Goal: Task Accomplishment & Management: Manage account settings

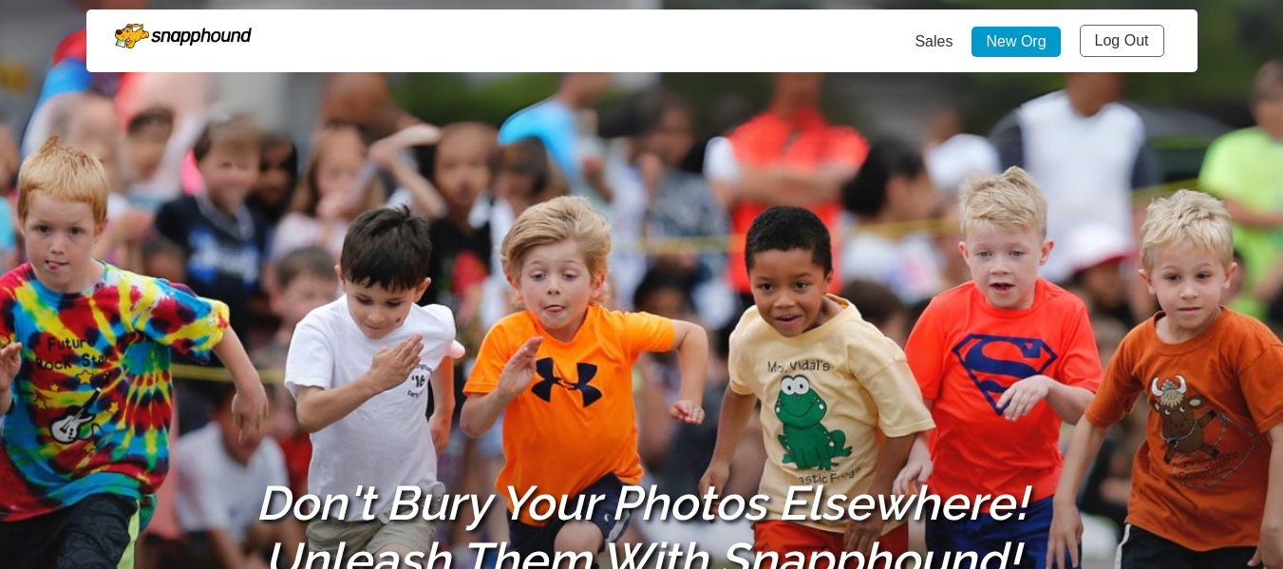
click at [1110, 32] on link "Log Out" at bounding box center [1122, 41] width 85 height 32
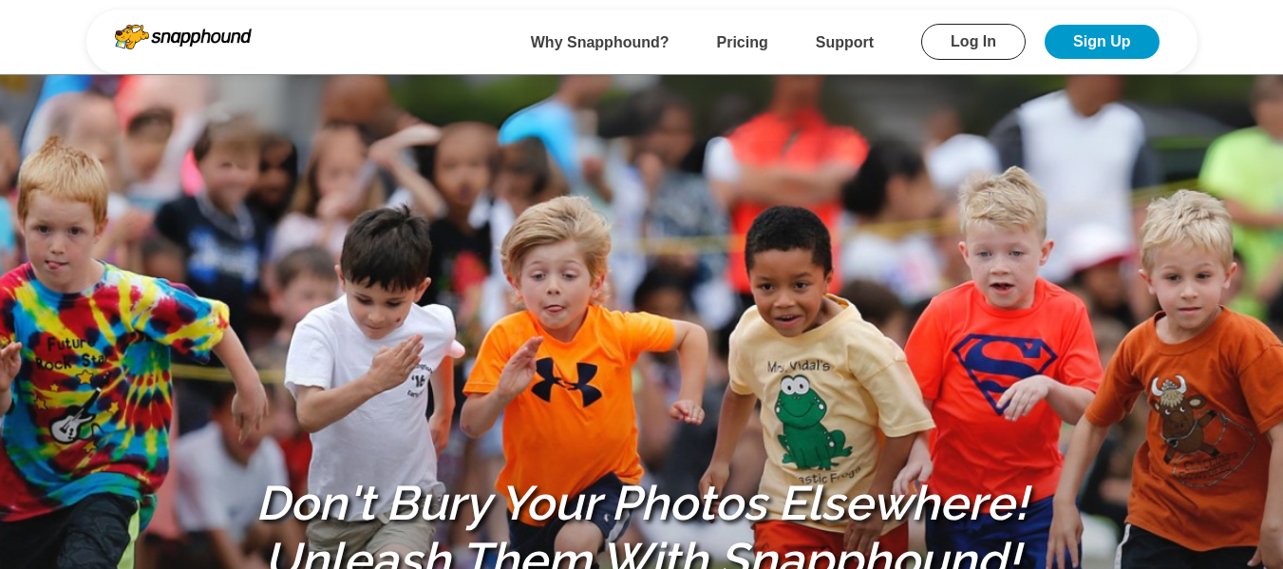
click at [976, 37] on link "Log In" at bounding box center [973, 42] width 104 height 36
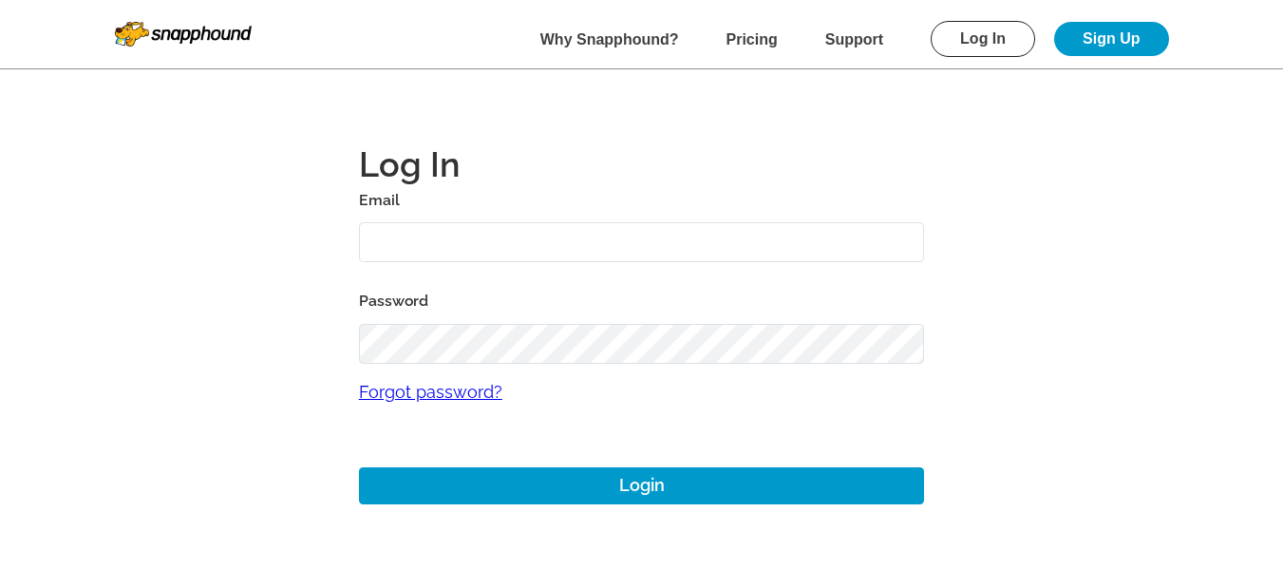
type input "[EMAIL_ADDRESS][DOMAIN_NAME]"
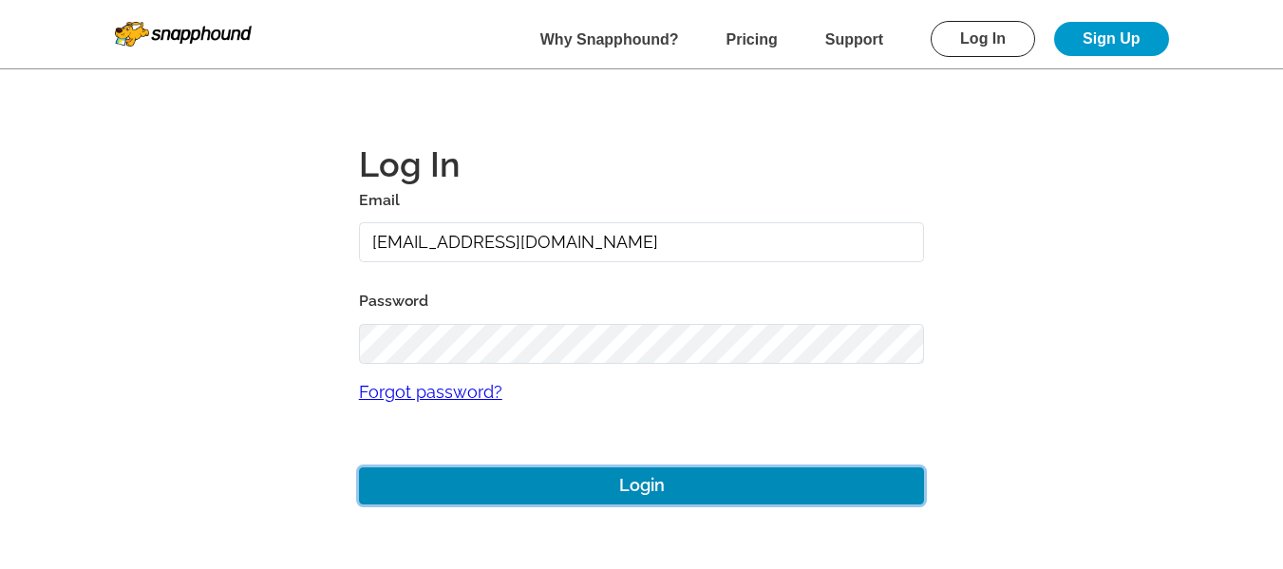
click at [697, 479] on button "Login" at bounding box center [642, 485] width 566 height 37
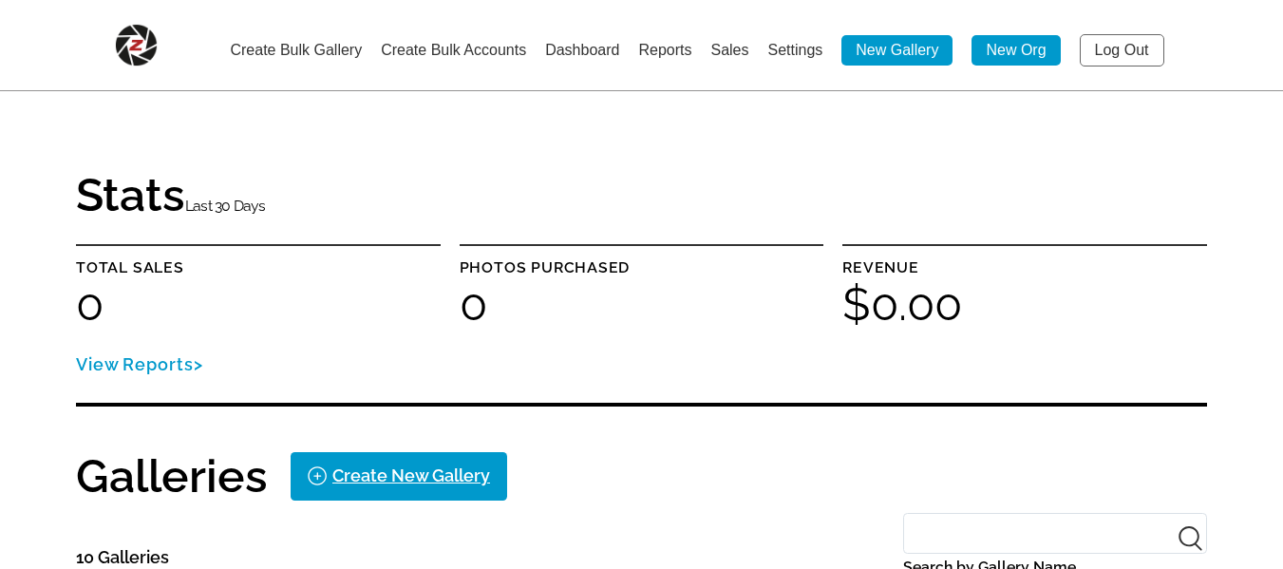
click at [481, 47] on link "Create Bulk Accounts" at bounding box center [453, 50] width 145 height 16
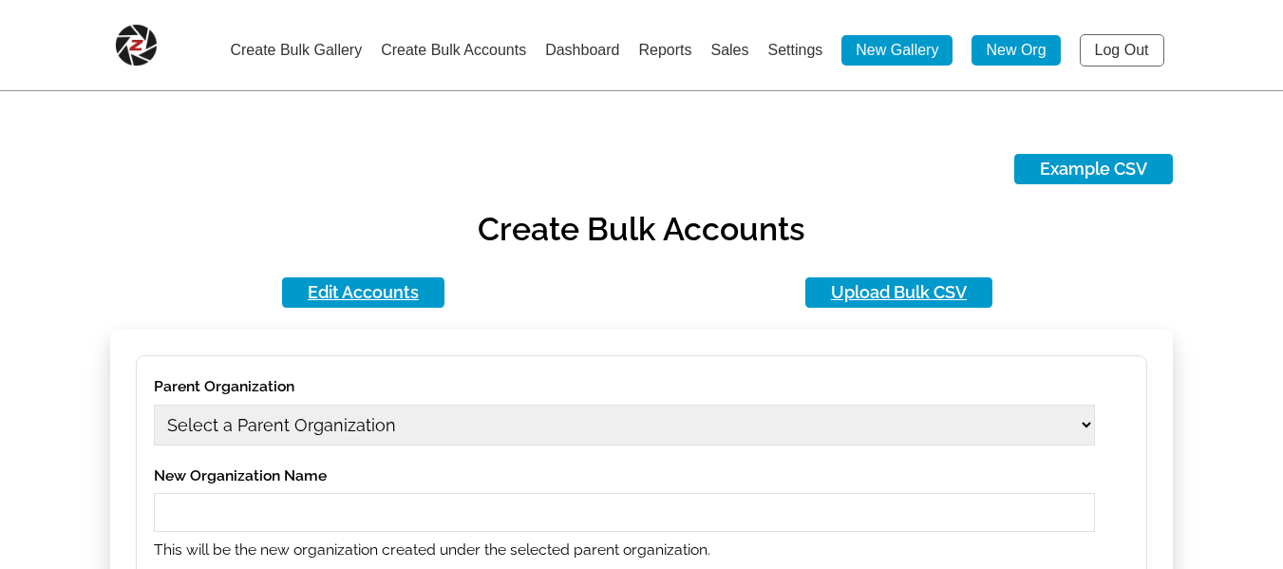
type input "mikezarrilli14@yahoo.com"
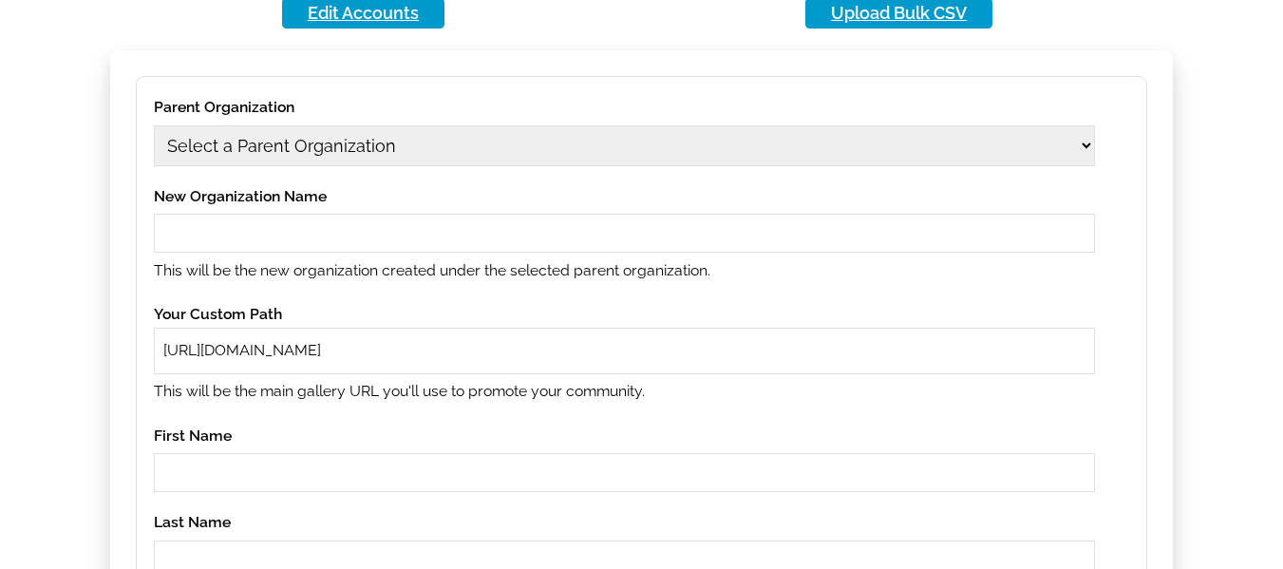
scroll to position [285, 0]
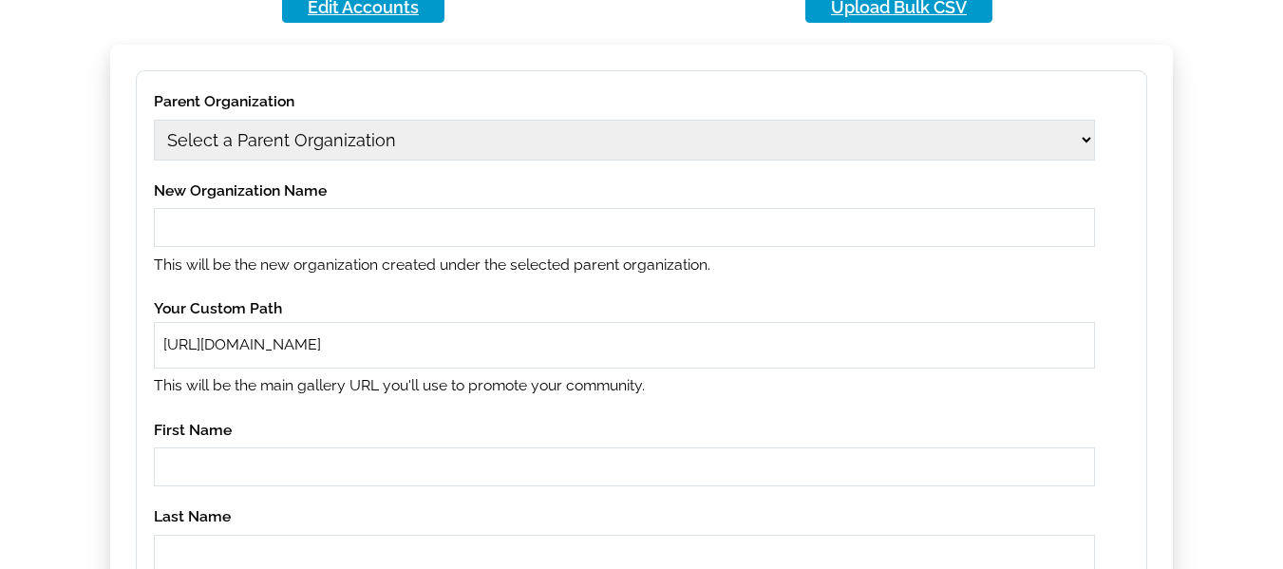
click at [561, 152] on select "Select a Parent Organization 12aug09 12aug10 1979 Class Act Productions 1979 Cl…" at bounding box center [624, 140] width 941 height 41
click at [341, 138] on select "Select a Parent Organization 12aug09 12aug10 1979 Class Act Productions 1979 Cl…" at bounding box center [624, 140] width 941 height 41
select select "41"
click at [154, 120] on select "Select a Parent Organization 12aug09 12aug10 1979 Class Act Productions 1979 Cl…" at bounding box center [624, 140] width 941 height 41
click at [255, 217] on input "text" at bounding box center [624, 227] width 941 height 39
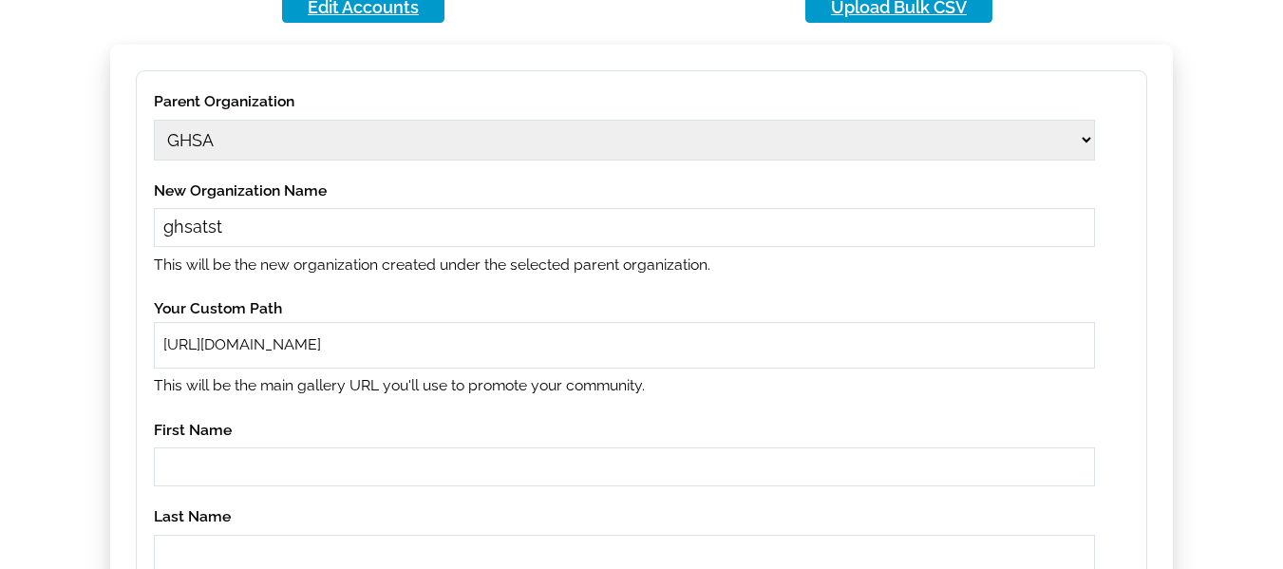
click at [187, 227] on input "ghsatst" at bounding box center [624, 227] width 941 height 39
type input "ghsatst"
click at [482, 339] on input "text" at bounding box center [711, 345] width 747 height 22
paste input "ghsatst"
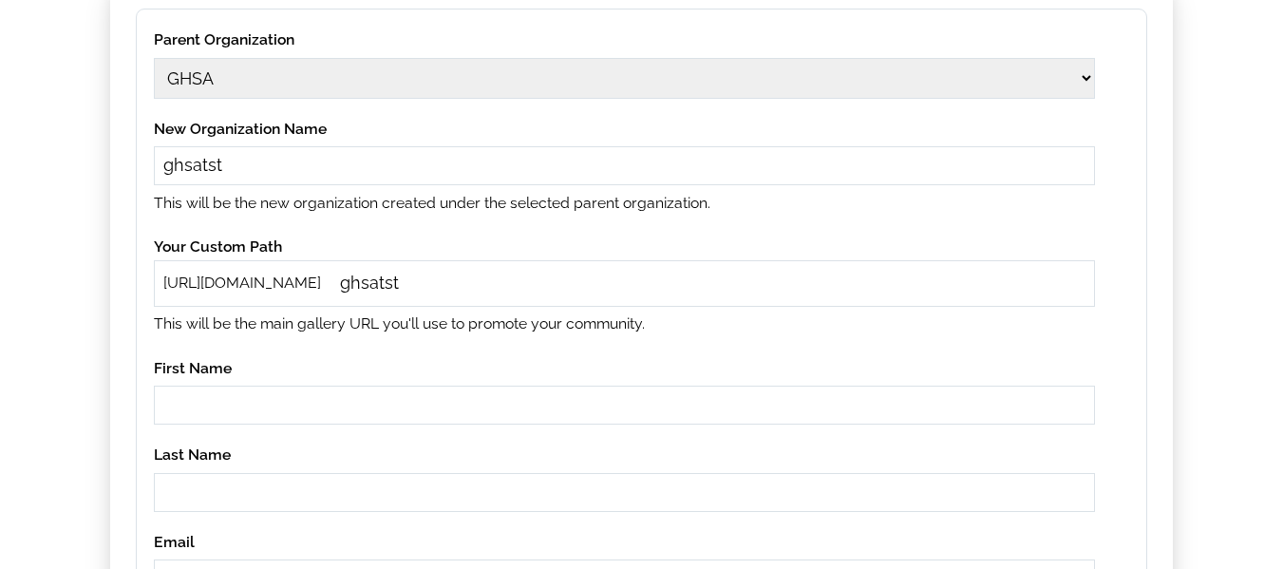
scroll to position [380, 0]
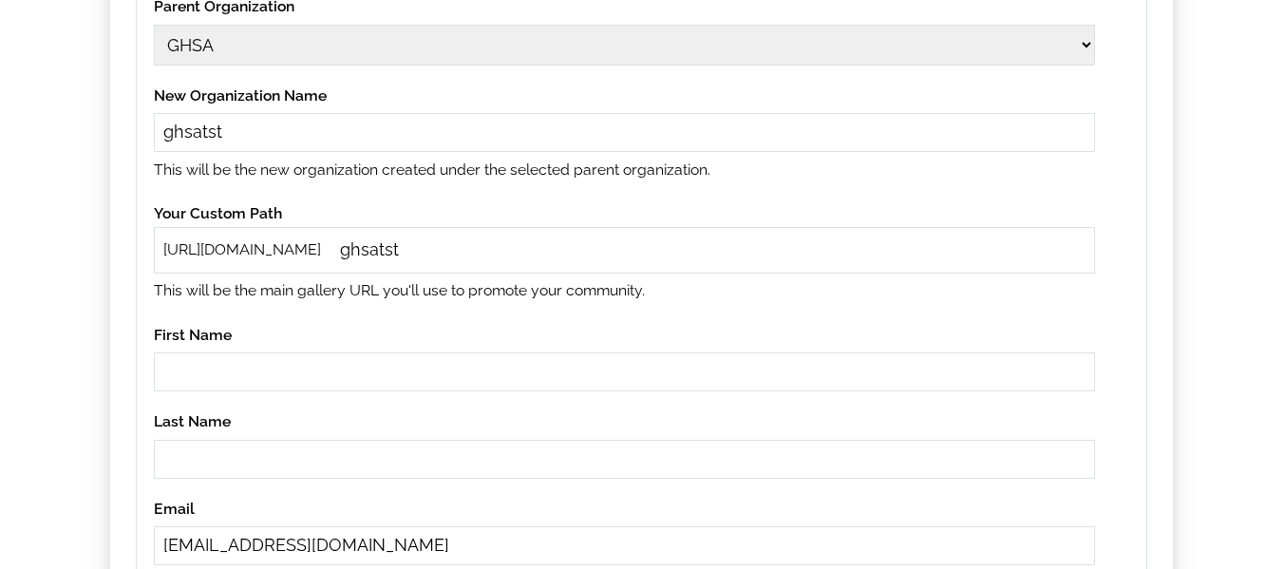
type input "ghsatst"
click at [258, 379] on input "text" at bounding box center [624, 371] width 941 height 39
type input "Test"
paste input "perase7300@noidem"
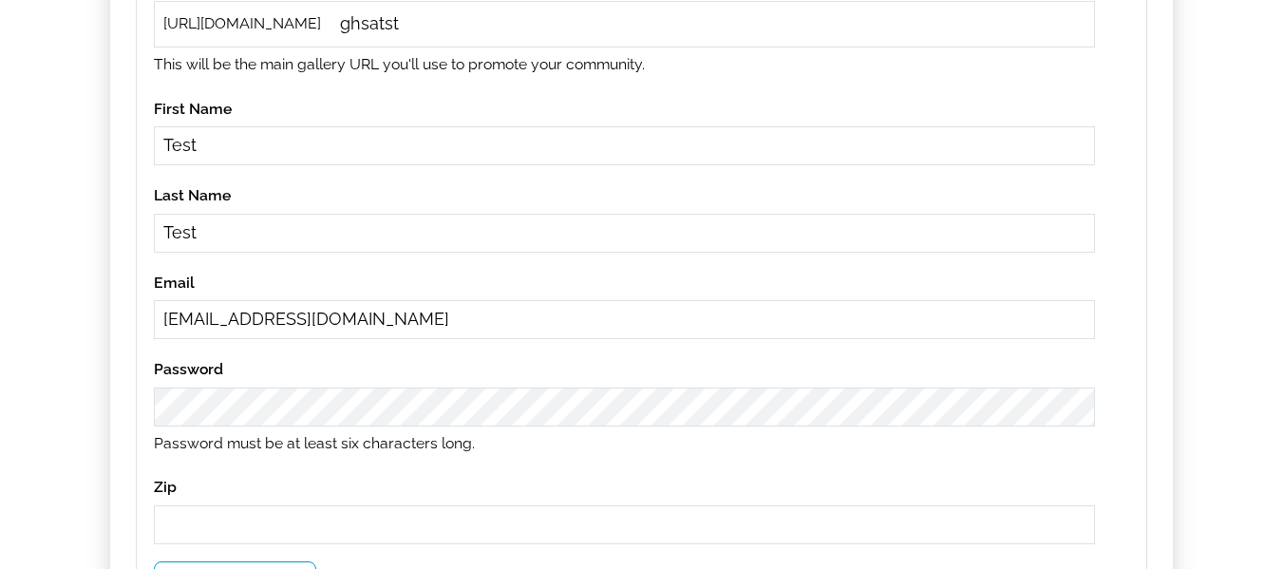
scroll to position [665, 0]
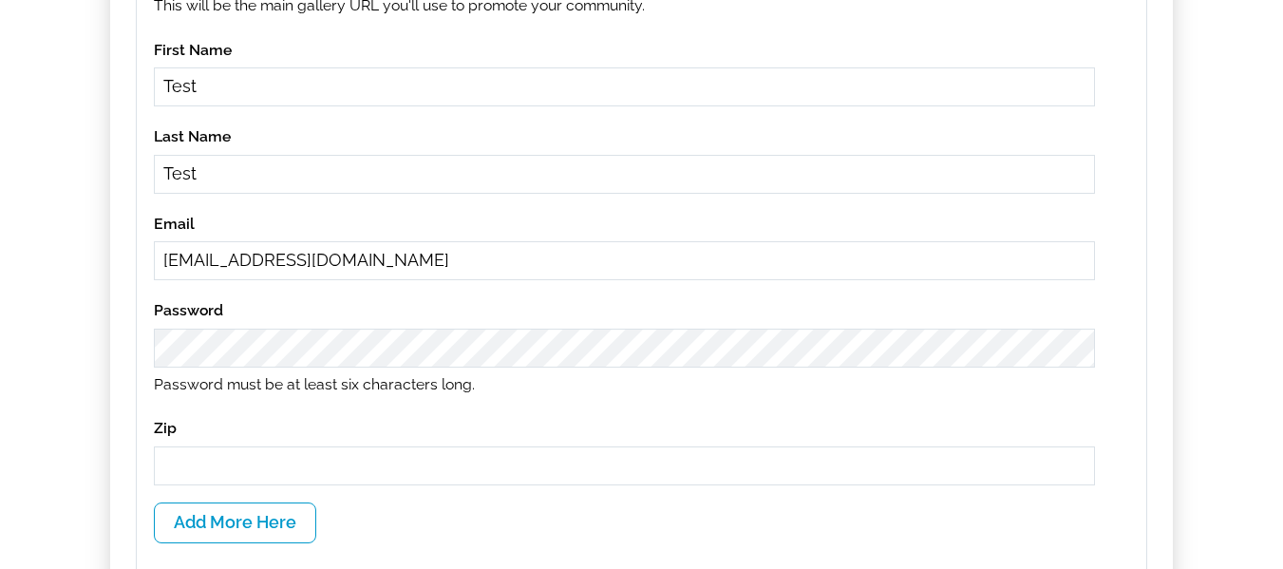
type input "perase7300@noidem.com"
click at [298, 469] on input "text" at bounding box center [624, 465] width 941 height 39
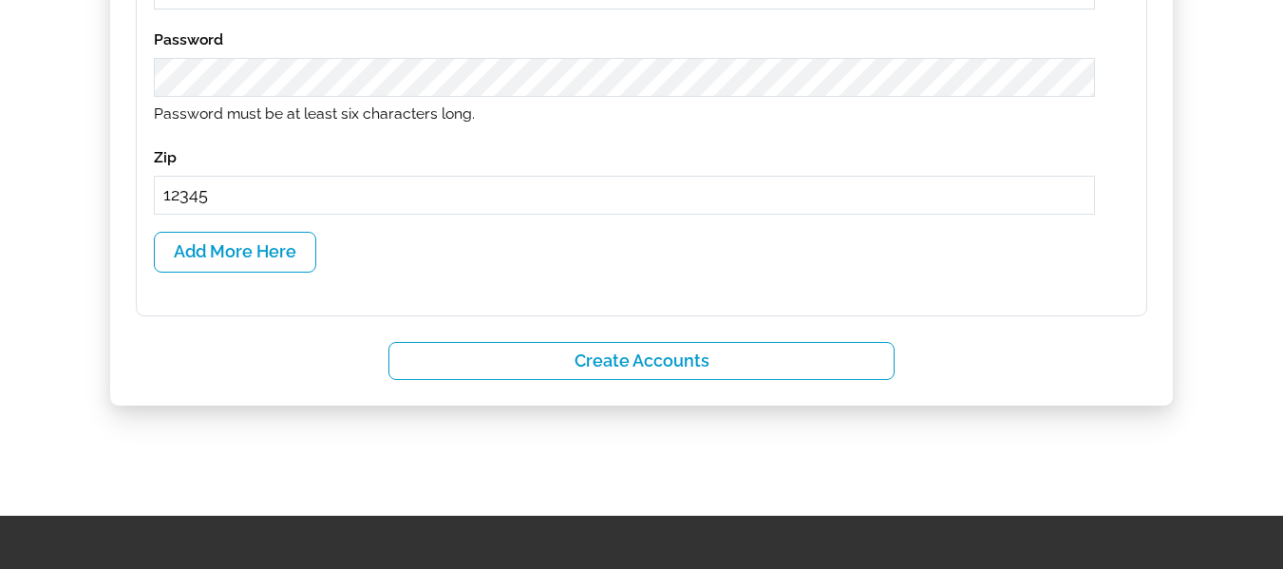
scroll to position [950, 0]
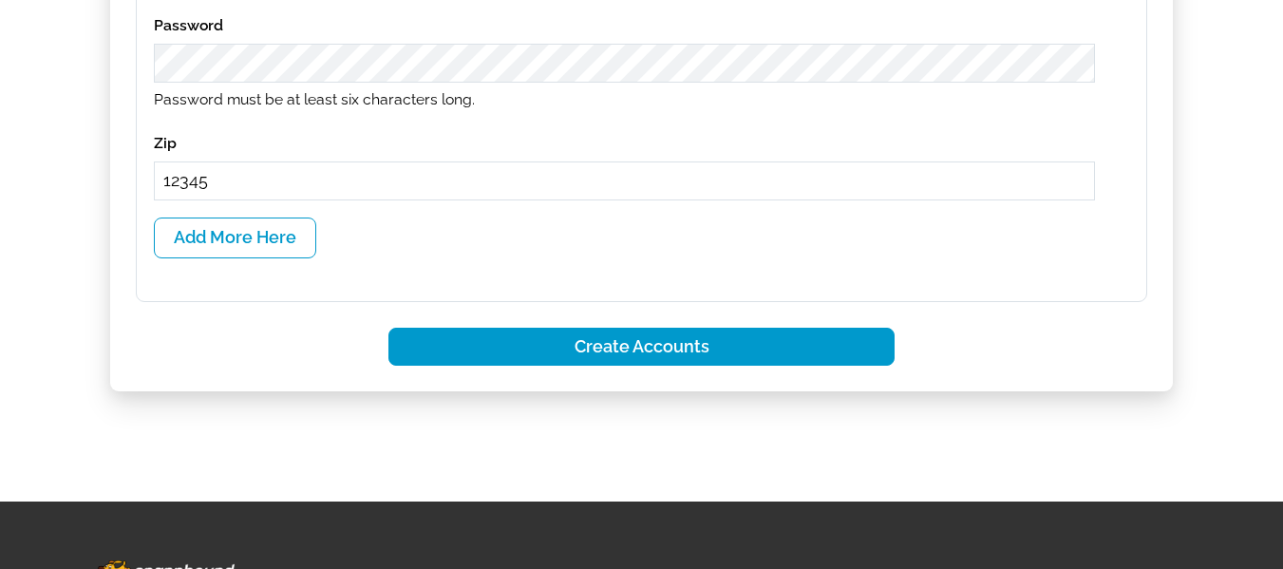
type input "12345"
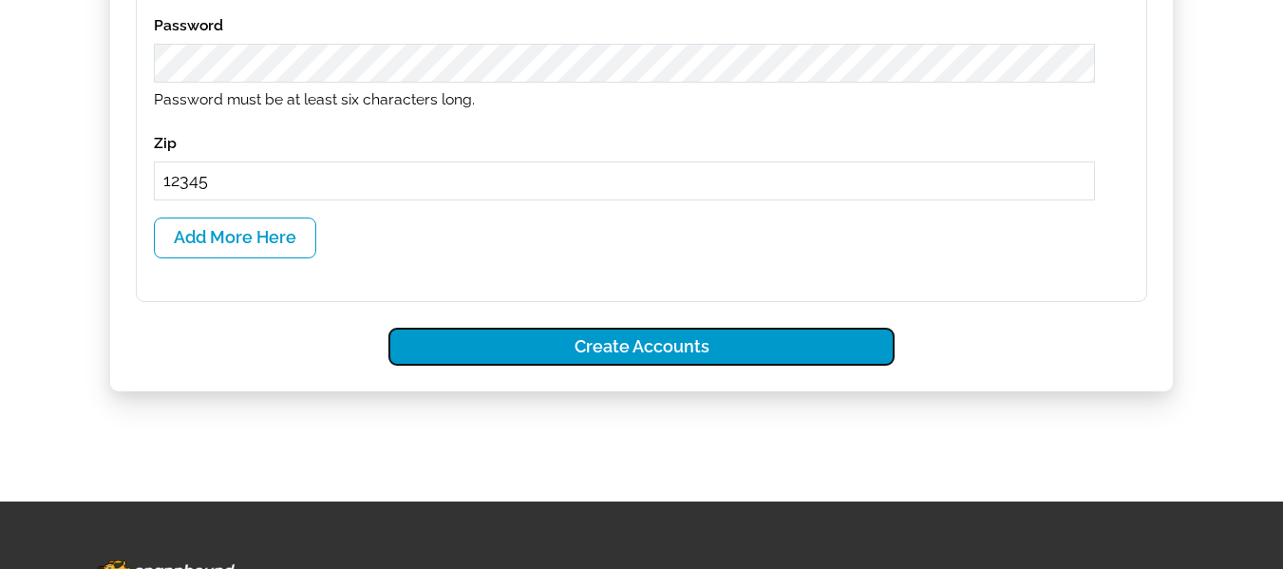
click at [660, 355] on button "Create Accounts" at bounding box center [641, 347] width 506 height 39
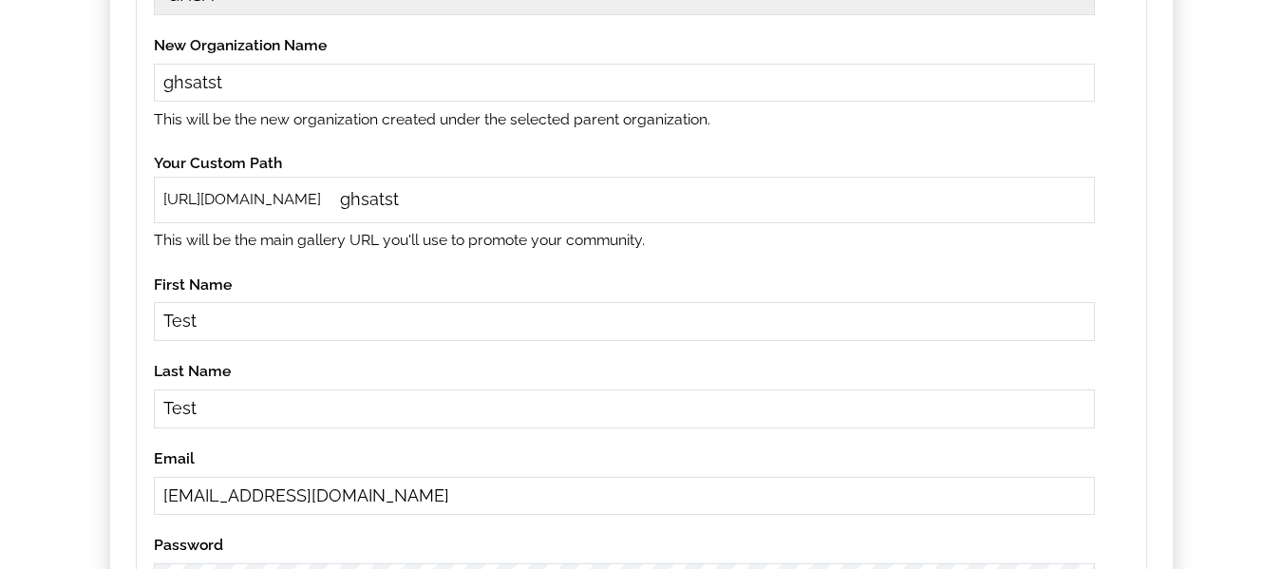
scroll to position [475, 0]
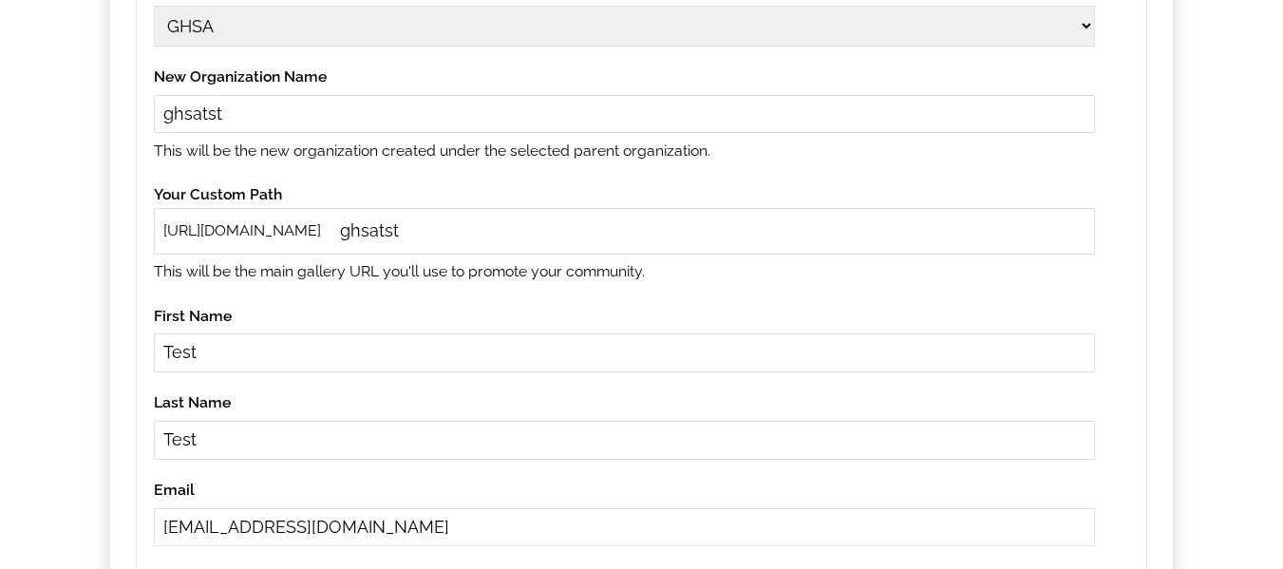
click at [236, 108] on input "ghsatst" at bounding box center [624, 114] width 941 height 39
type input "ghsatst1"
click at [440, 229] on input "ghsatst" at bounding box center [711, 231] width 747 height 22
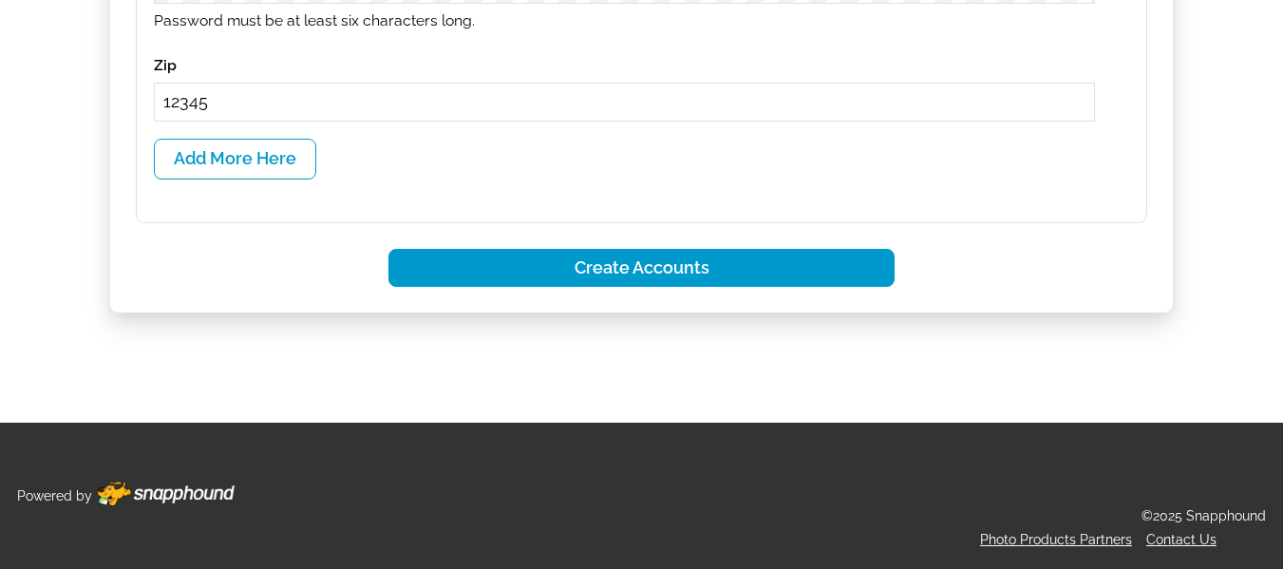
type input "ghsatst1"
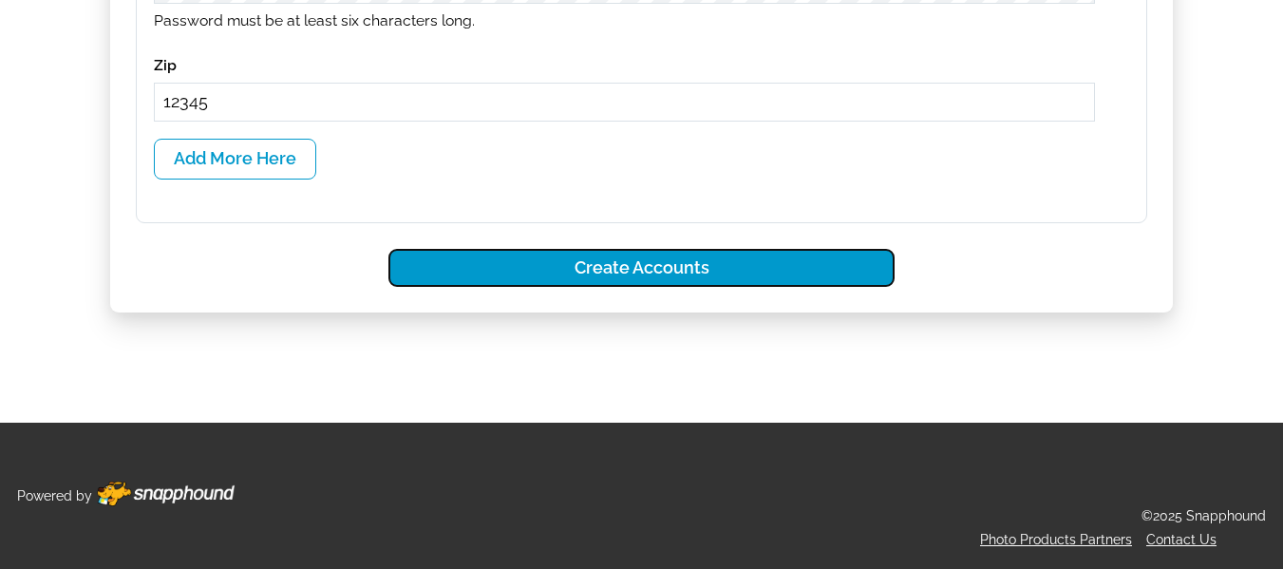
click at [605, 275] on button "Create Accounts" at bounding box center [641, 268] width 506 height 39
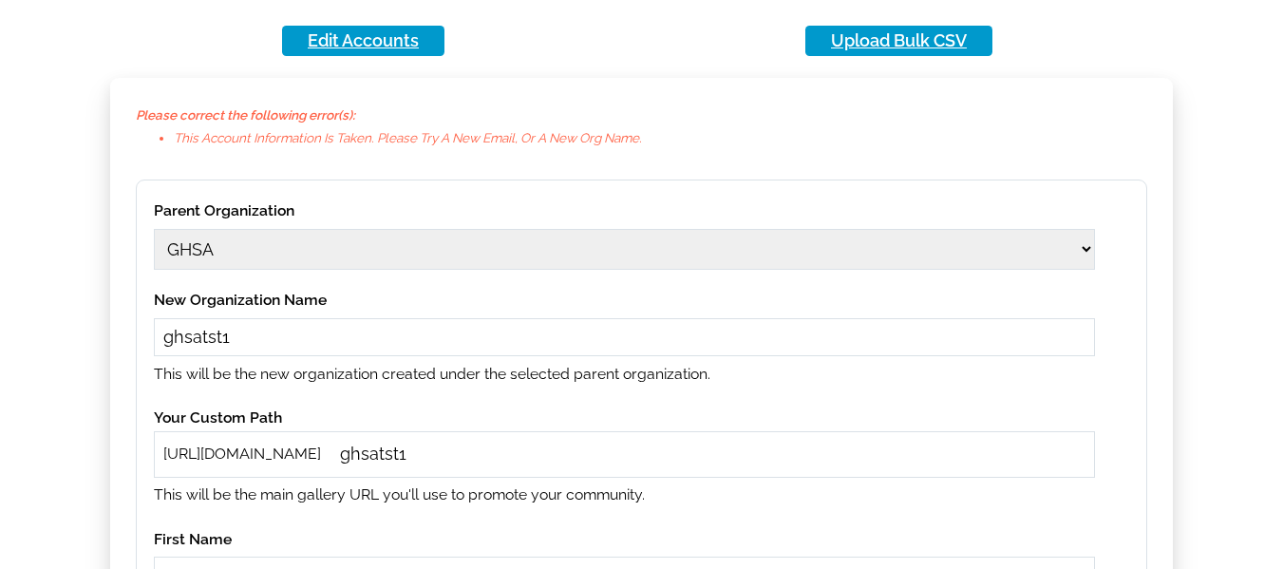
scroll to position [251, 0]
click at [262, 335] on input "ghsatst1" at bounding box center [624, 338] width 941 height 39
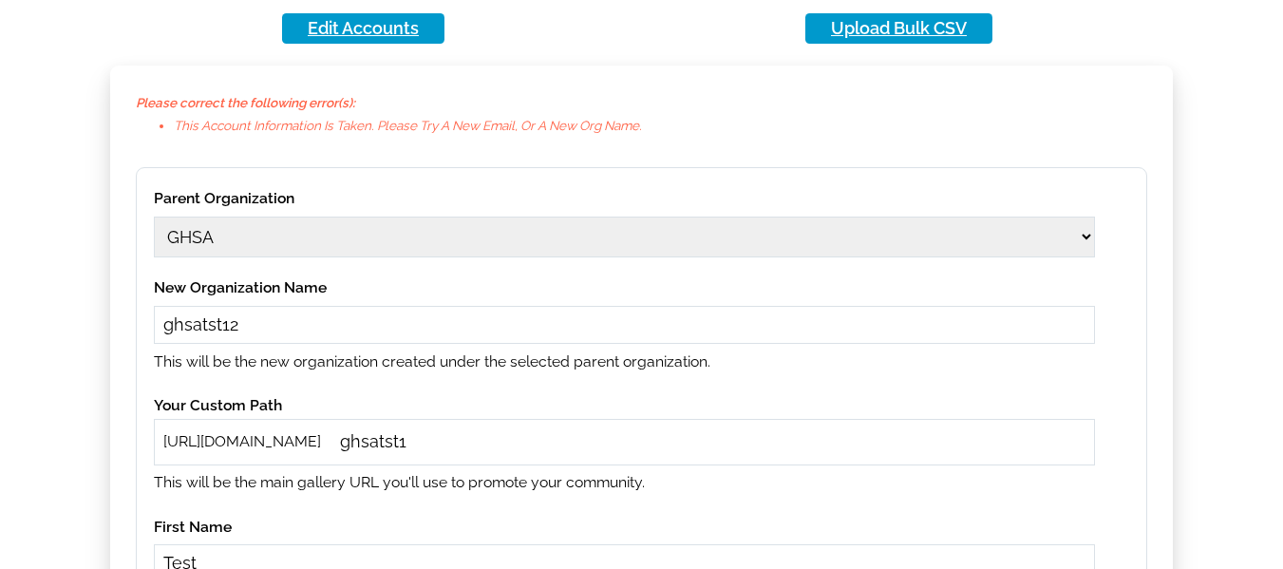
scroll to position [346, 0]
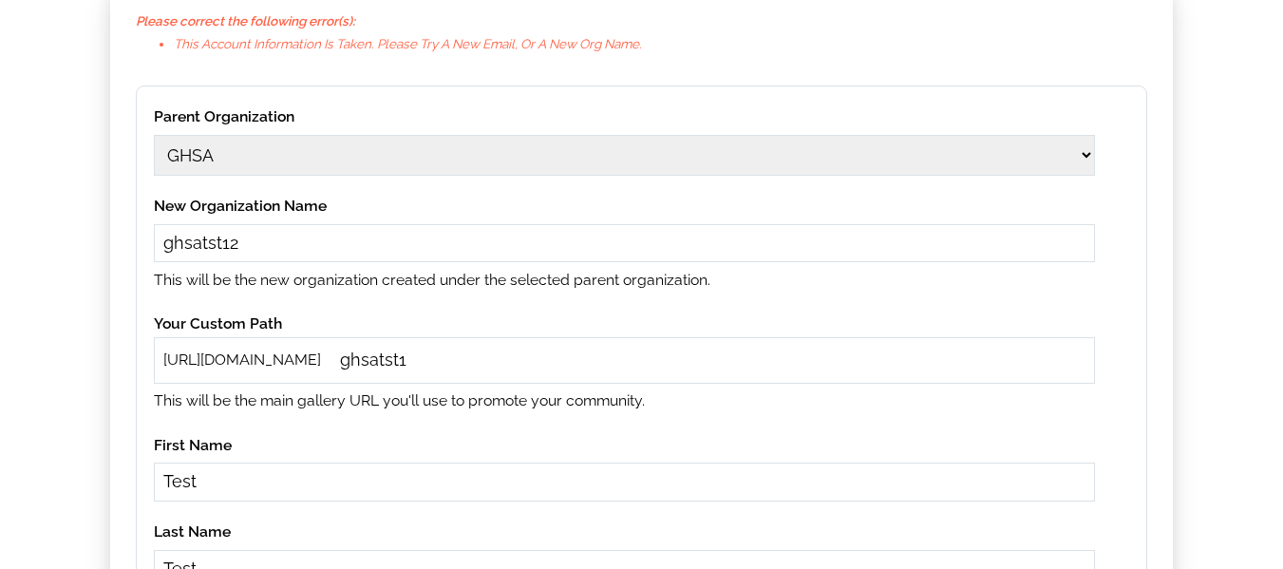
type input "ghsatst12"
click at [445, 355] on input "ghsatst1" at bounding box center [711, 361] width 747 height 22
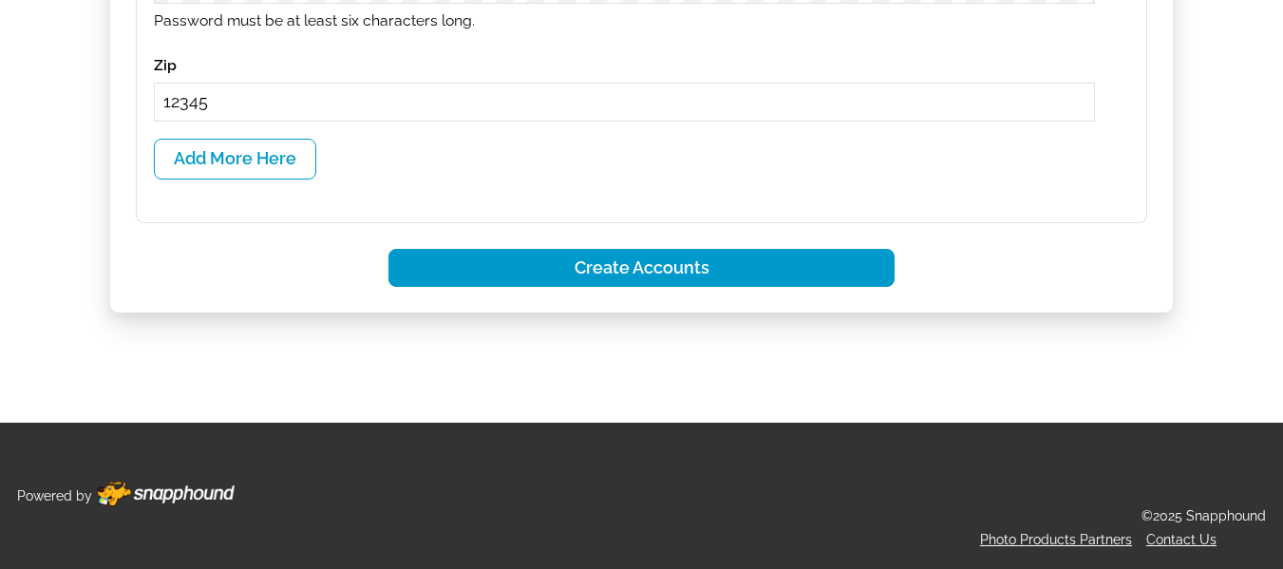
type input "ghsatst12"
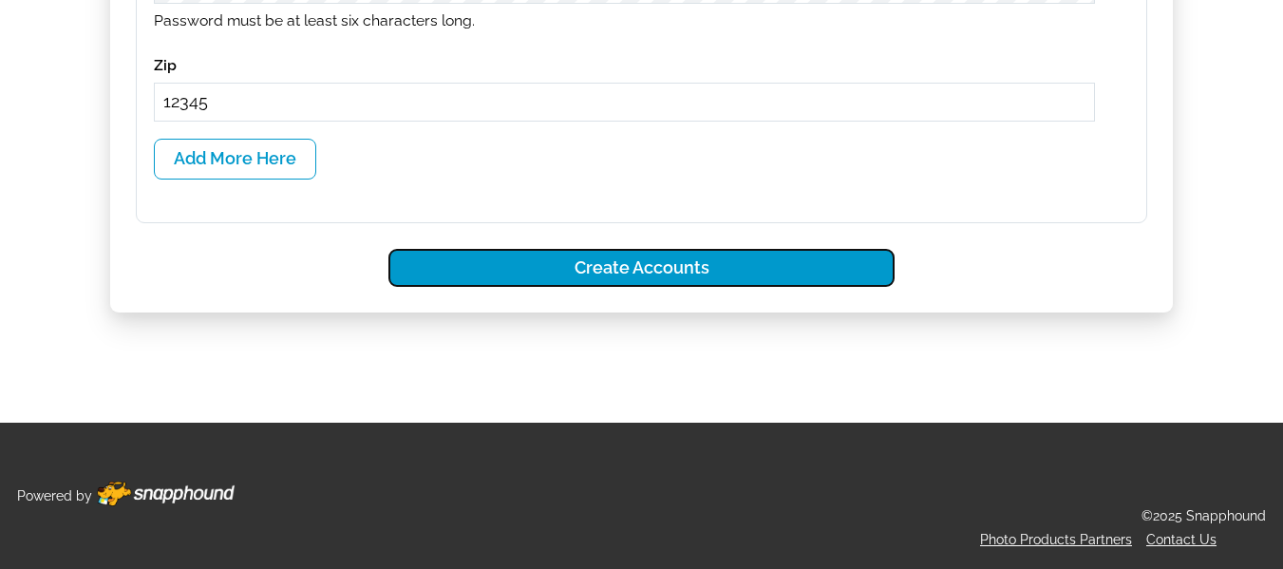
click at [631, 280] on button "Create Accounts" at bounding box center [641, 268] width 506 height 39
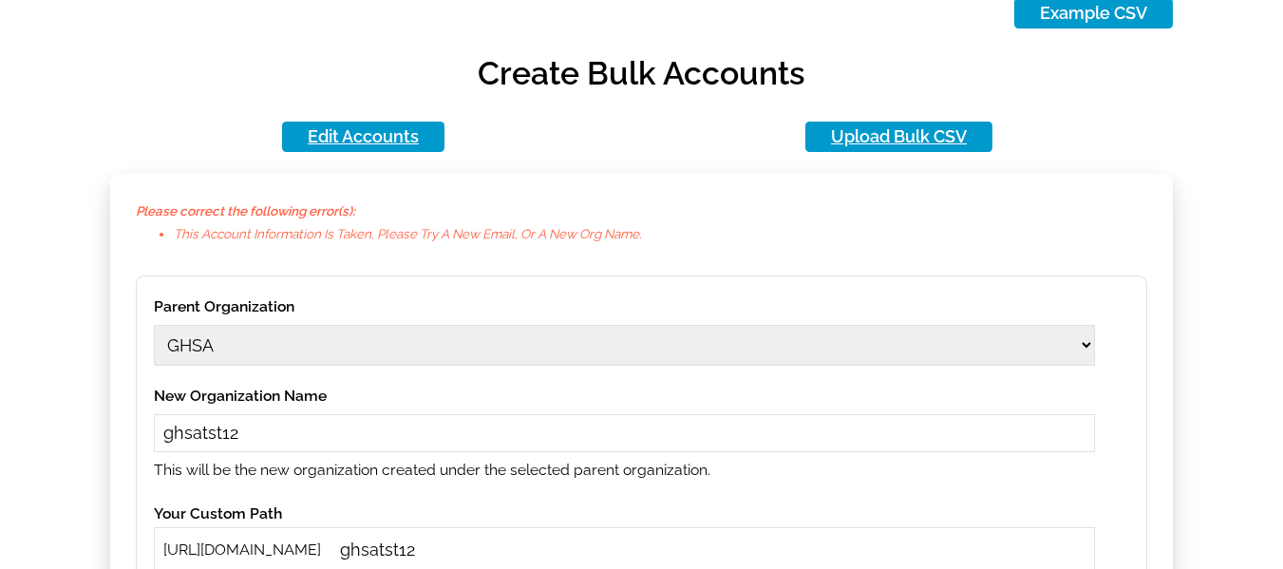
scroll to position [251, 0]
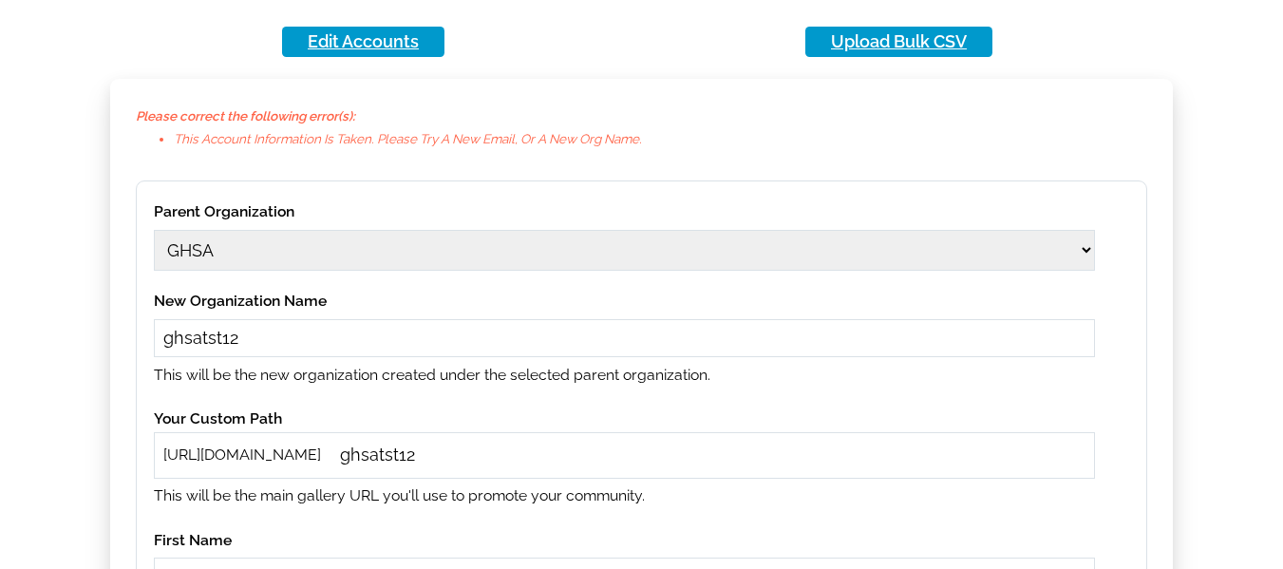
click at [223, 334] on input "ghsatst12" at bounding box center [624, 338] width 941 height 39
type input "ghsatsty12"
click at [419, 453] on input "ghsatst12" at bounding box center [711, 455] width 747 height 22
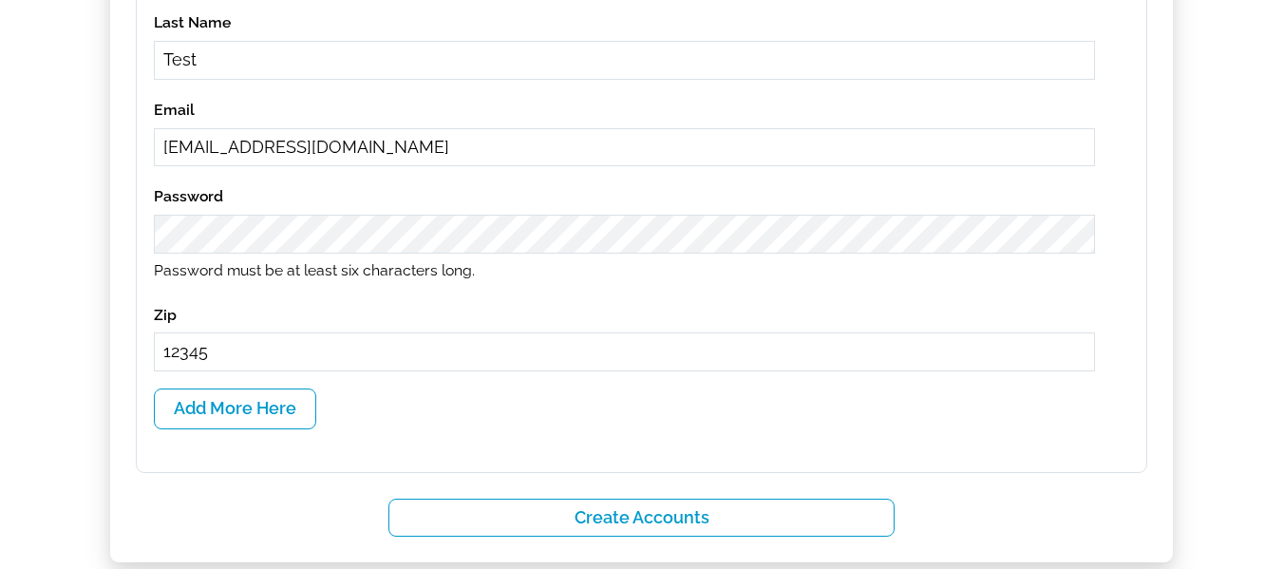
scroll to position [916, 0]
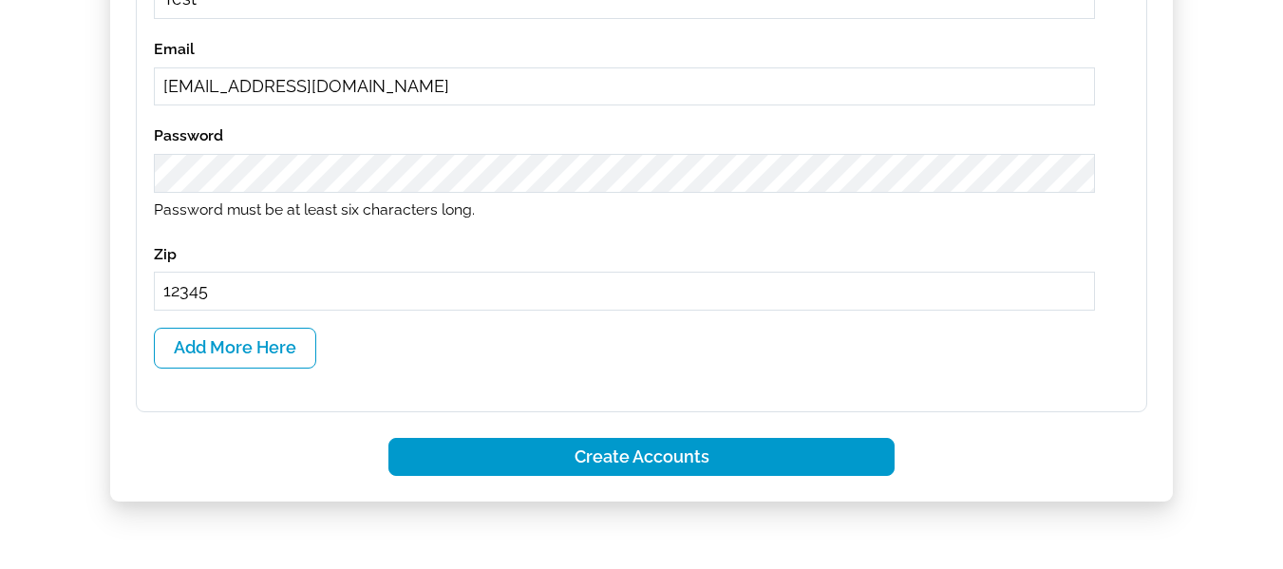
type input "ghsatsty12"
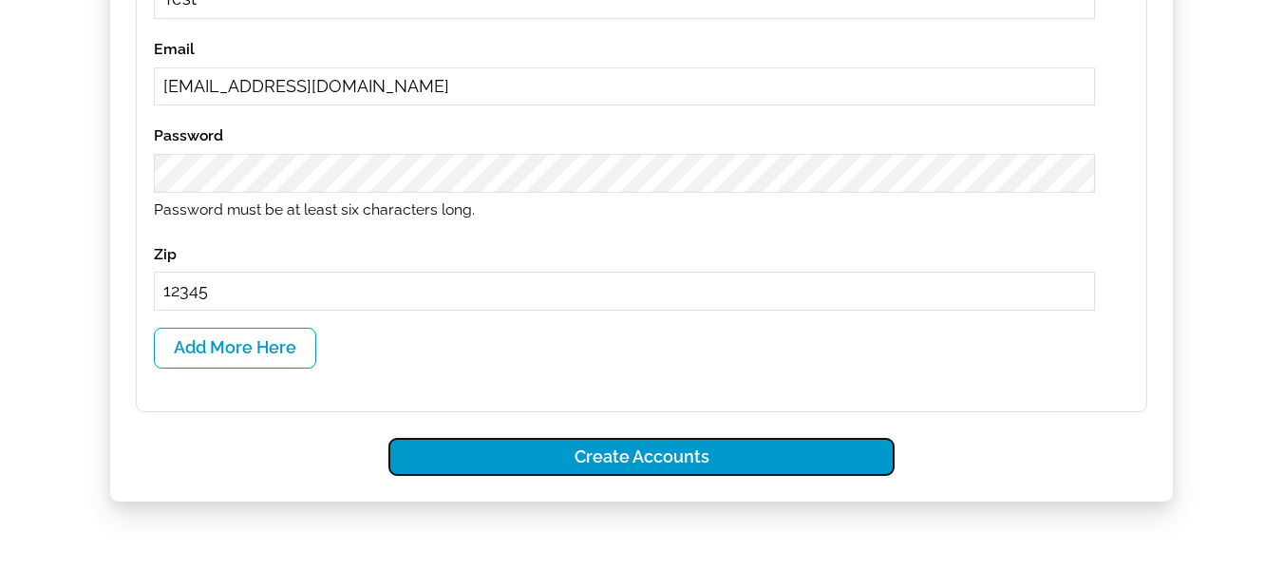
click at [720, 463] on button "Create Accounts" at bounding box center [641, 457] width 506 height 39
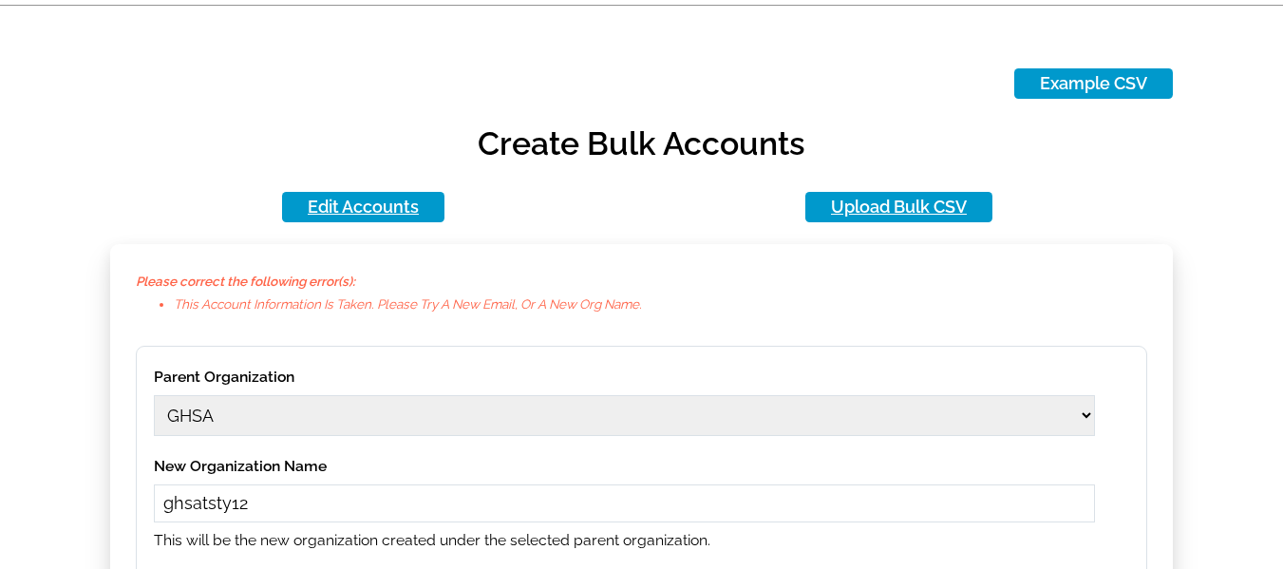
scroll to position [0, 0]
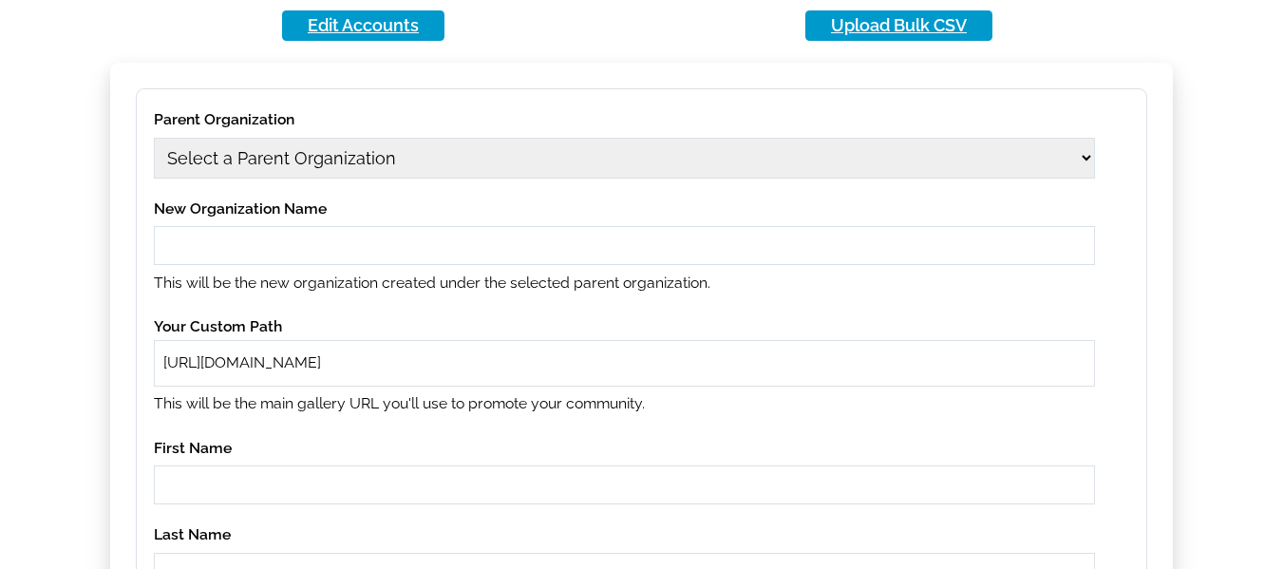
scroll to position [285, 0]
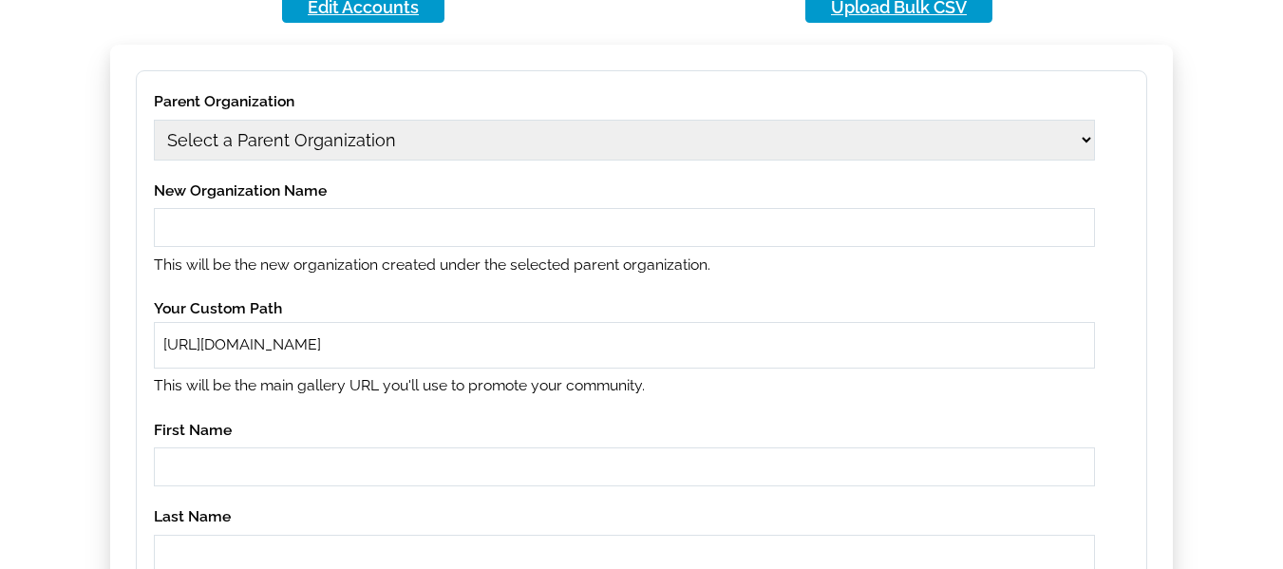
type input "[EMAIL_ADDRESS][DOMAIN_NAME]"
click at [322, 240] on input "text" at bounding box center [624, 227] width 941 height 39
type input "testyz"
click at [387, 352] on input "text" at bounding box center [711, 345] width 747 height 22
paste input "testyz"
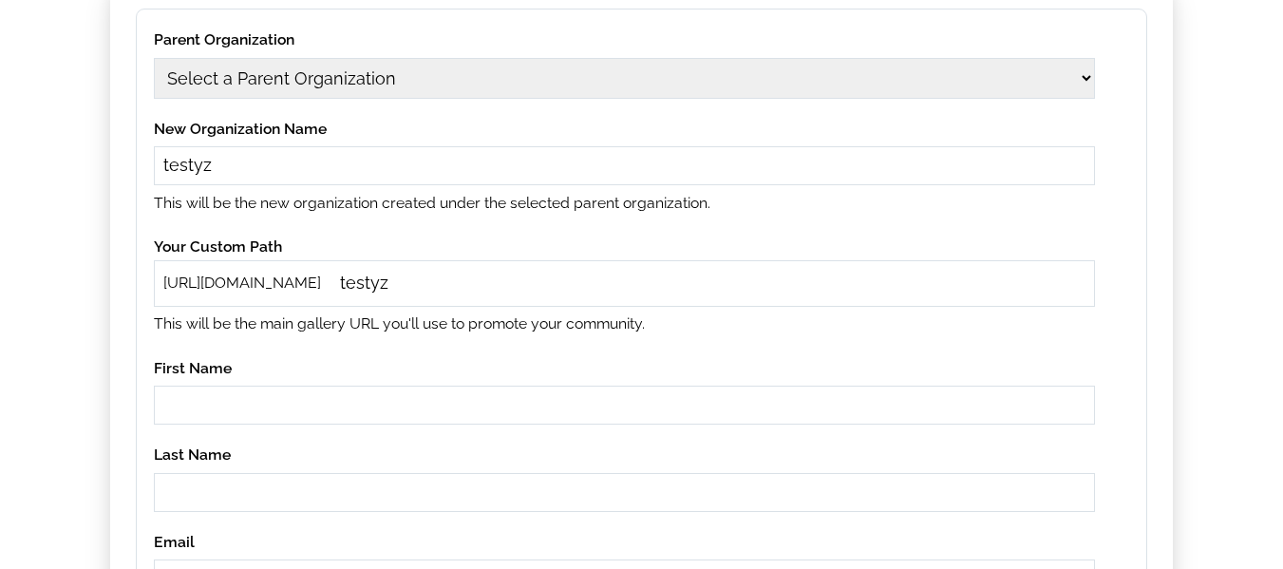
scroll to position [380, 0]
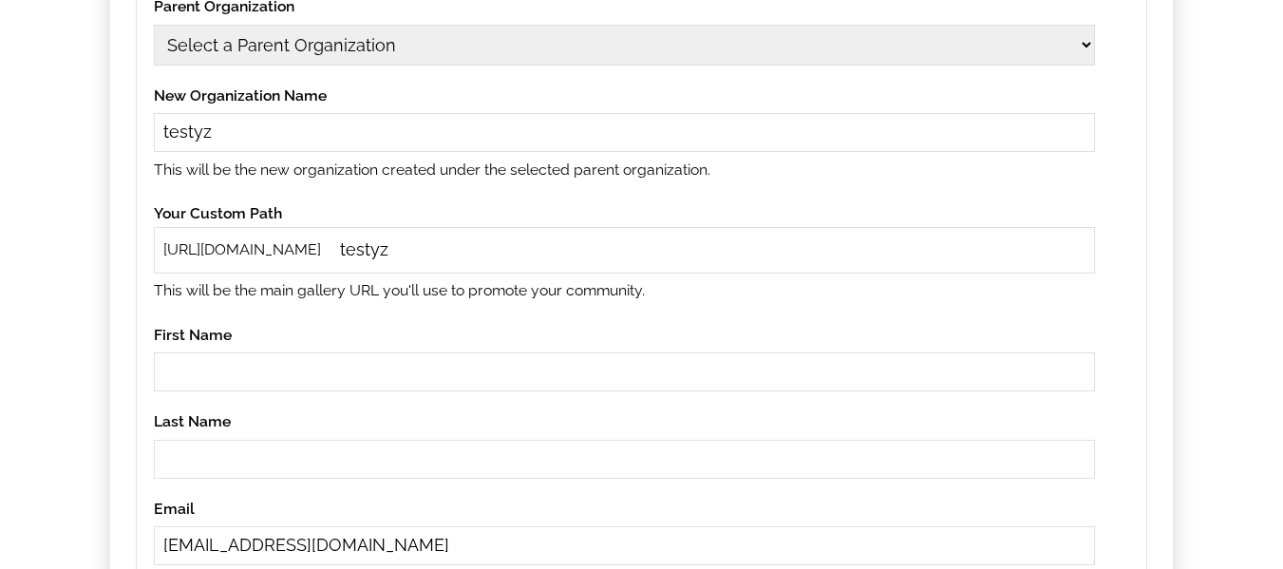
type input "testyz"
click at [294, 369] on input "text" at bounding box center [624, 371] width 941 height 39
paste input "testyz"
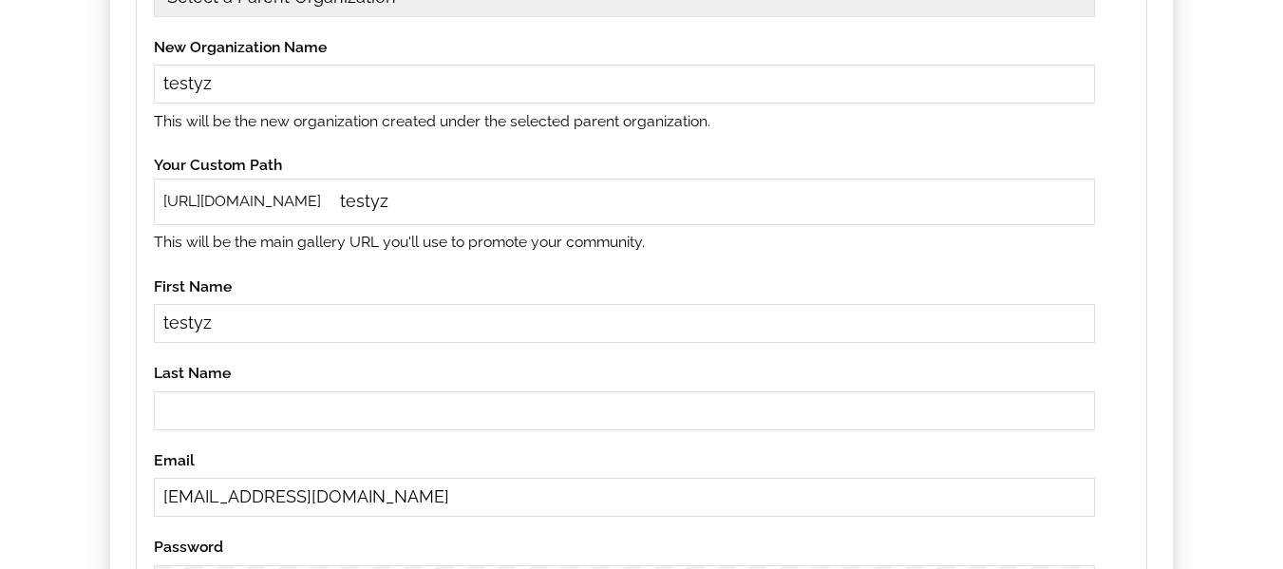
scroll to position [475, 0]
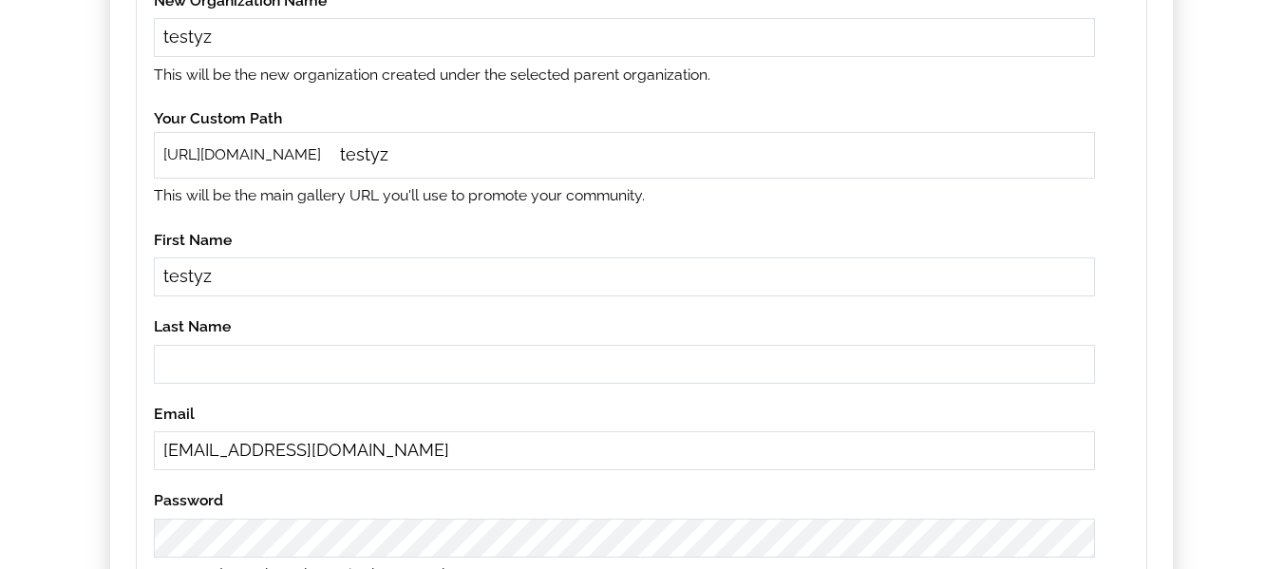
type input "testyz"
click at [252, 372] on input "text" at bounding box center [624, 364] width 941 height 39
paste input "testyz"
type input "testyz"
click at [397, 446] on input "[EMAIL_ADDRESS][DOMAIN_NAME]" at bounding box center [624, 450] width 941 height 39
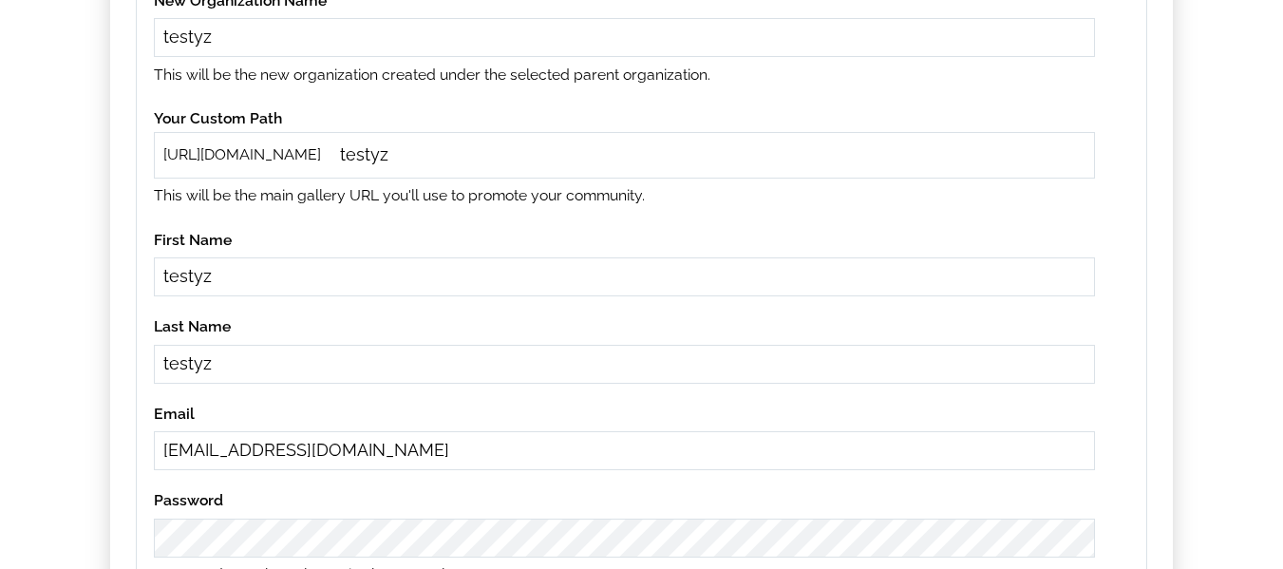
paste input "perase7300@noidem"
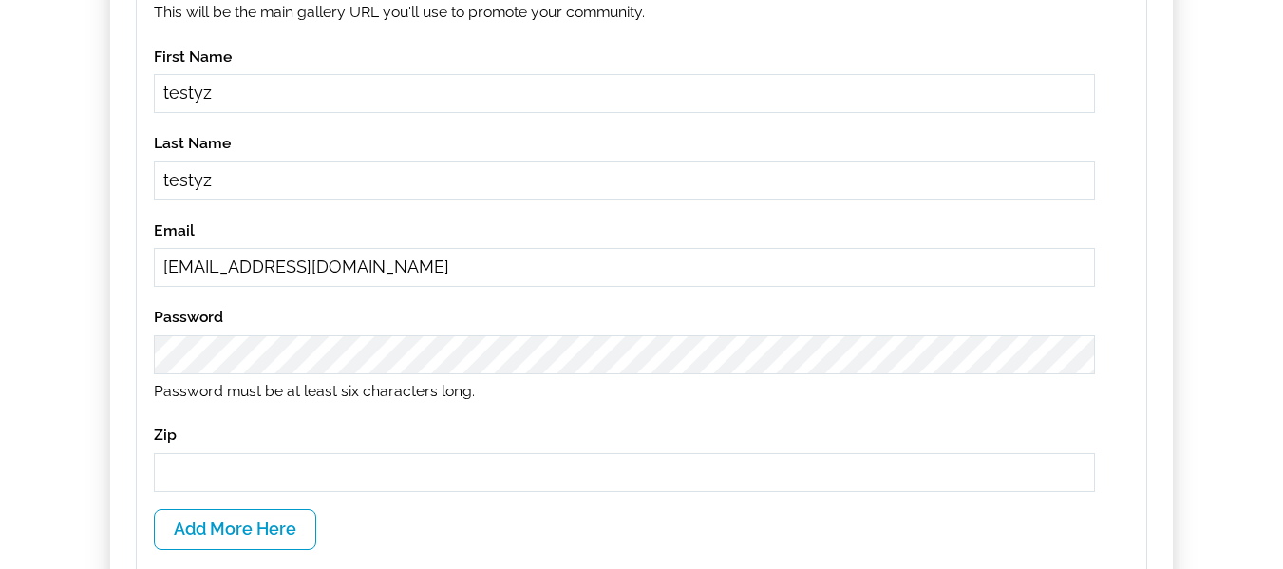
scroll to position [665, 0]
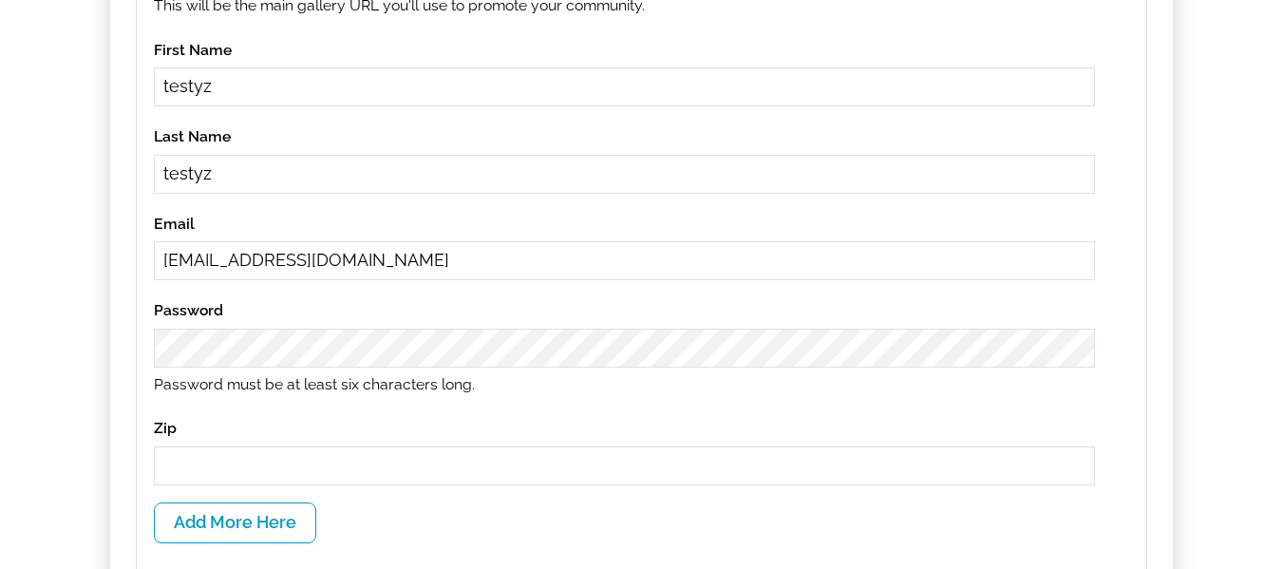
type input "perase7300@noidem.com"
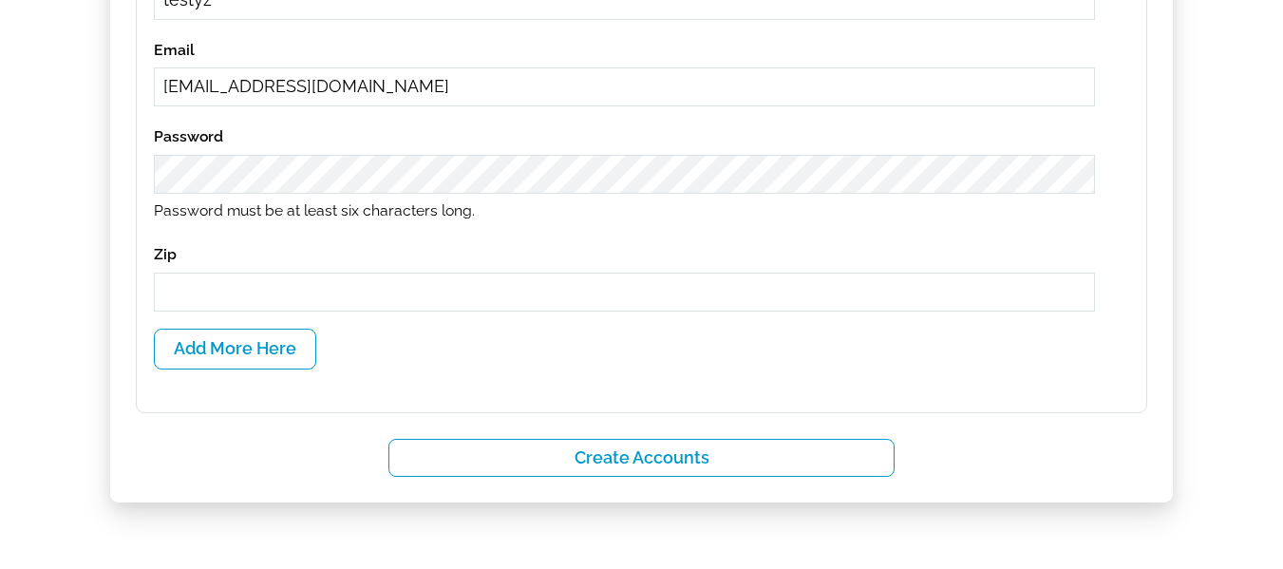
scroll to position [855, 0]
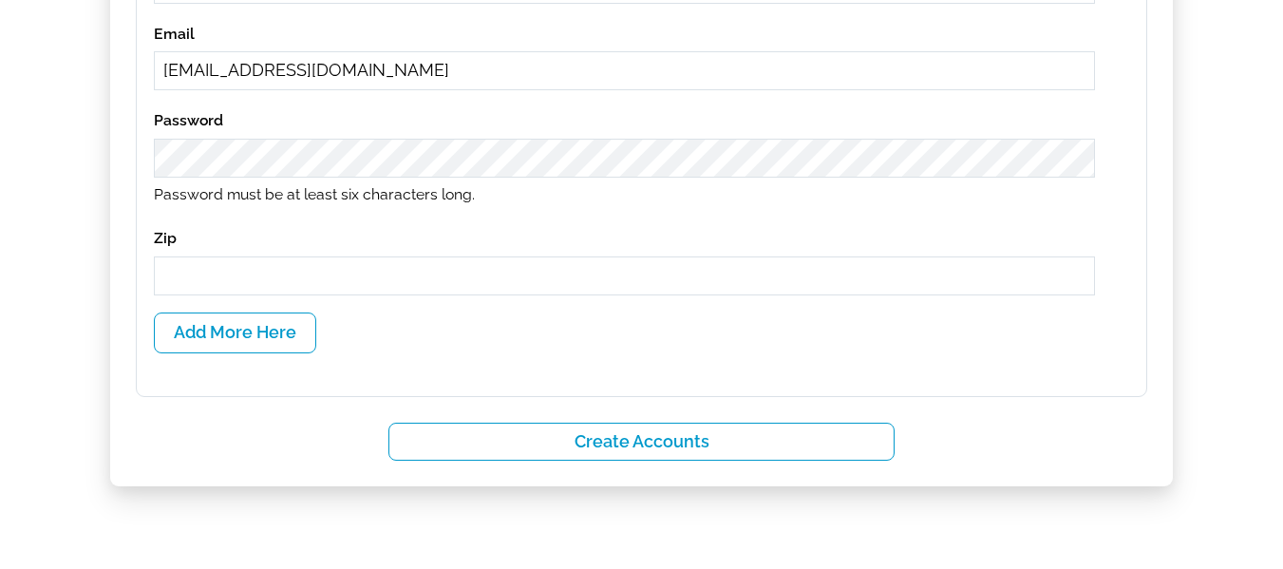
click at [249, 281] on input "text" at bounding box center [624, 275] width 941 height 39
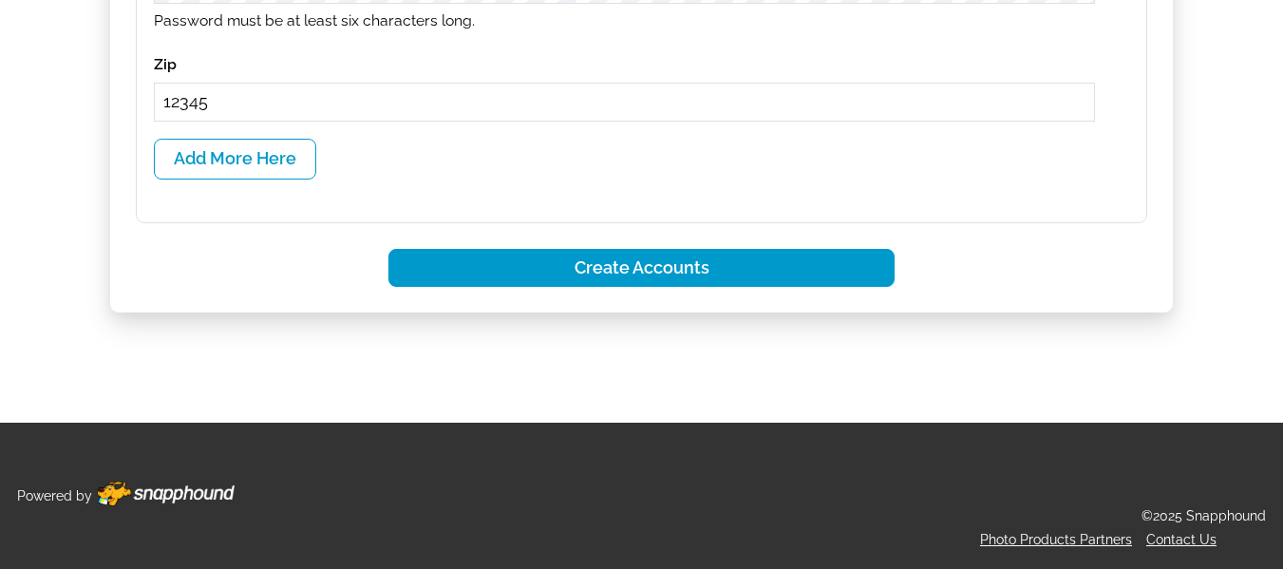
type input "12345"
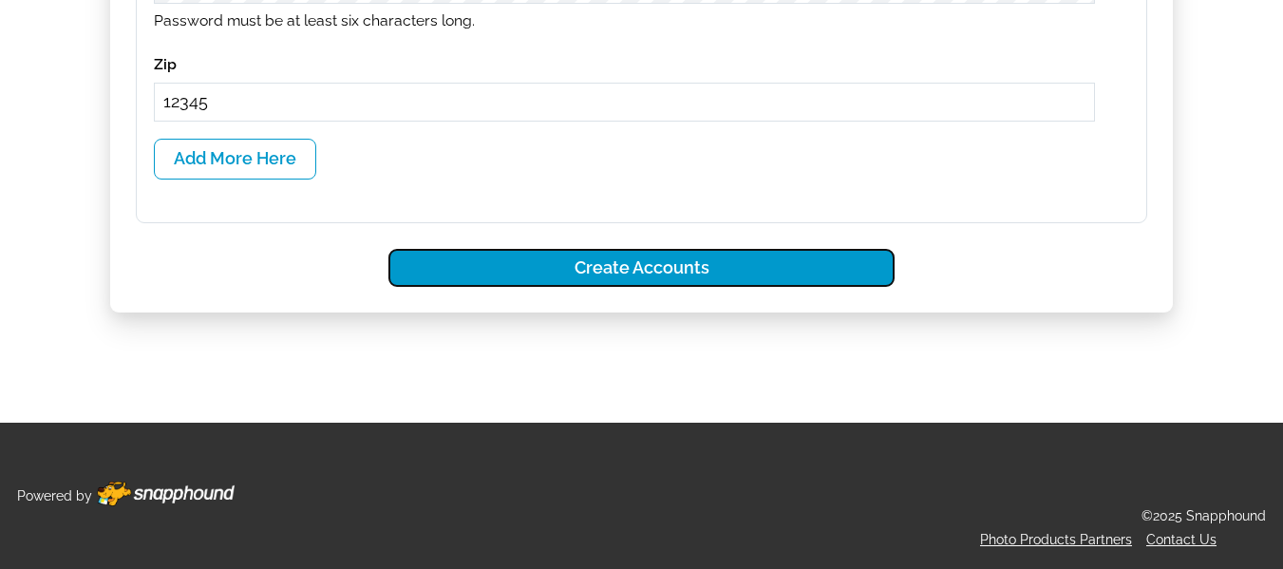
click at [589, 267] on button "Create Accounts" at bounding box center [641, 268] width 506 height 39
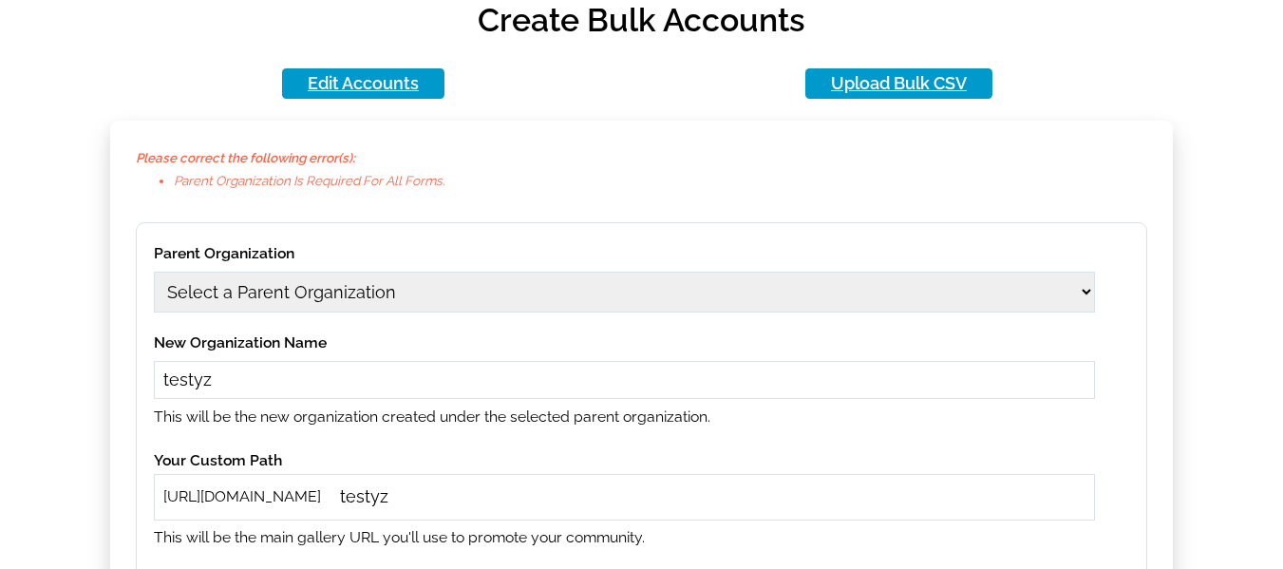
scroll to position [285, 0]
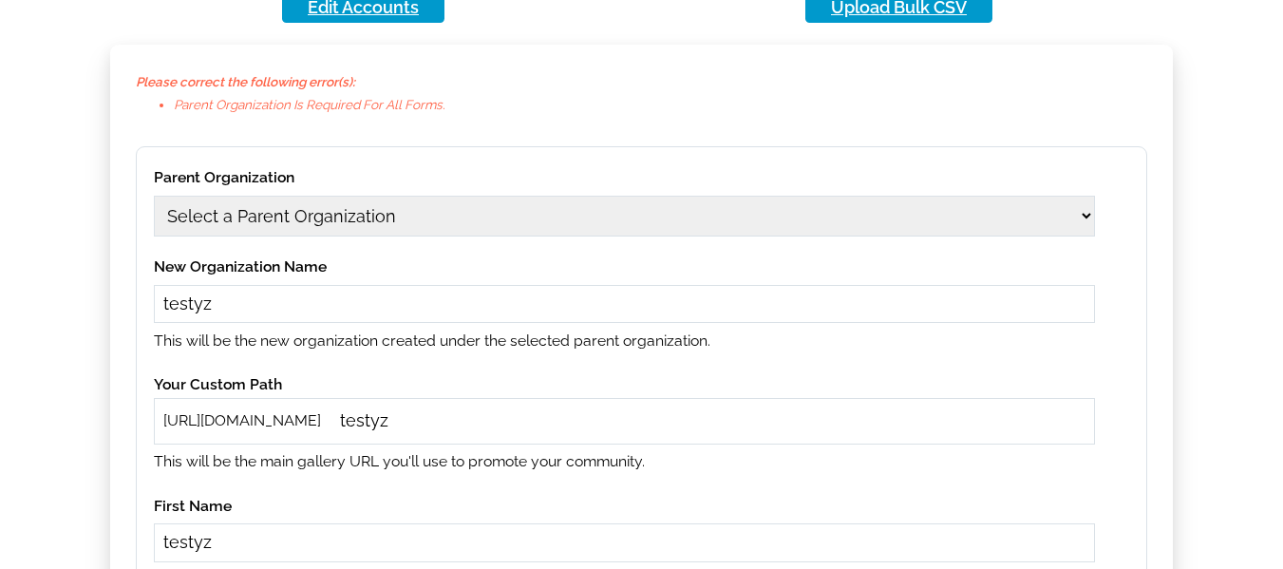
click at [386, 212] on select "Select a Parent Organization 12aug09 12aug10 1979 Class Act Productions 1979 Cl…" at bounding box center [624, 216] width 941 height 41
select select "41"
click at [154, 196] on select "Select a Parent Organization 12aug09 12aug10 1979 Class Act Productions 1979 Cl…" at bounding box center [624, 216] width 941 height 41
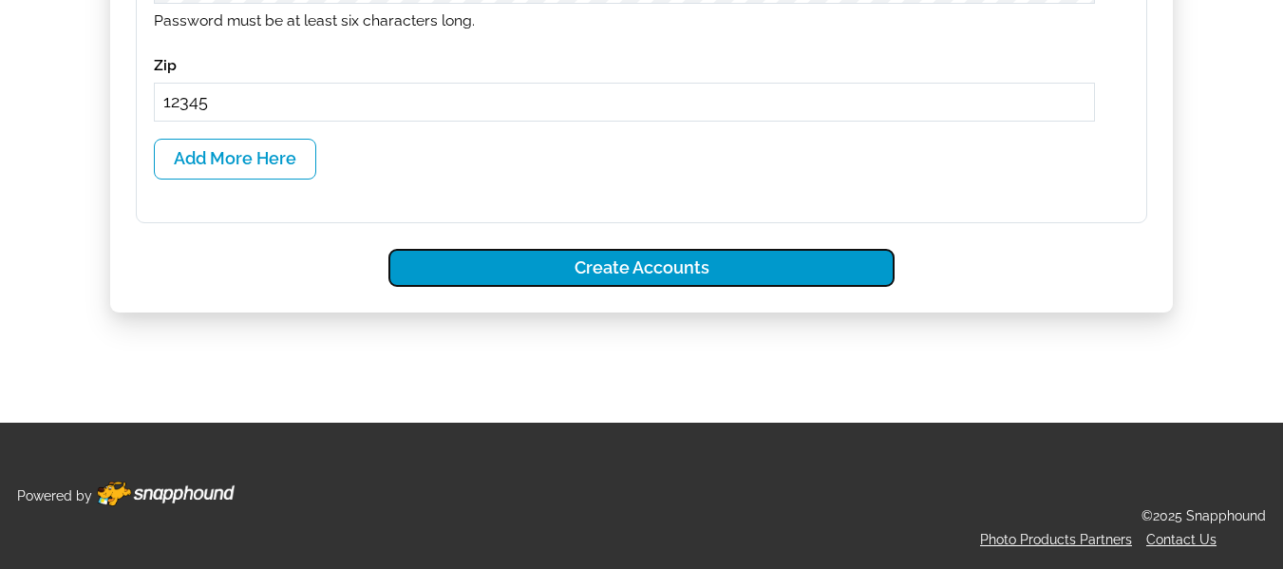
click at [684, 271] on button "Create Accounts" at bounding box center [641, 268] width 506 height 39
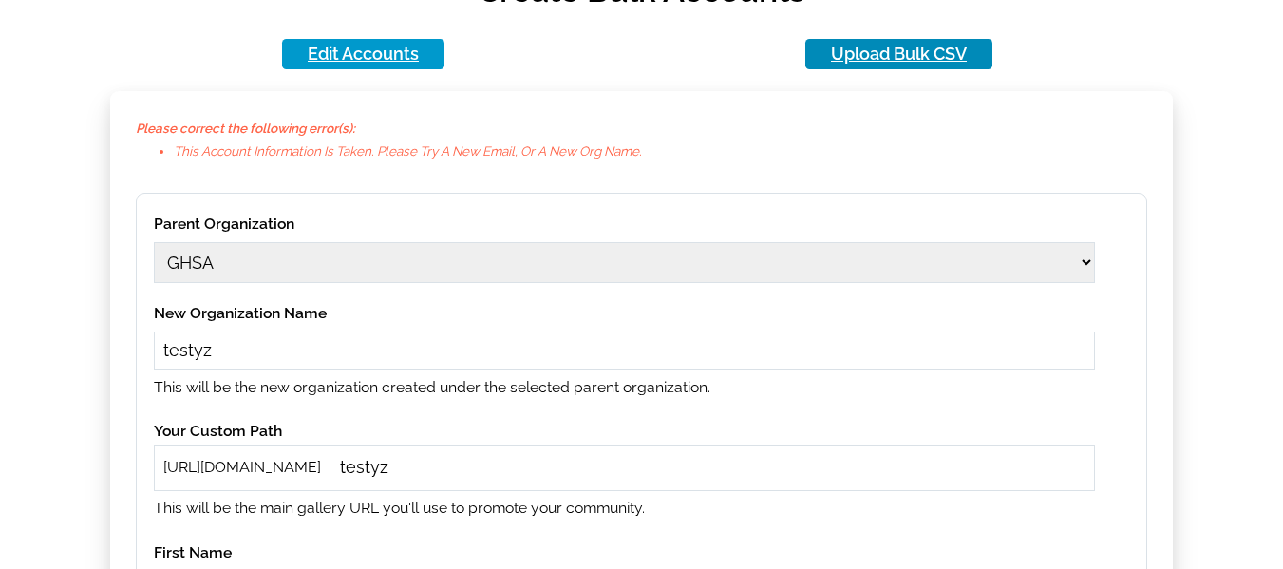
scroll to position [346, 0]
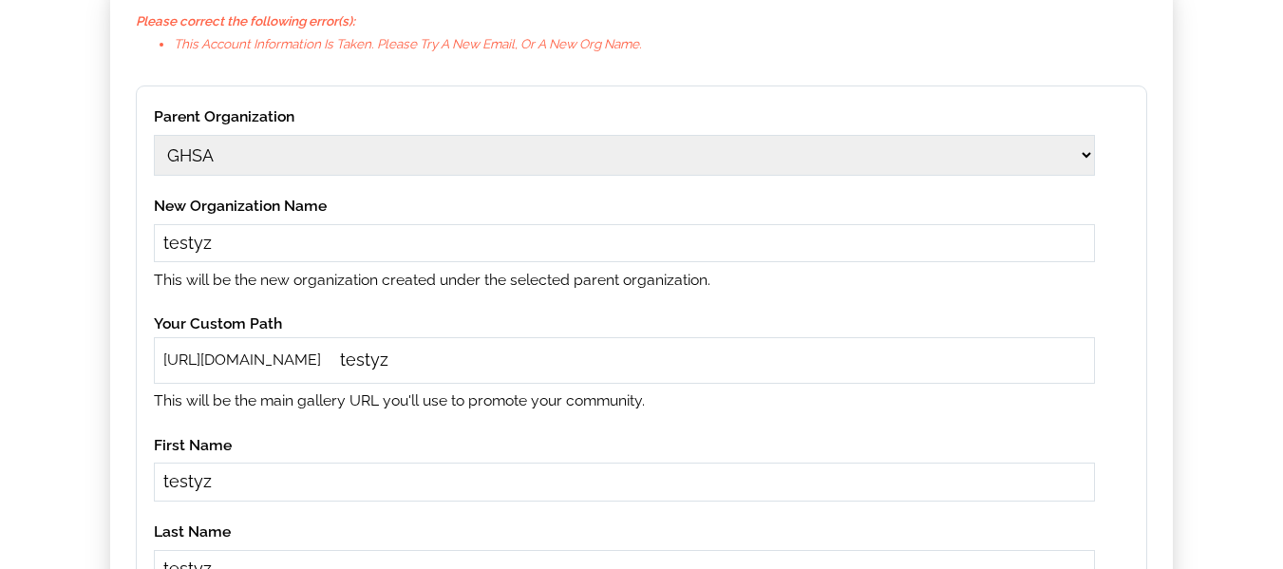
click at [259, 245] on input "testyz" at bounding box center [624, 243] width 941 height 39
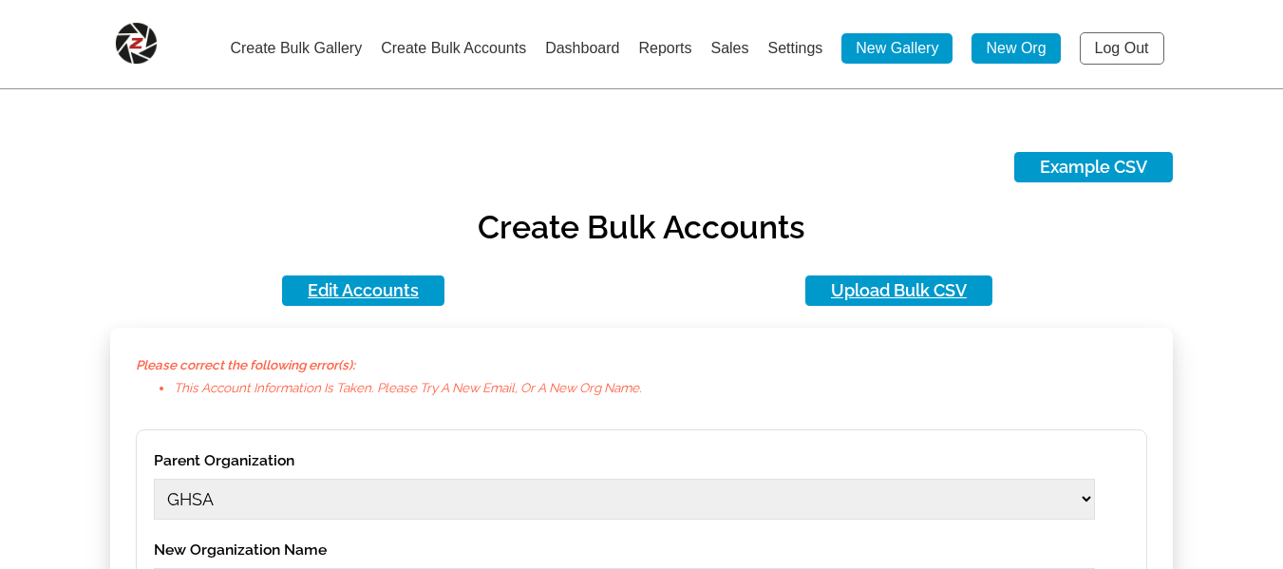
scroll to position [0, 0]
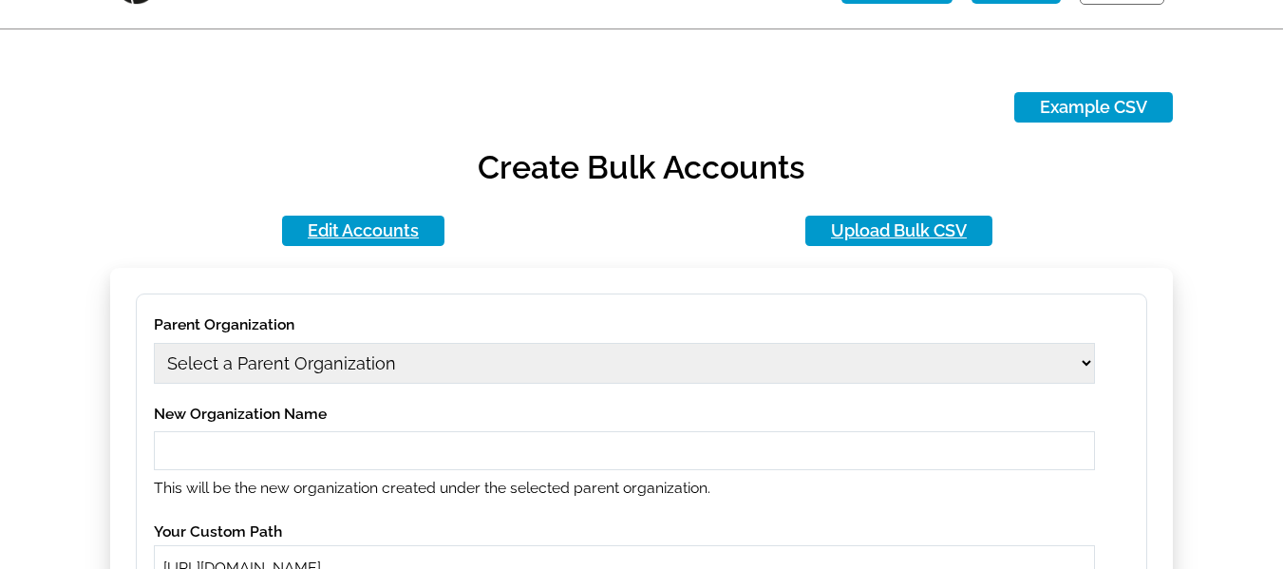
scroll to position [95, 0]
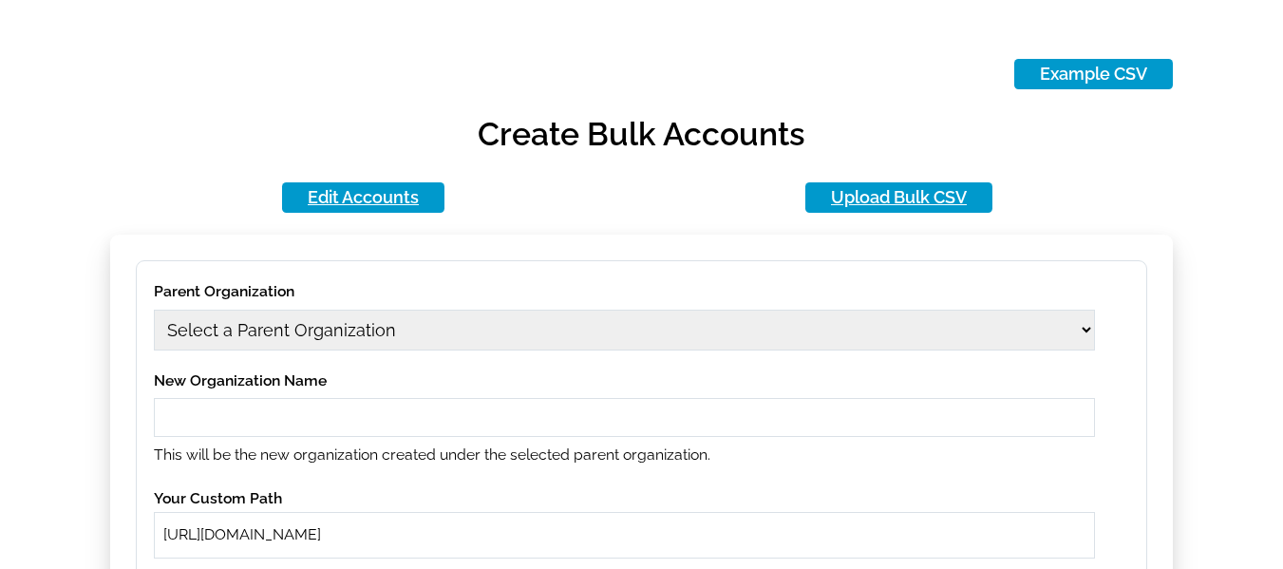
type input "mikezarrilli14@yahoo.com"
click at [327, 326] on select "Select a Parent Organization 12aug09 12aug10 1979 Class Act Productions 1979 Cl…" at bounding box center [624, 330] width 941 height 41
click at [154, 310] on select "Select a Parent Organization 12aug09 12aug10 1979 Class Act Productions 1979 Cl…" at bounding box center [624, 330] width 941 height 41
click at [387, 332] on select "Select a Parent Organization 12aug09 12aug10 1979 Class Act Productions 1979 Cl…" at bounding box center [624, 330] width 941 height 41
select select "41"
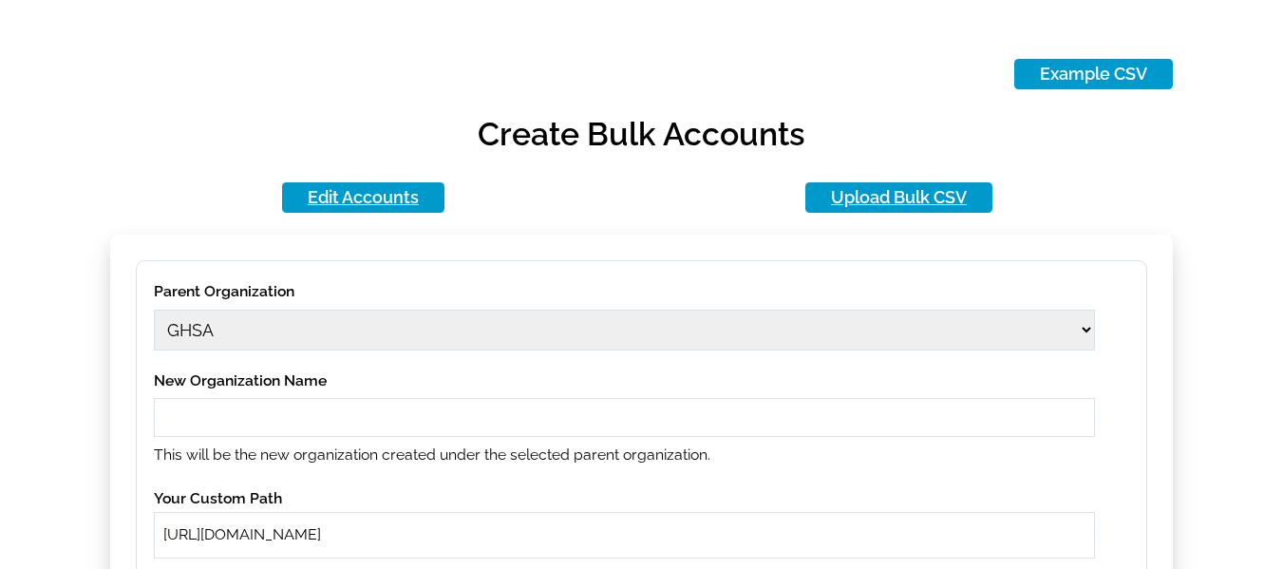
click at [154, 310] on select "Select a Parent Organization 12aug09 12aug10 1979 Class Act Productions 1979 Cl…" at bounding box center [624, 330] width 941 height 41
click at [319, 414] on input "text" at bounding box center [624, 417] width 941 height 39
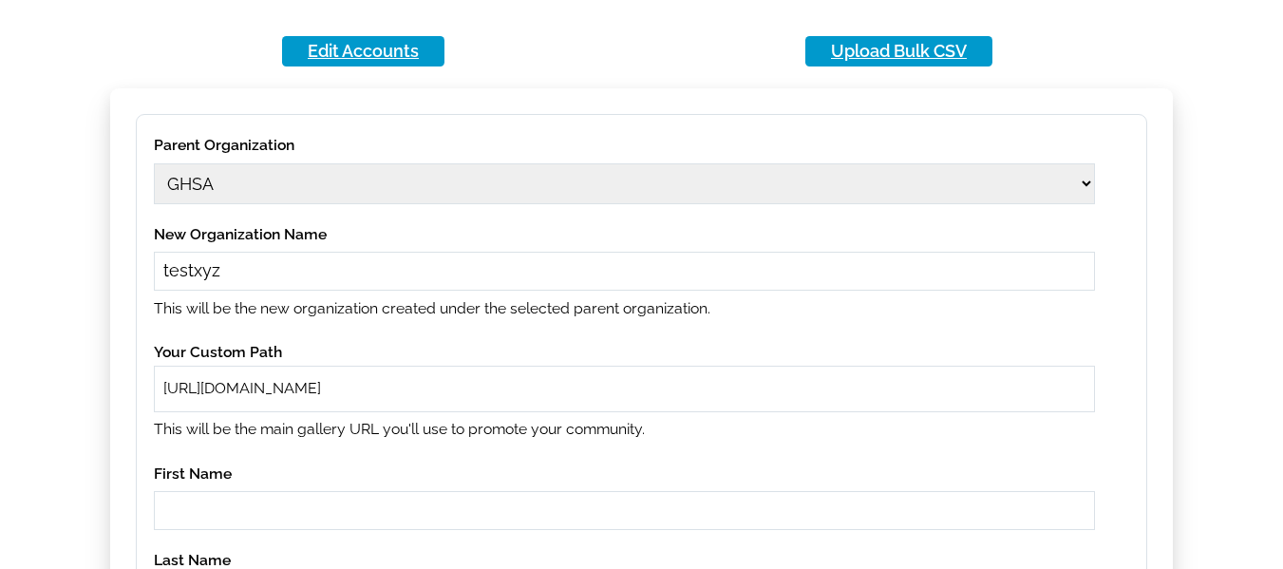
scroll to position [285, 0]
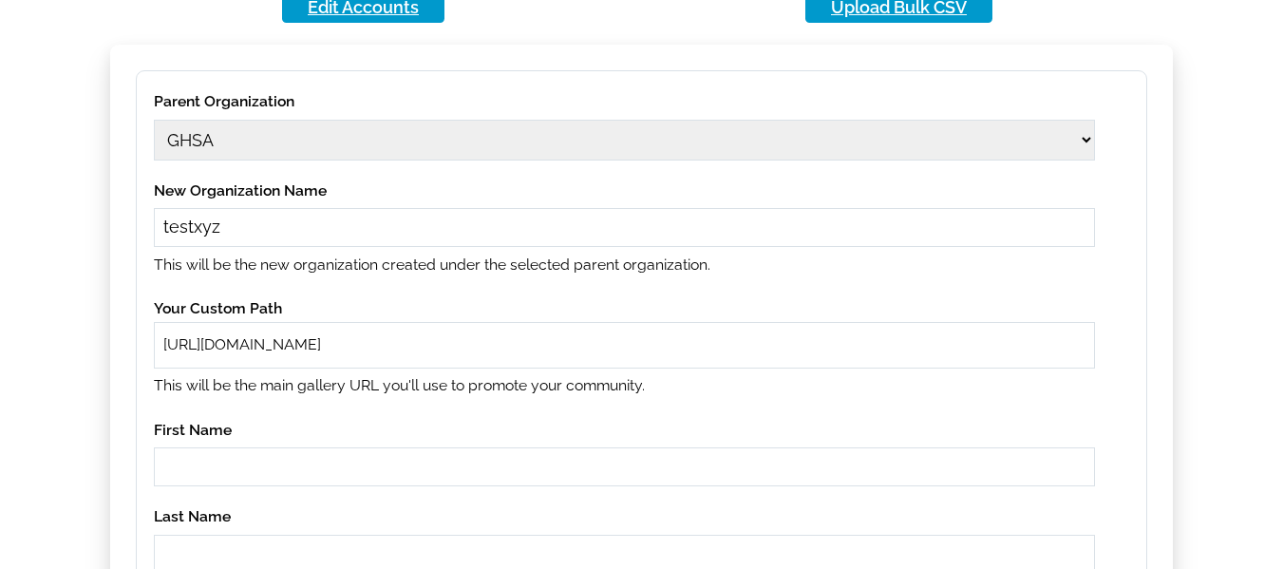
type input "testxyz"
click at [422, 359] on div "https://snapphound.com/" at bounding box center [624, 345] width 941 height 46
click at [421, 355] on input "text" at bounding box center [711, 345] width 747 height 22
paste input "testxyz"
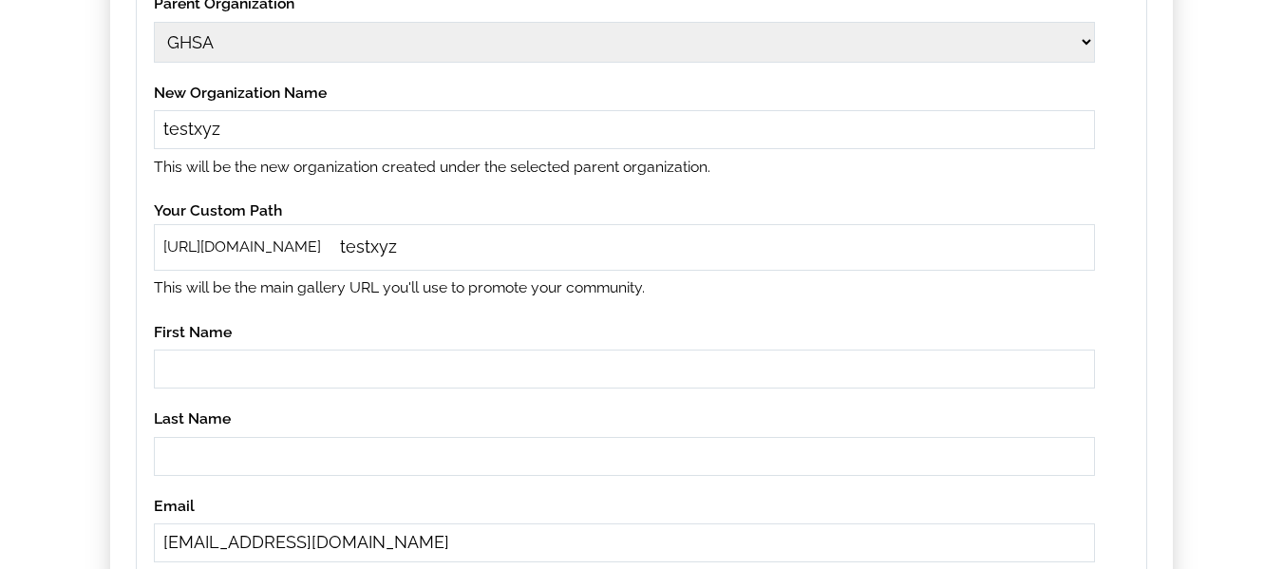
scroll to position [475, 0]
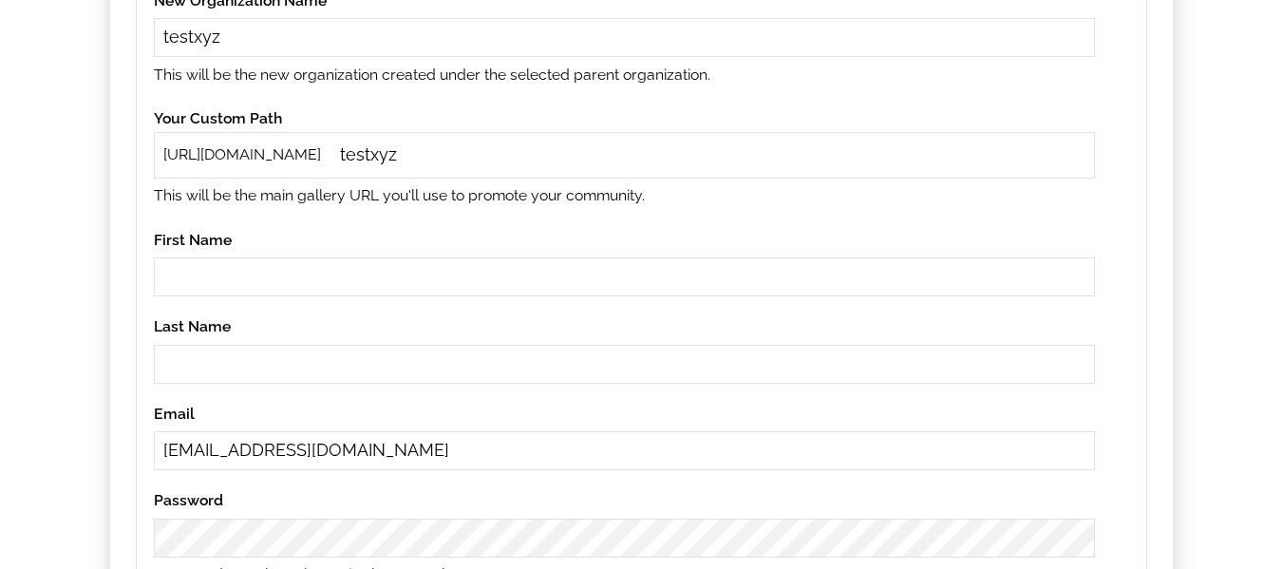
type input "testxyz"
click at [261, 289] on input "text" at bounding box center [624, 276] width 941 height 39
paste input "testxyz"
type input "testxyz"
click at [267, 374] on input "text" at bounding box center [624, 364] width 941 height 39
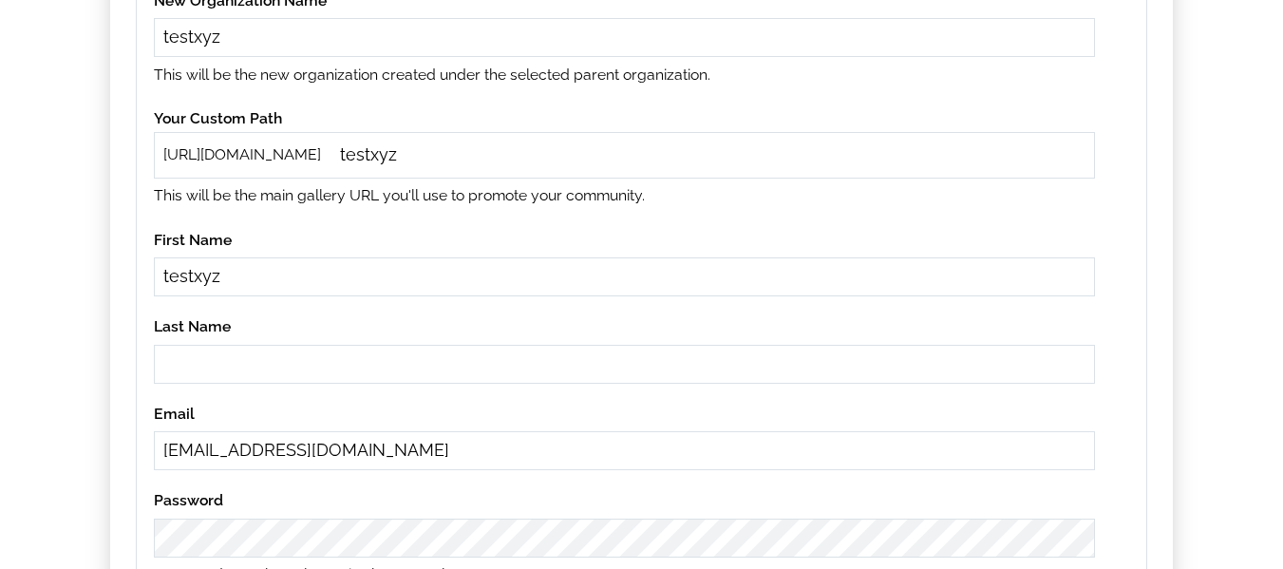
paste input "testxyz"
type input "testxyz"
click at [425, 456] on input "mikezarrilli14@yahoo.com" at bounding box center [624, 450] width 941 height 39
paste input "nanavib823@skateru"
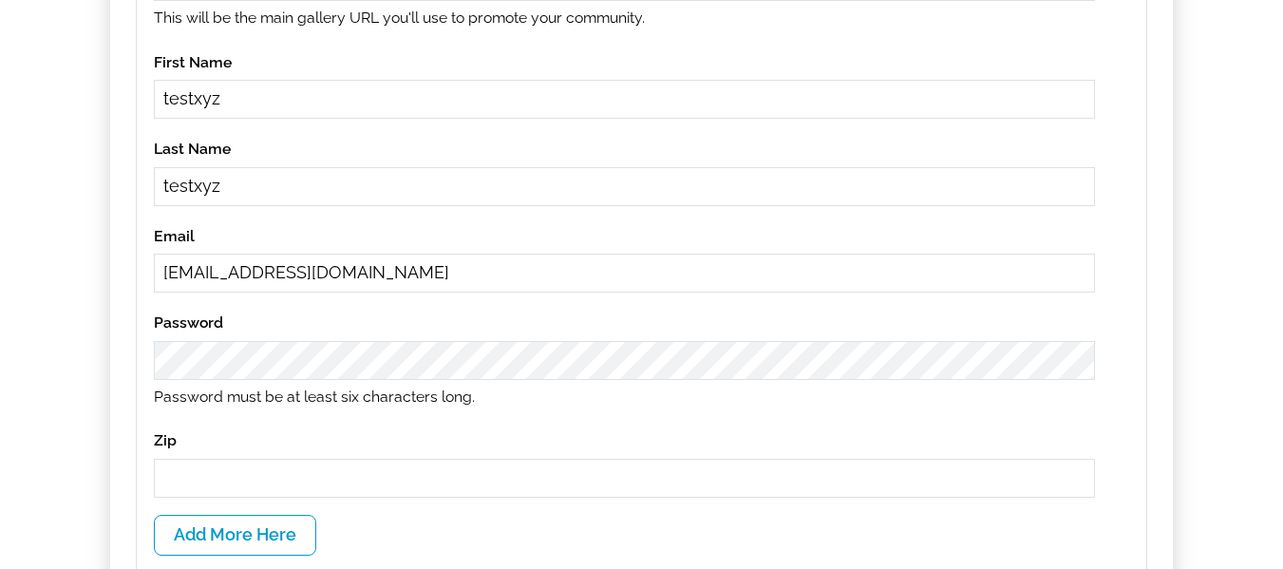
scroll to position [665, 0]
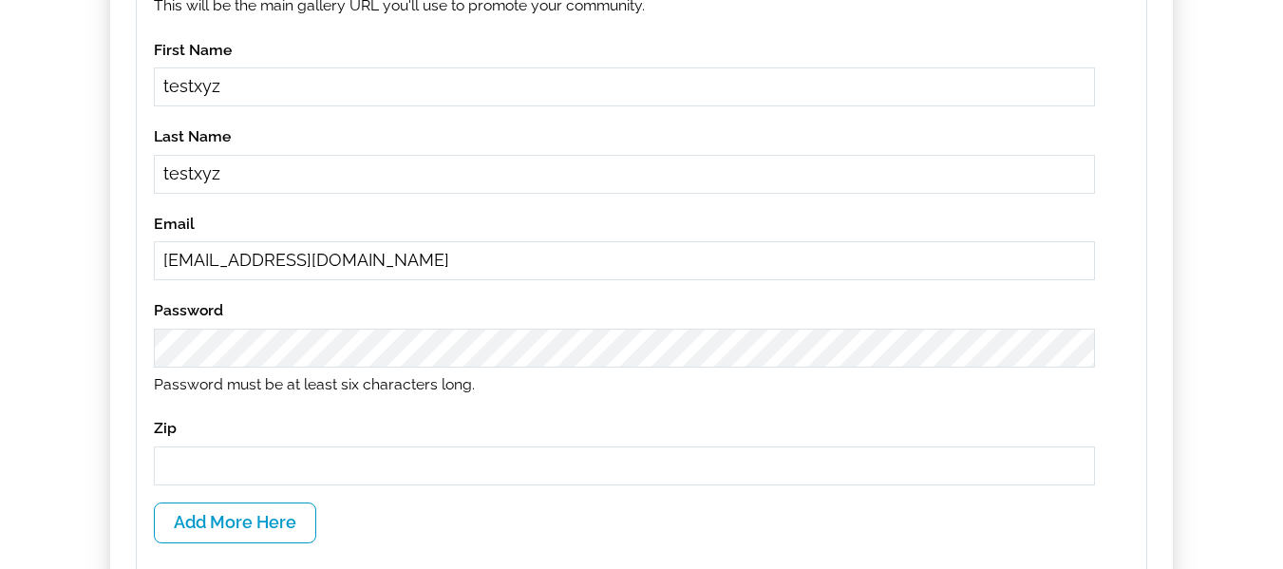
type input "[EMAIL_ADDRESS][DOMAIN_NAME]"
click at [226, 450] on input "text" at bounding box center [624, 465] width 941 height 39
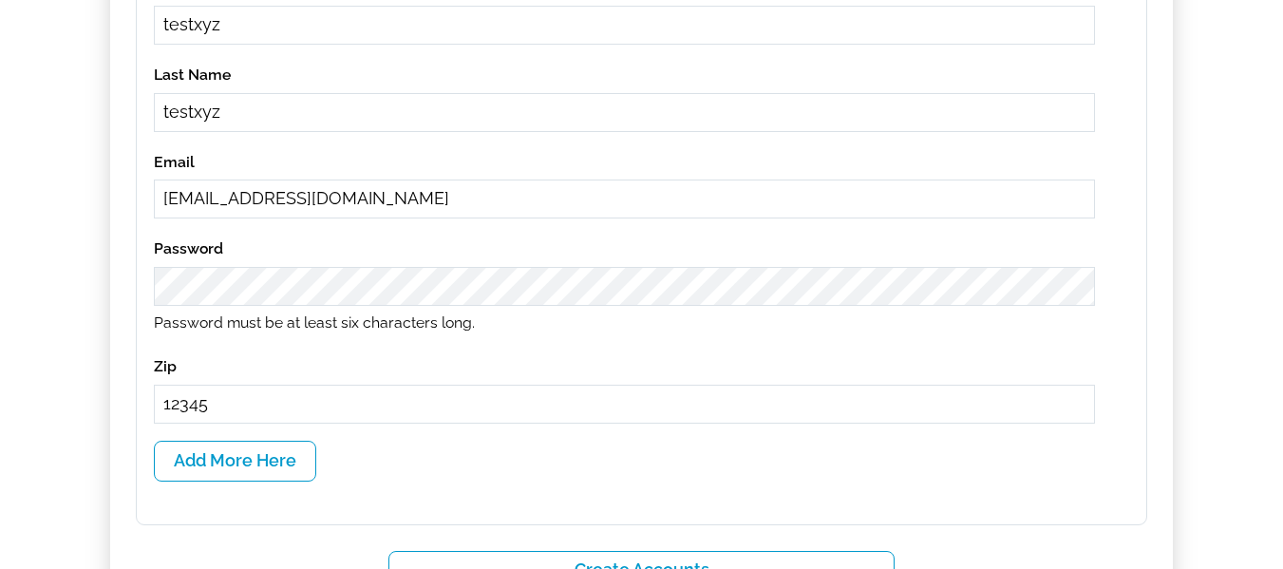
scroll to position [760, 0]
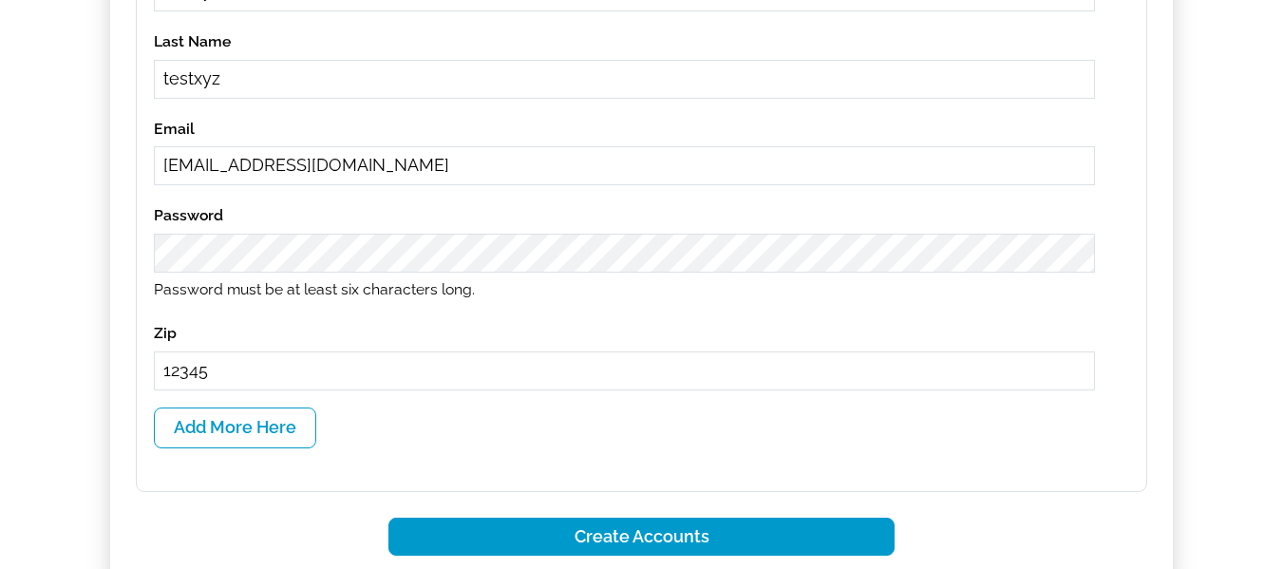
type input "12345"
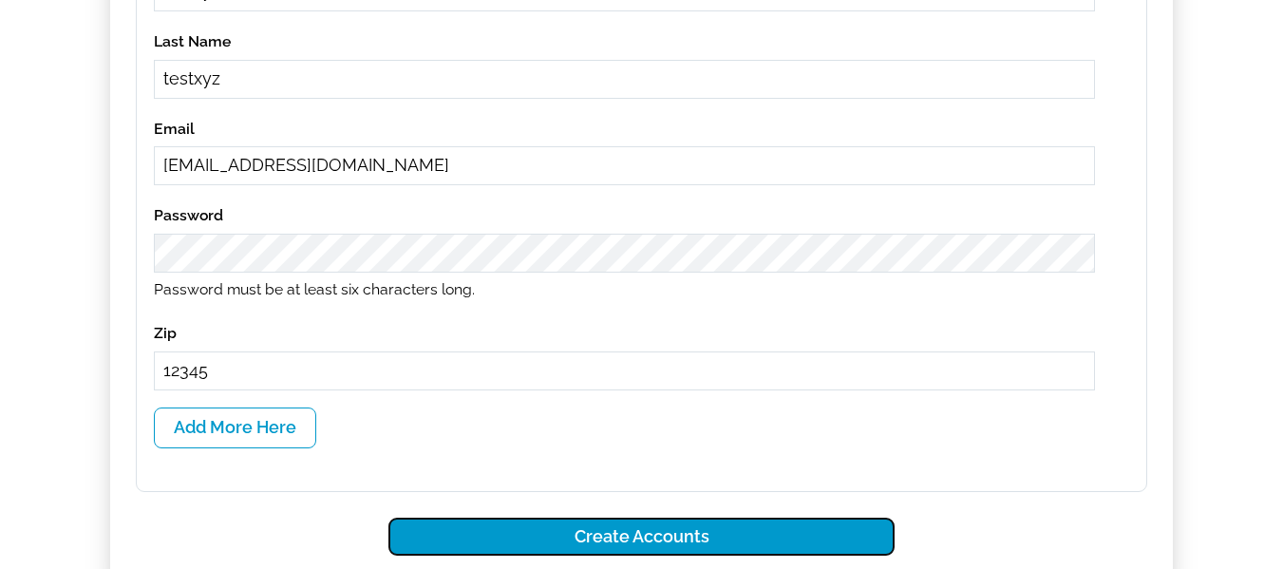
click at [622, 545] on button "Create Accounts" at bounding box center [641, 537] width 506 height 39
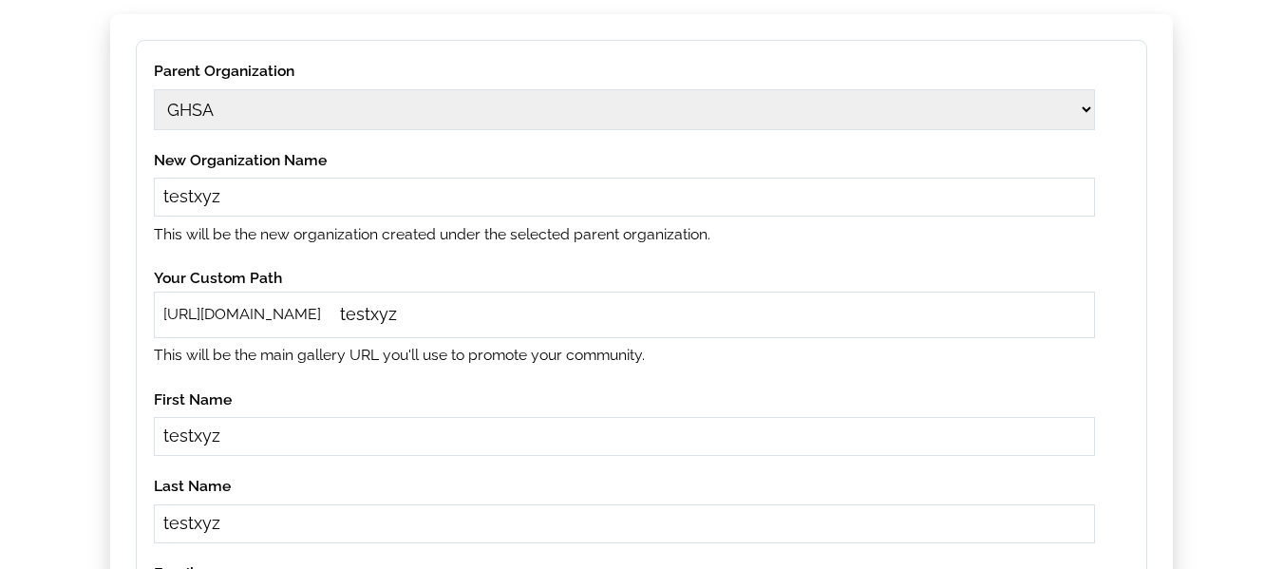
scroll to position [285, 0]
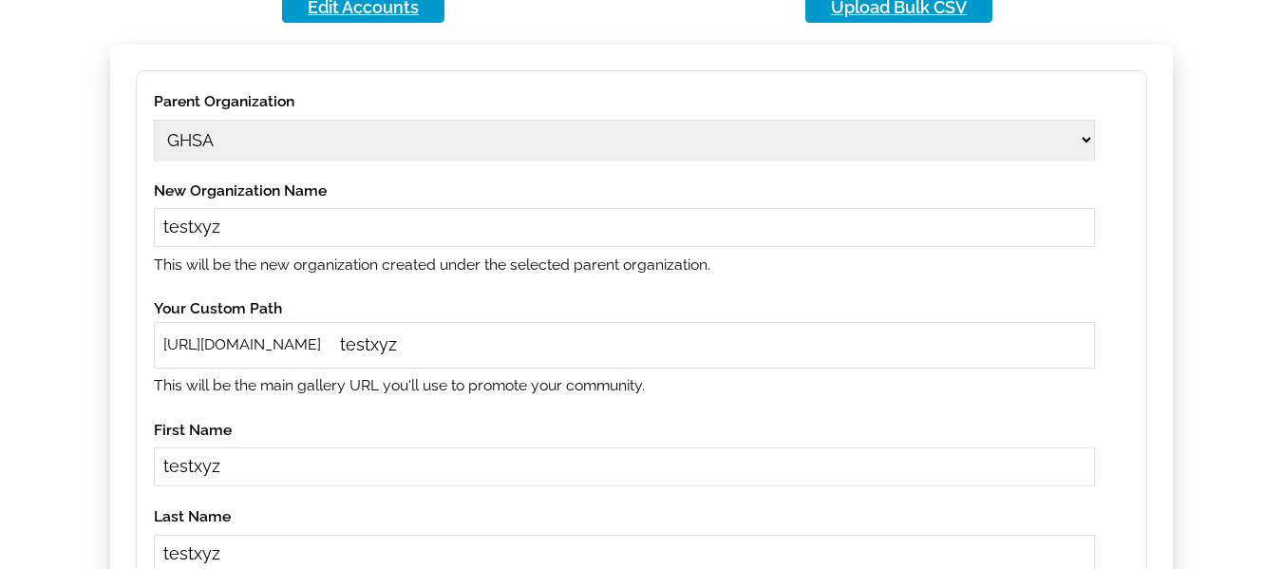
select select
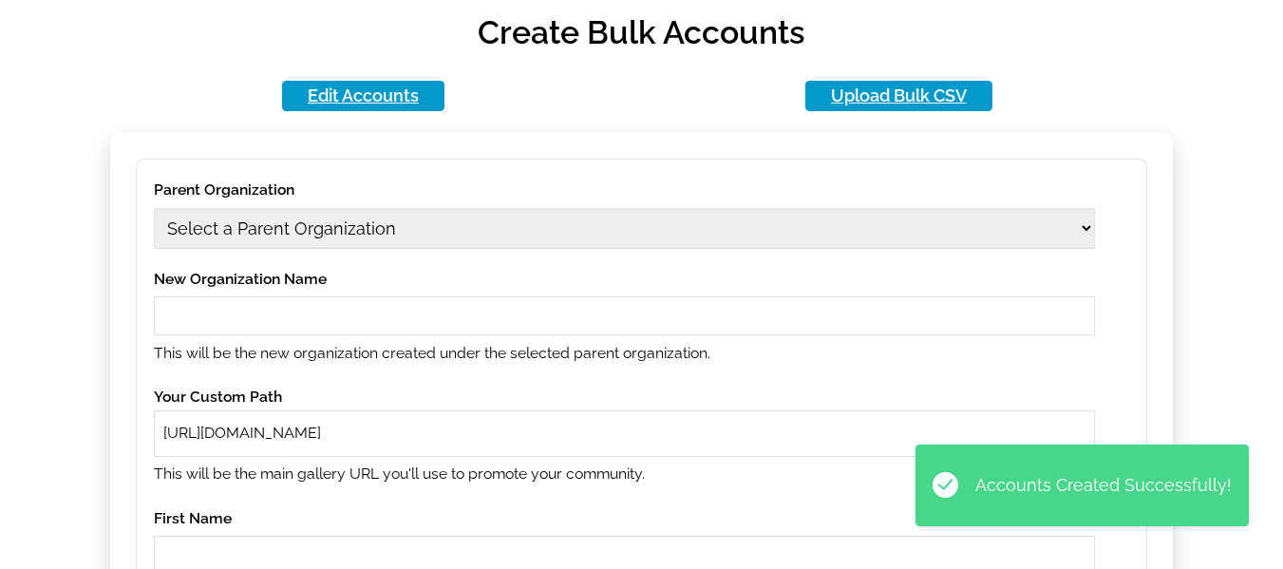
scroll to position [0, 0]
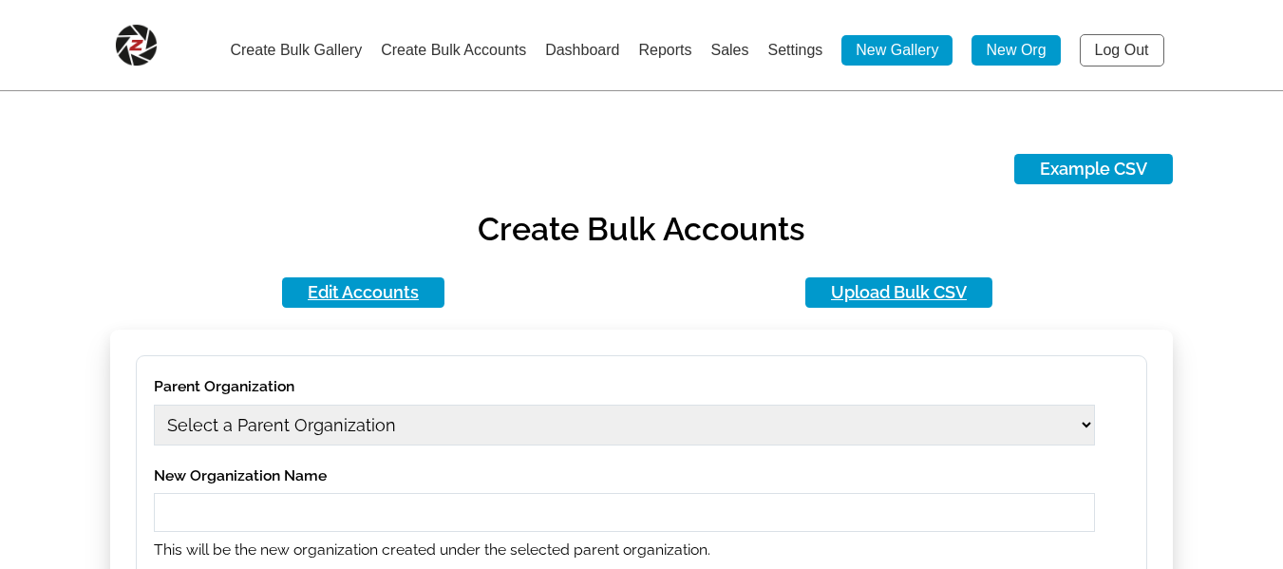
click at [1131, 45] on link "Log Out" at bounding box center [1122, 50] width 85 height 32
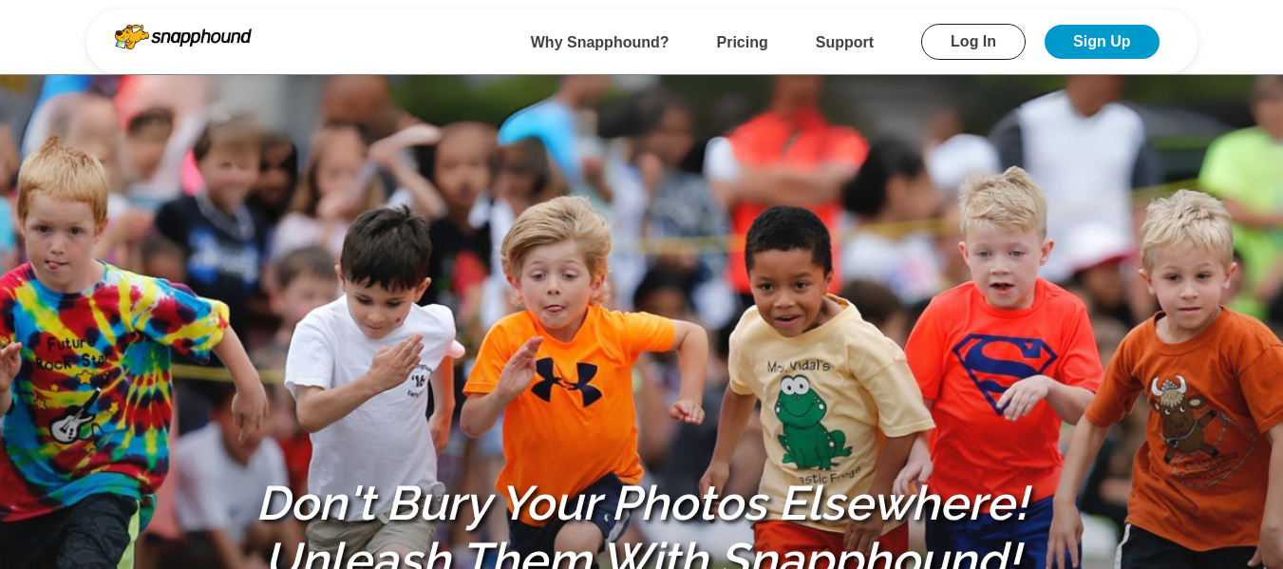
click at [974, 35] on link "Log In" at bounding box center [973, 42] width 104 height 36
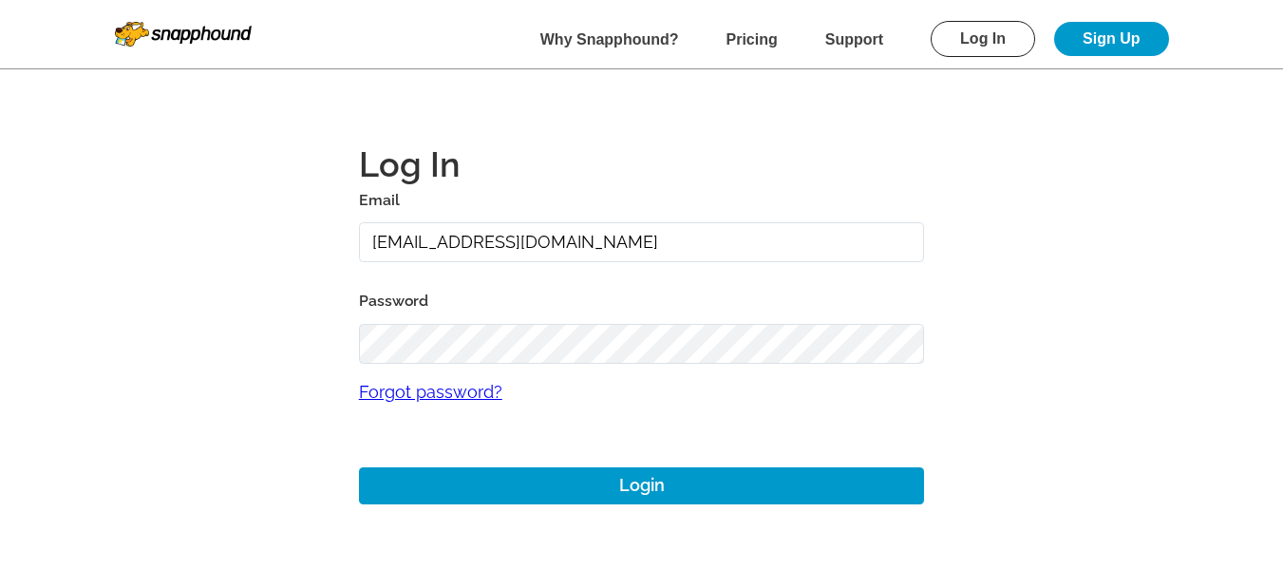
click at [610, 241] on input "mikezarrilli14@yahoo.com" at bounding box center [642, 242] width 566 height 41
paste input "nanavib823@skateru"
type input "[EMAIL_ADDRESS][DOMAIN_NAME]"
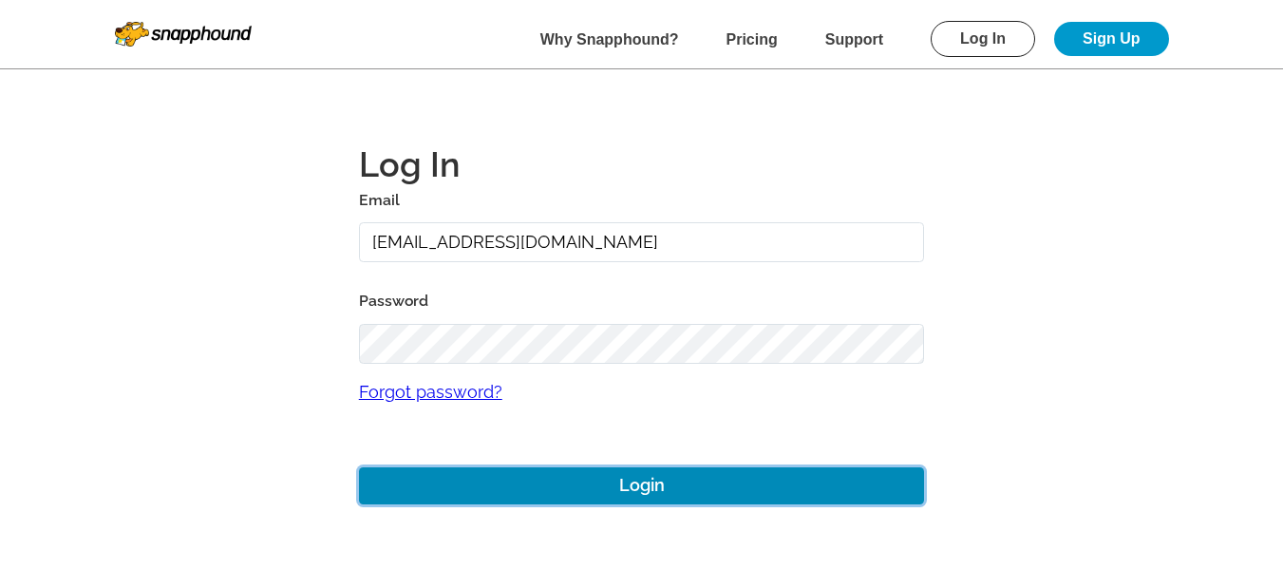
click at [601, 480] on button "Login" at bounding box center [642, 485] width 566 height 37
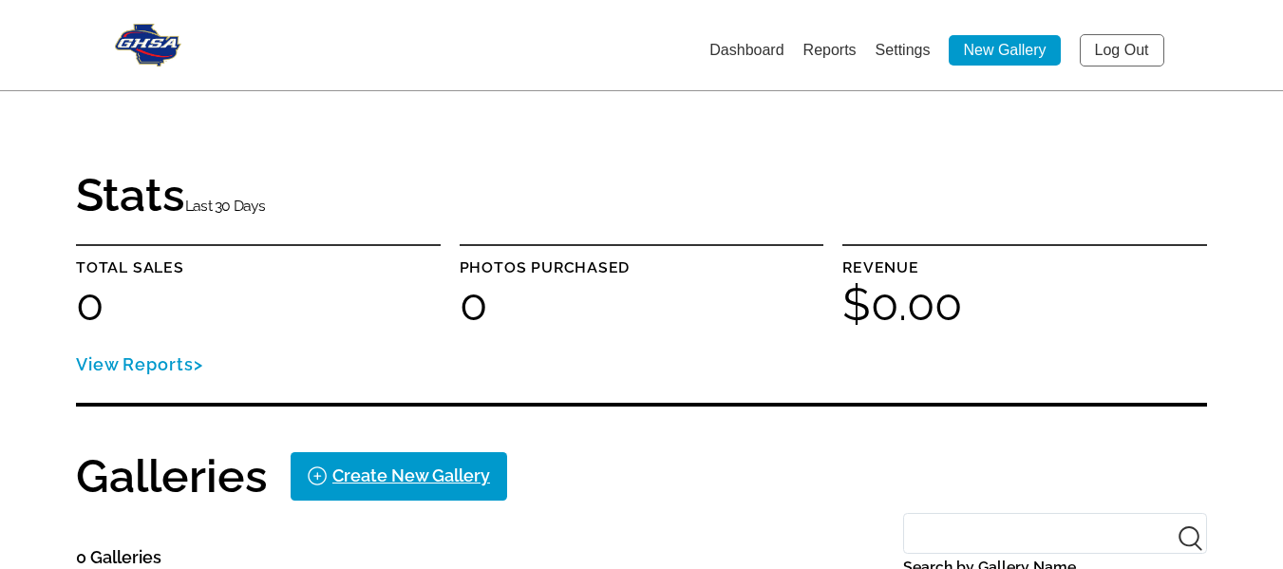
click at [1103, 44] on link "Log Out" at bounding box center [1122, 50] width 85 height 32
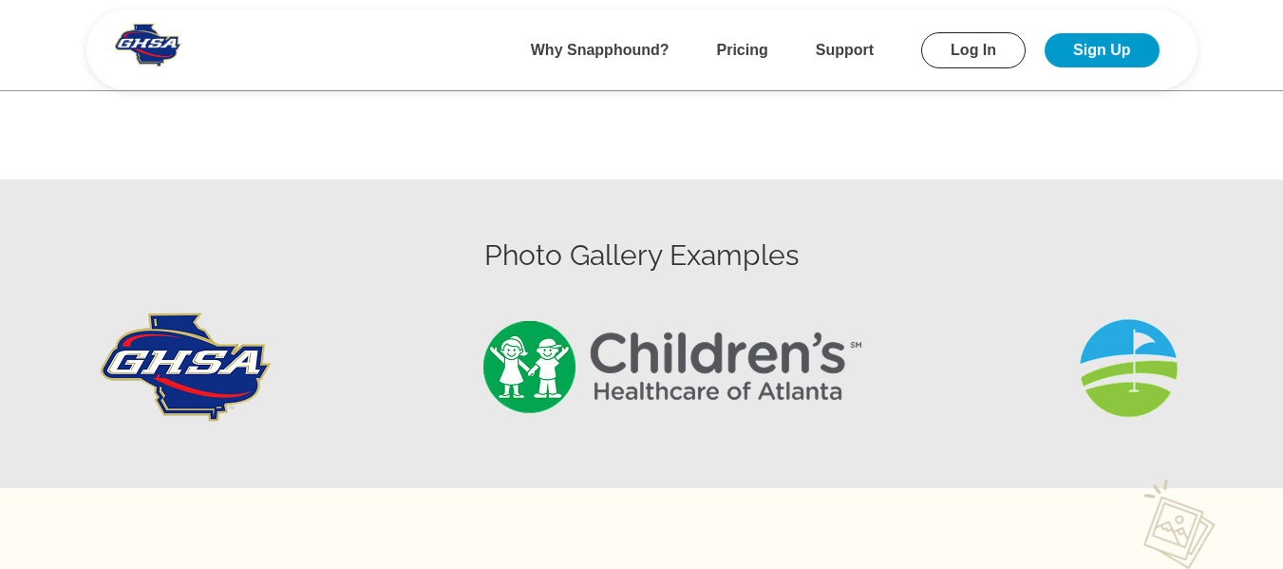
scroll to position [665, 0]
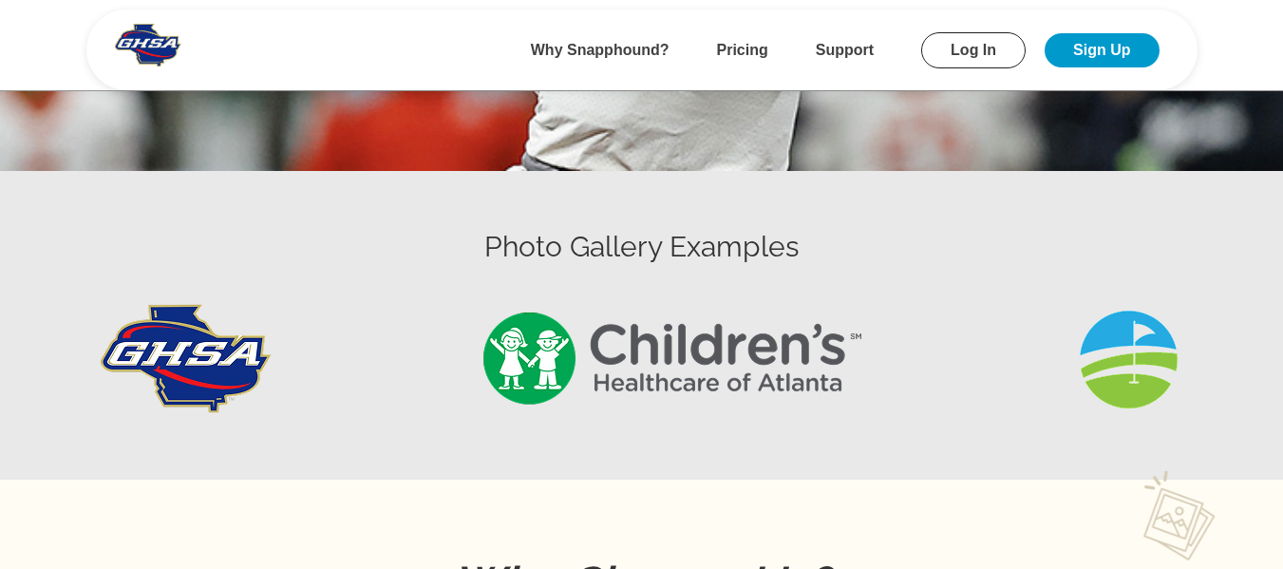
click at [965, 40] on link "Log In" at bounding box center [973, 50] width 104 height 36
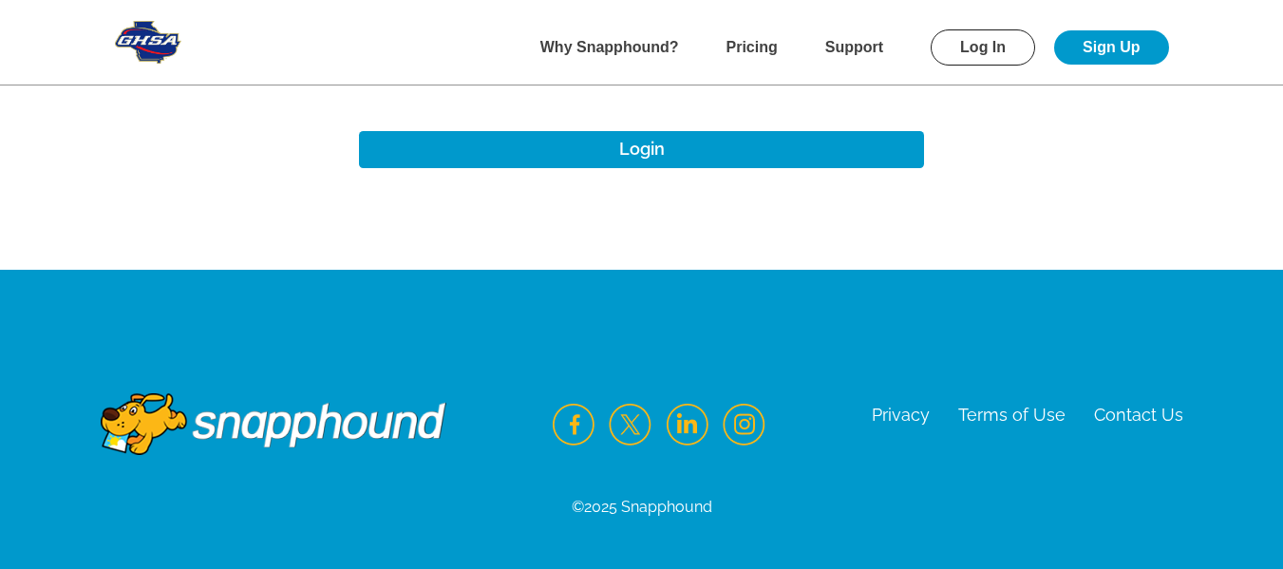
scroll to position [336, 0]
type input "alansharp@sharpedgeventures.com"
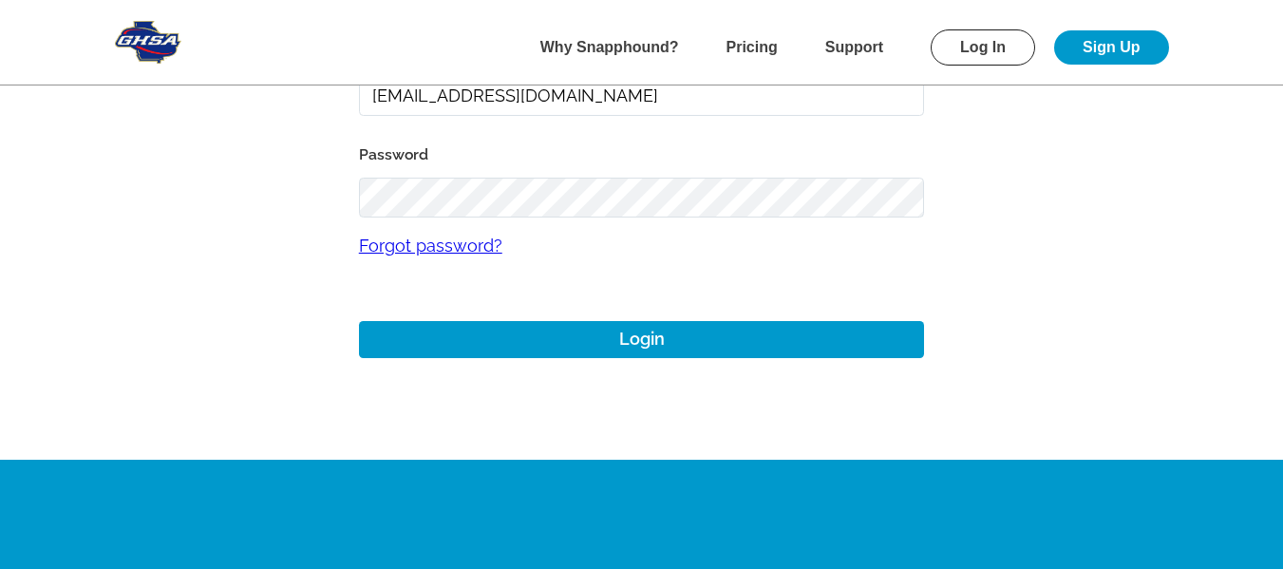
click at [453, 242] on link "Forgot password?" at bounding box center [642, 245] width 566 height 56
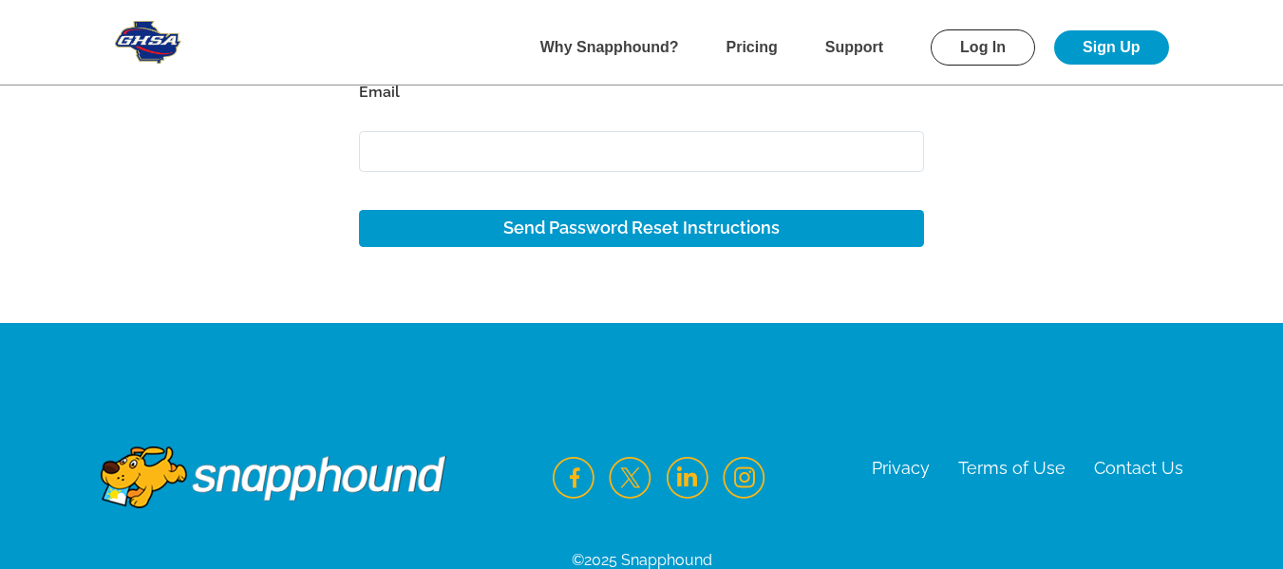
scroll to position [51, 0]
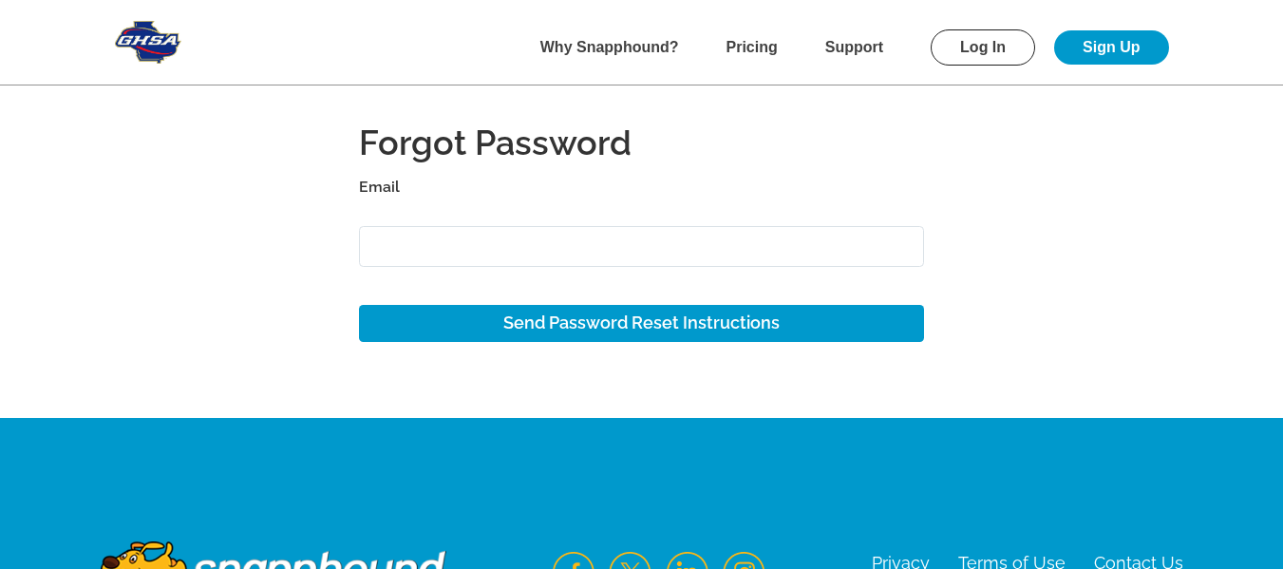
click at [595, 246] on input "Email" at bounding box center [642, 246] width 566 height 41
paste input "nanavib823@skateru.com"
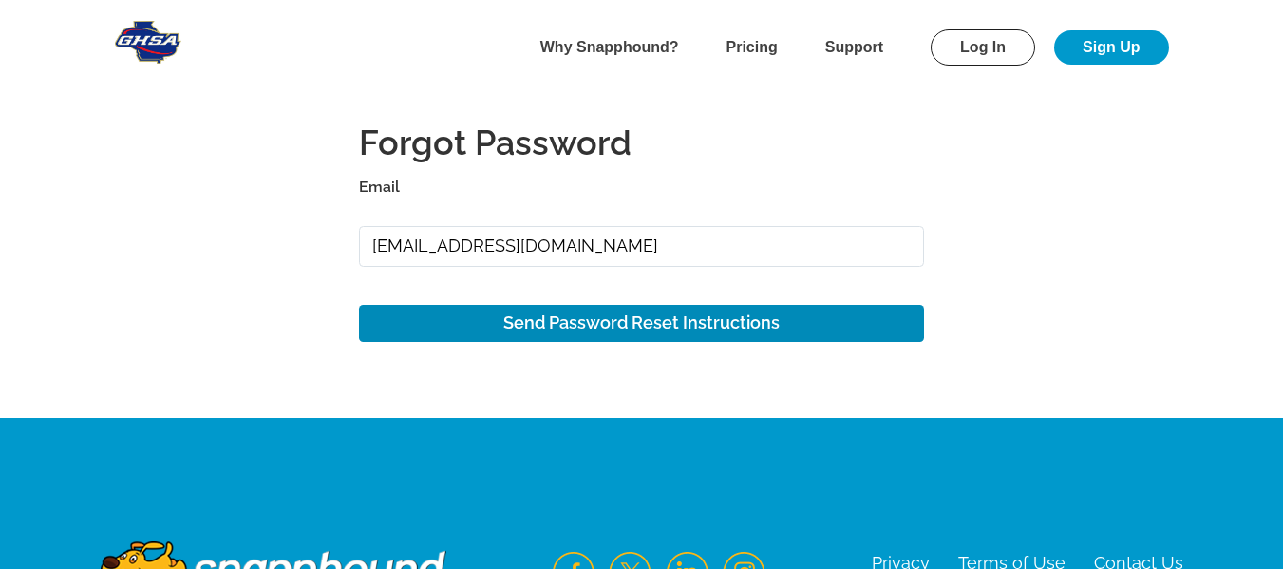
type input "nanavib823@skateru.com"
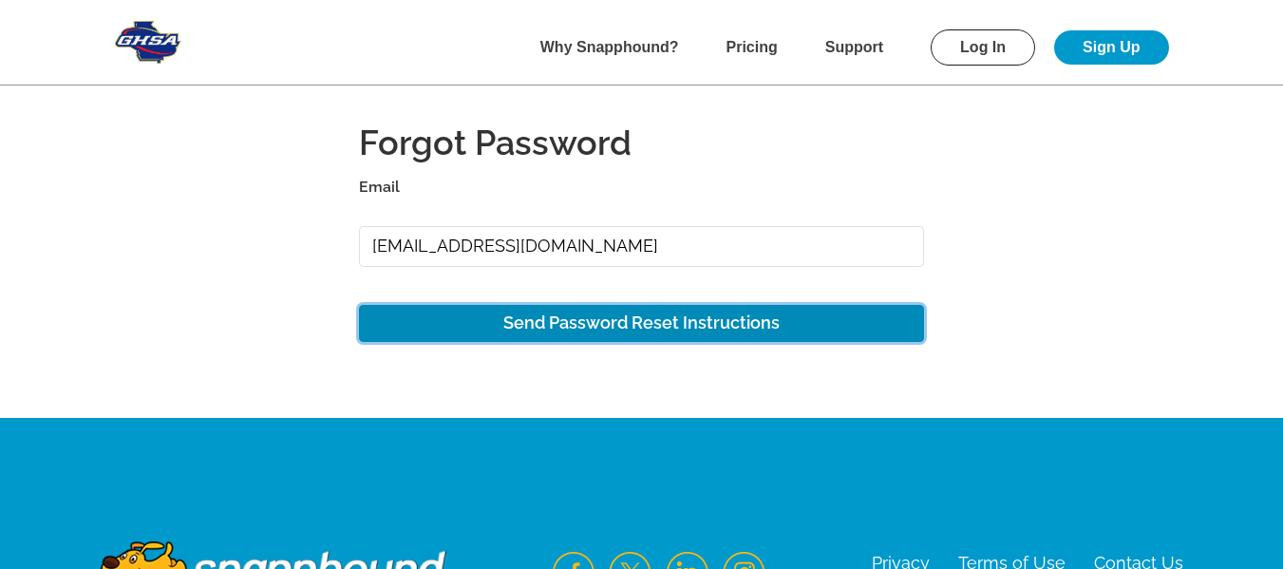
click at [671, 322] on button "Send Password Reset Instructions" at bounding box center [642, 323] width 566 height 37
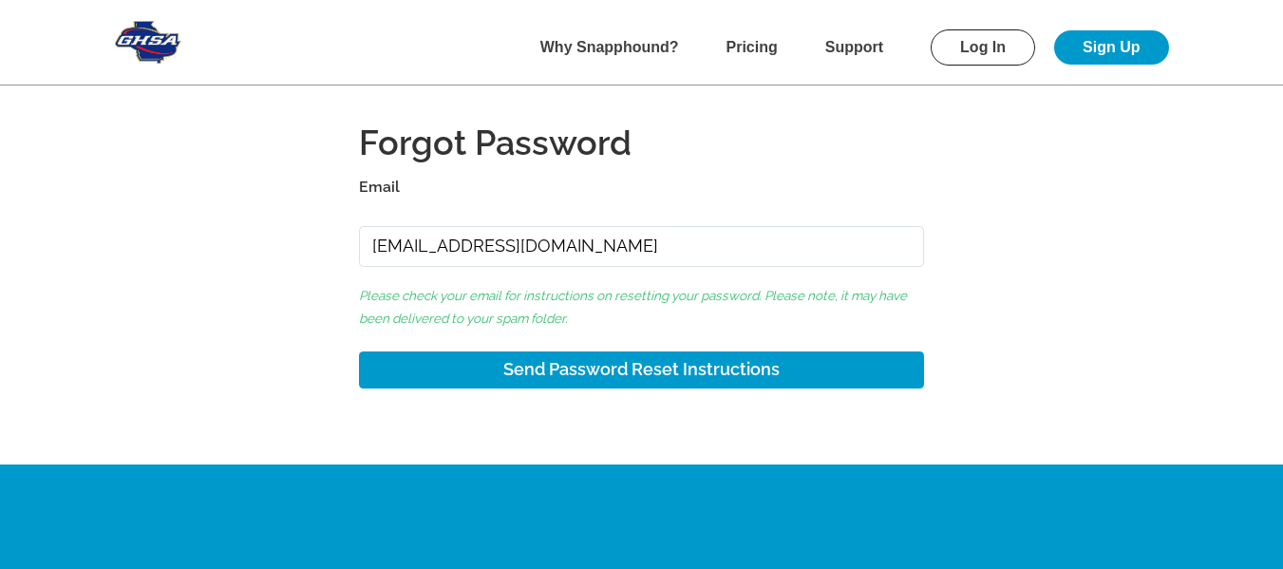
click at [984, 44] on link "Log In" at bounding box center [983, 47] width 104 height 36
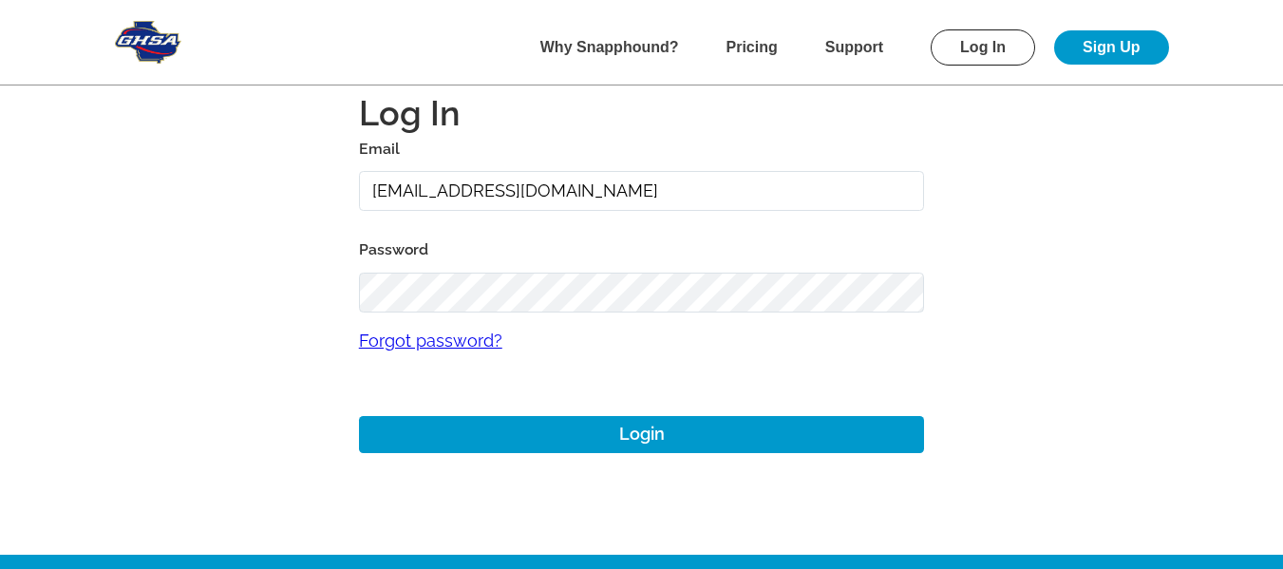
click at [683, 191] on input "alansharp@sharpedgeventures.com" at bounding box center [642, 191] width 566 height 41
paste input "nanavib823@skateru"
type input "nanavib823@skateru.com"
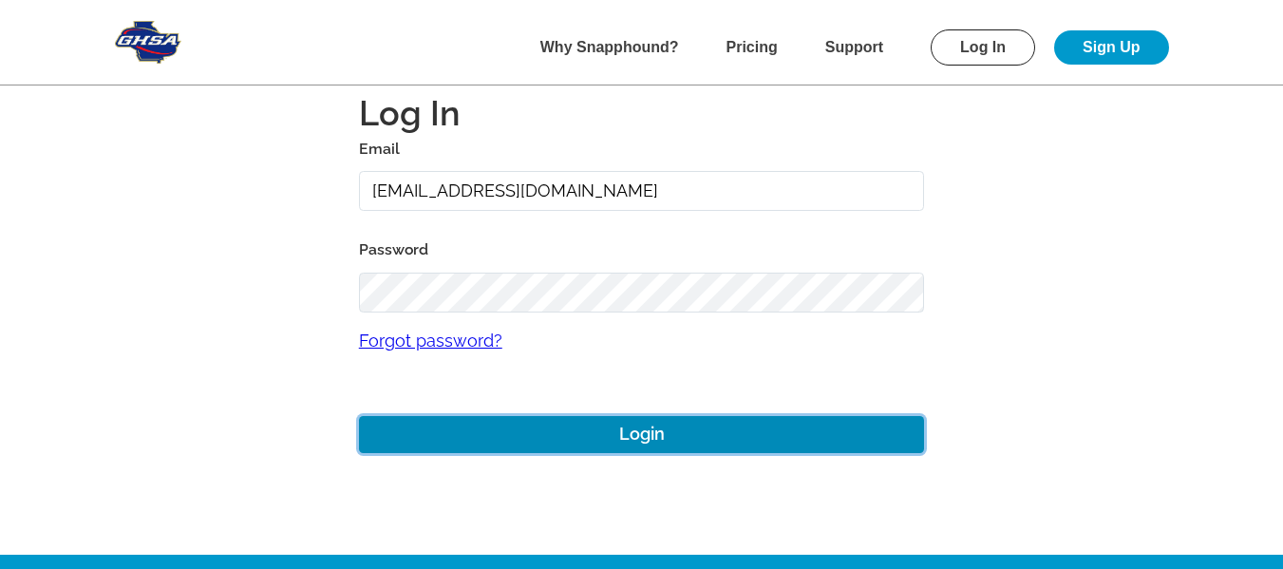
click at [637, 444] on button "Login" at bounding box center [642, 434] width 566 height 37
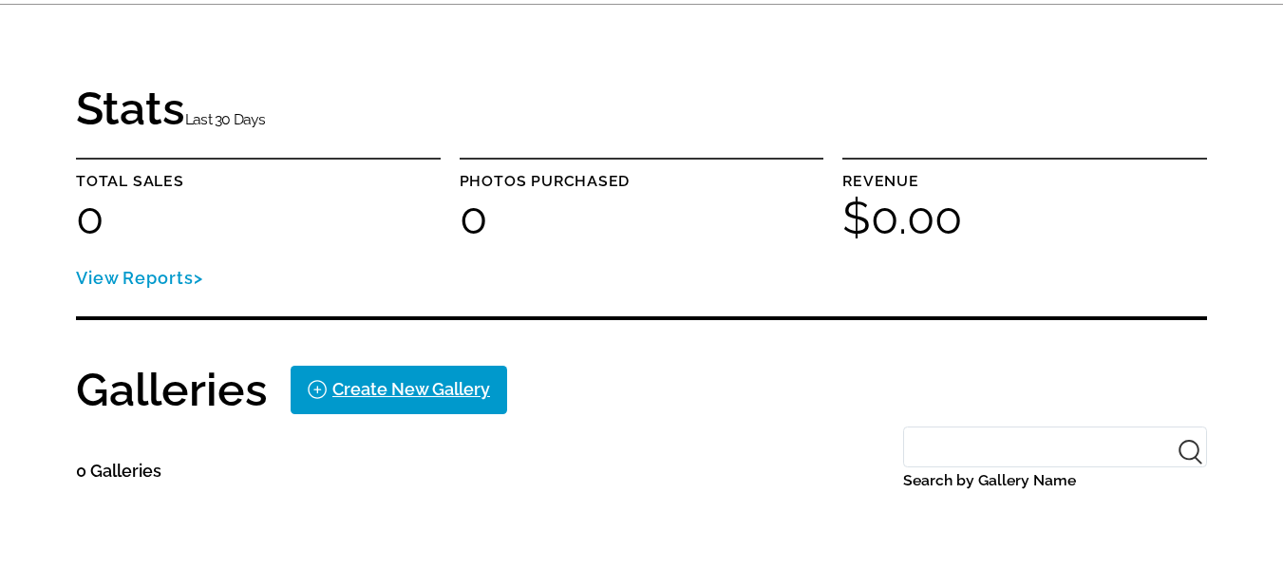
scroll to position [10, 0]
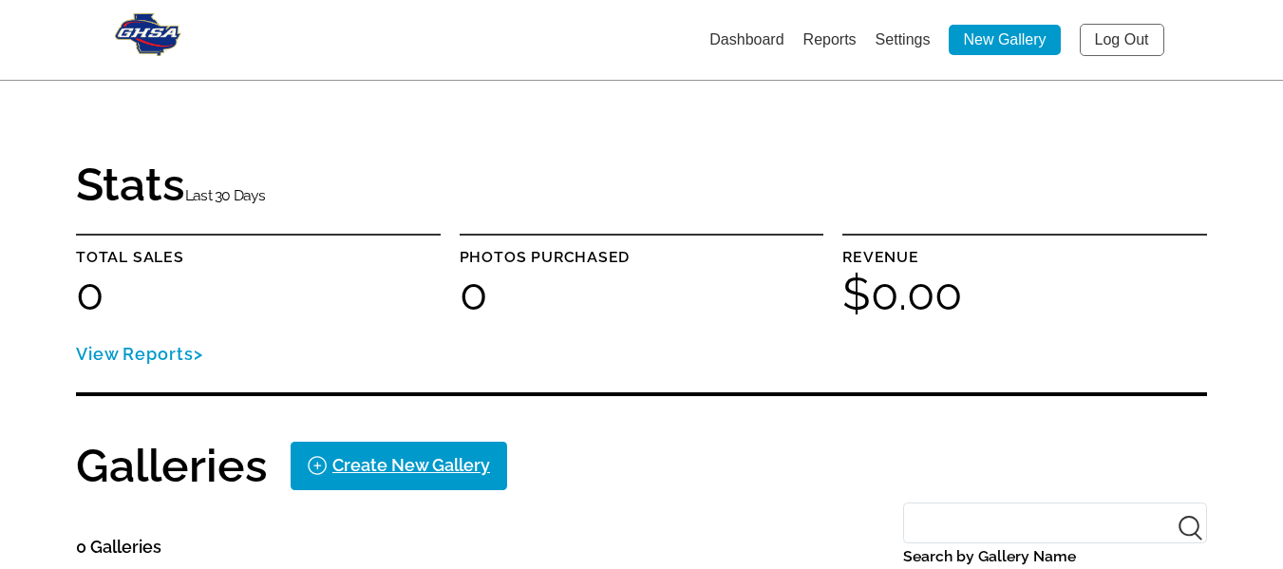
click at [902, 44] on link "Settings" at bounding box center [903, 39] width 55 height 16
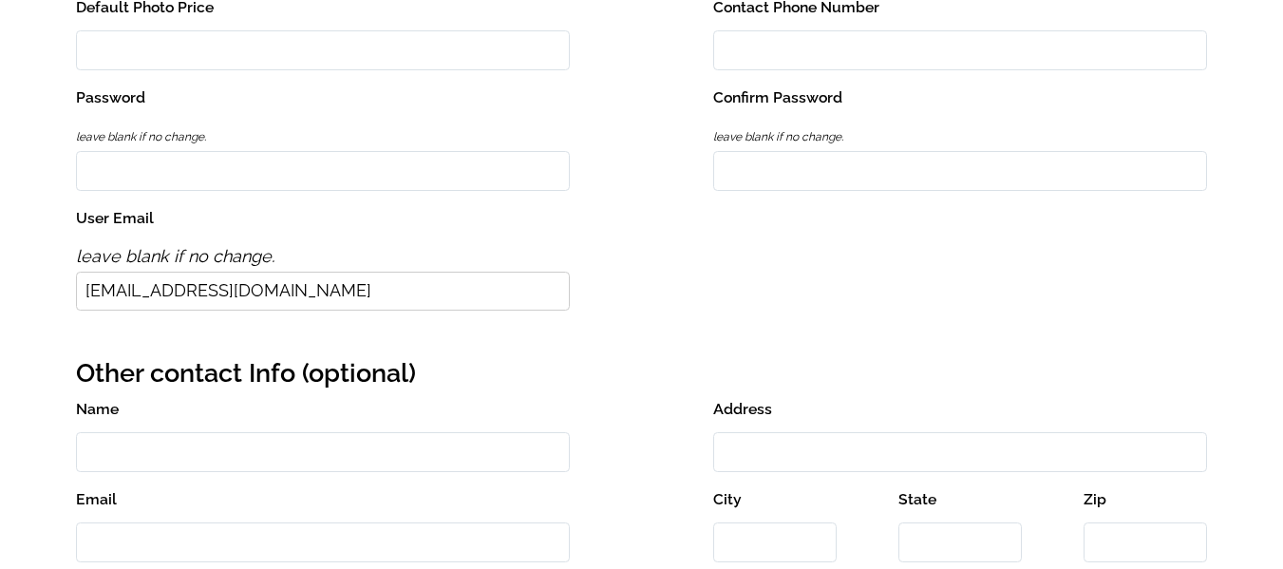
scroll to position [380, 0]
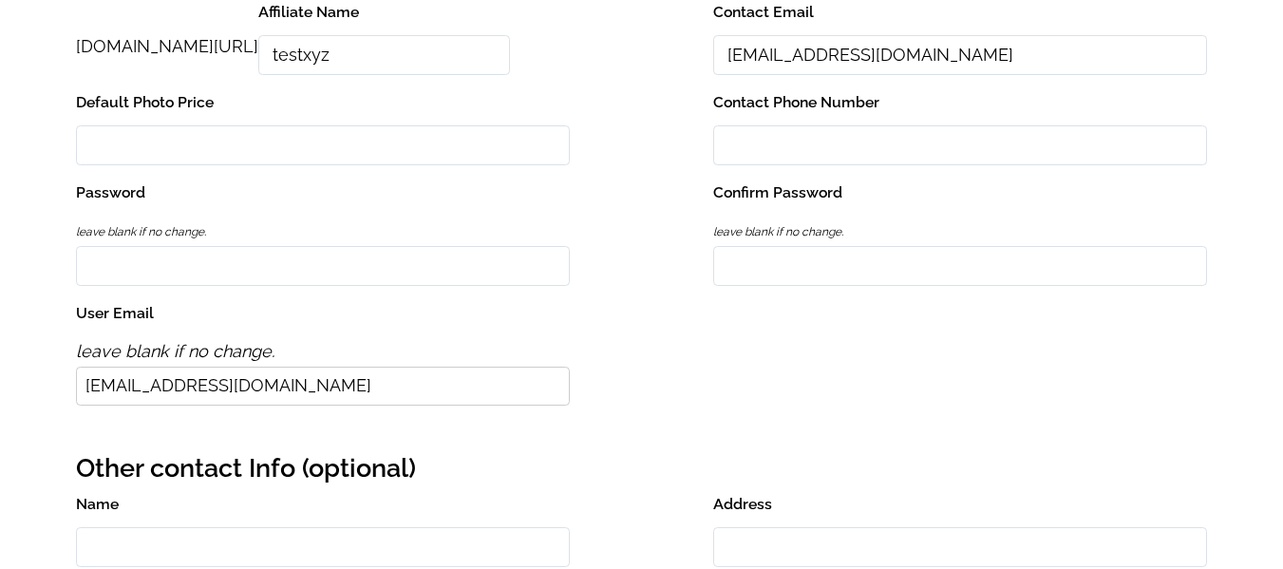
click at [314, 391] on input "[EMAIL_ADDRESS][DOMAIN_NAME]" at bounding box center [323, 386] width 494 height 39
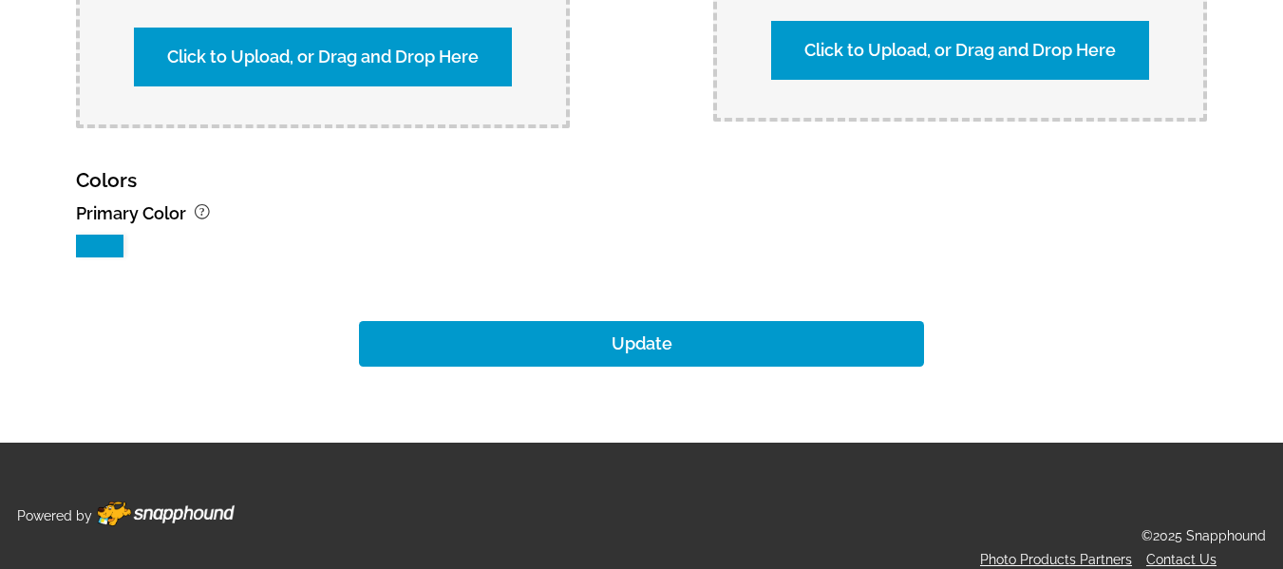
scroll to position [2013, 0]
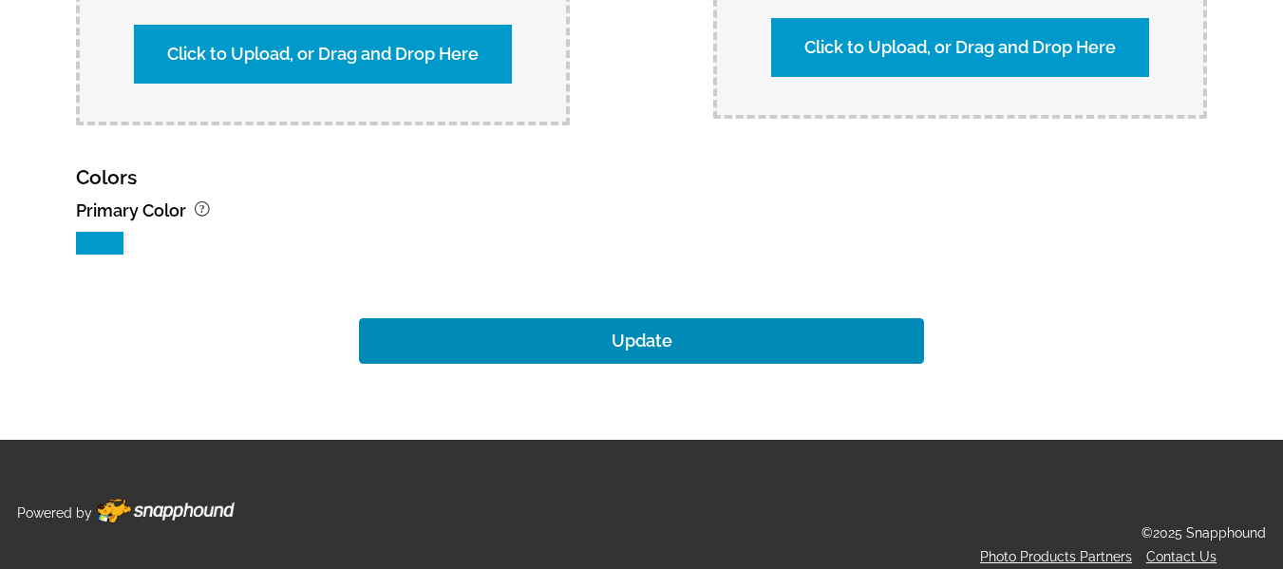
type input "[PERSON_NAME][EMAIL_ADDRESS][DOMAIN_NAME]"
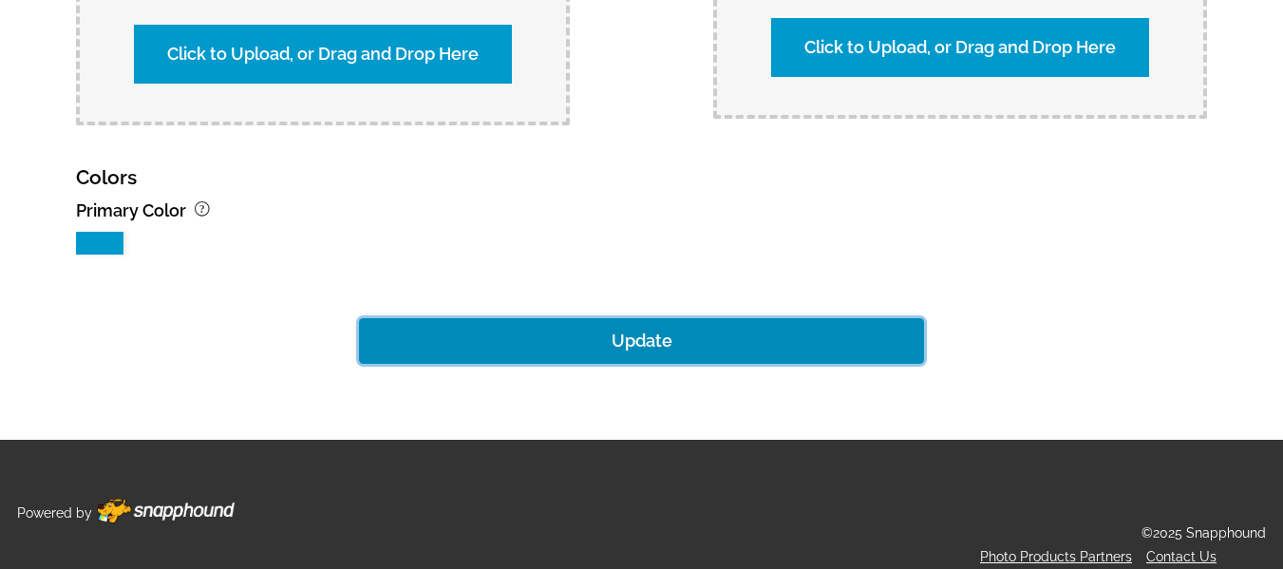
click at [658, 324] on button "Update" at bounding box center [642, 341] width 566 height 46
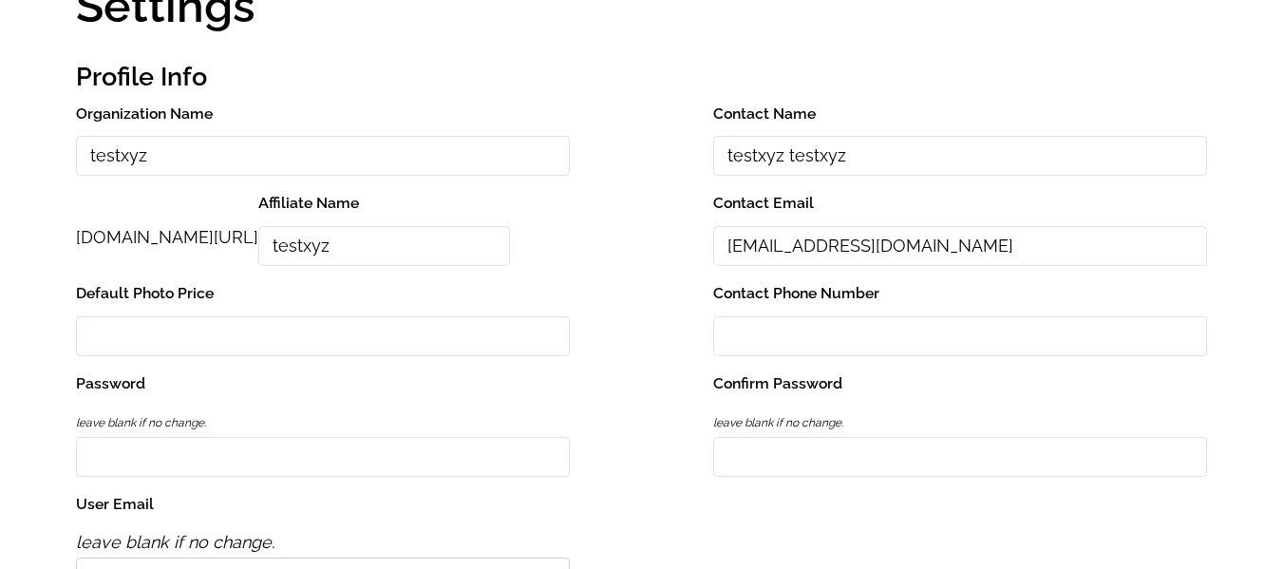
scroll to position [0, 0]
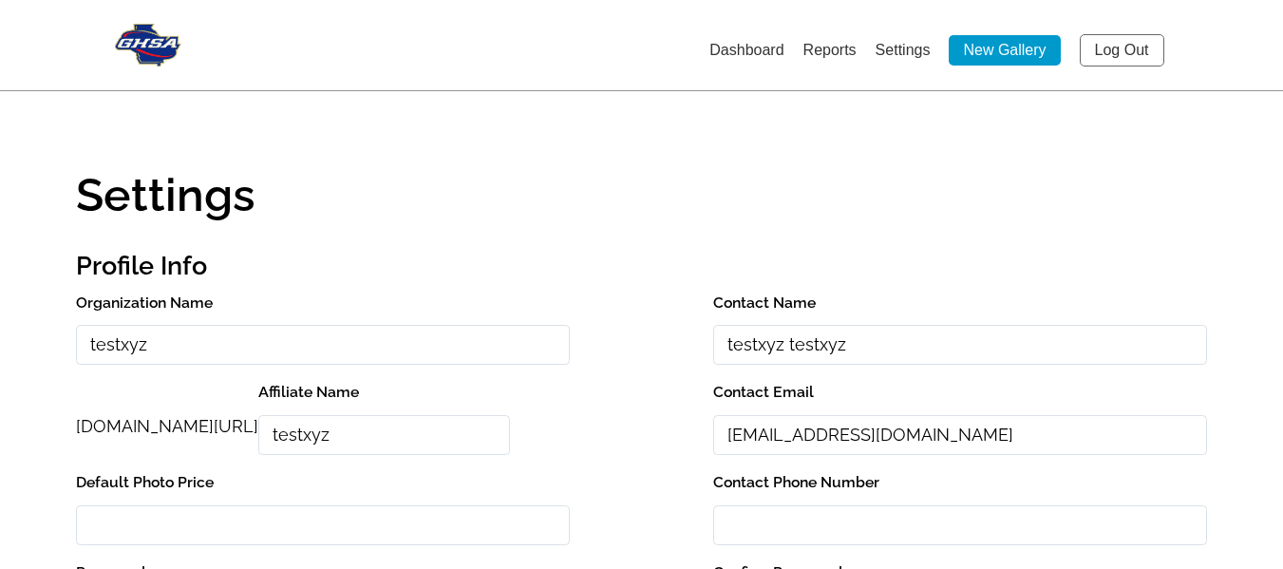
click at [1138, 47] on link "Log Out" at bounding box center [1122, 50] width 85 height 32
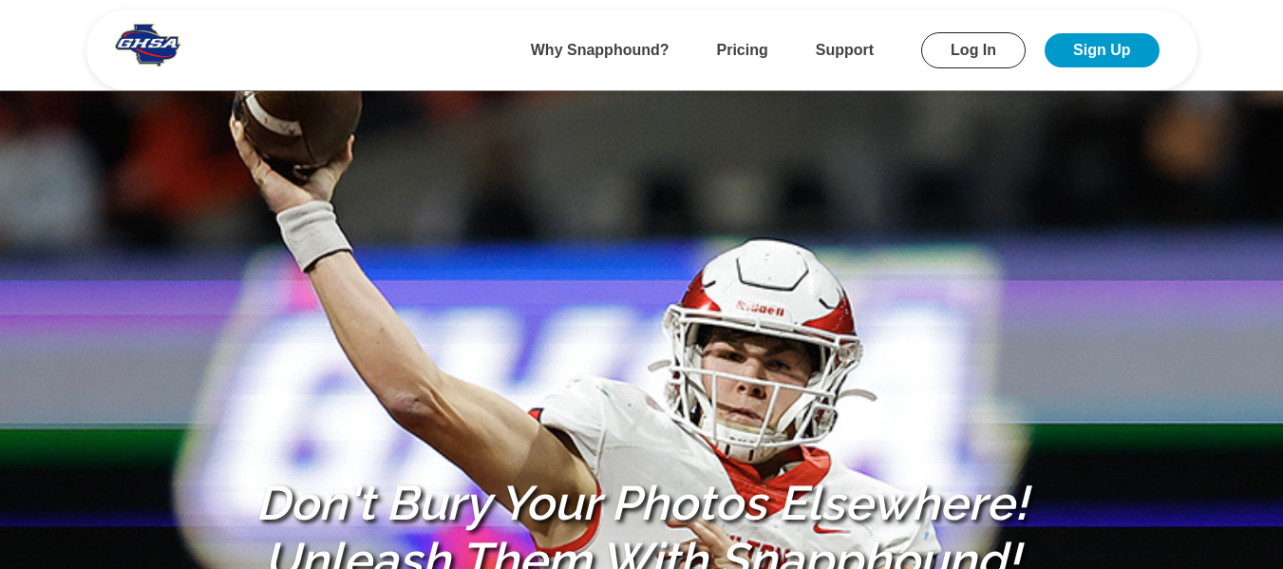
click at [1007, 52] on link "Log In" at bounding box center [973, 50] width 104 height 36
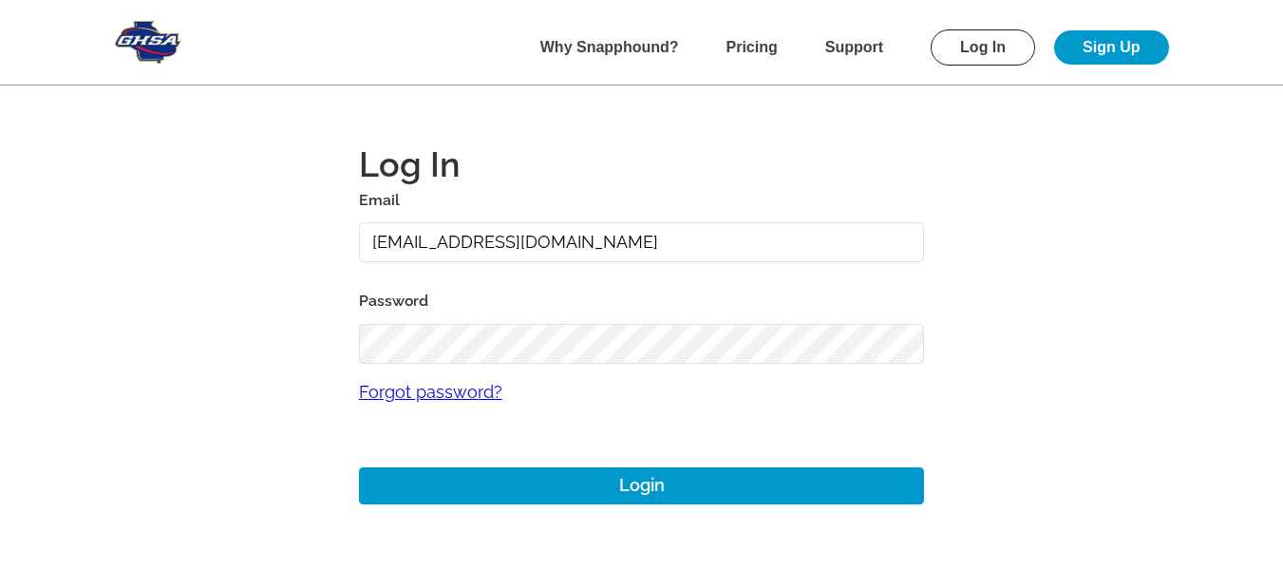
click at [711, 256] on input "[EMAIL_ADDRESS][DOMAIN_NAME]" at bounding box center [642, 242] width 566 height 41
type input "[PERSON_NAME][EMAIL_ADDRESS][DOMAIN_NAME]"
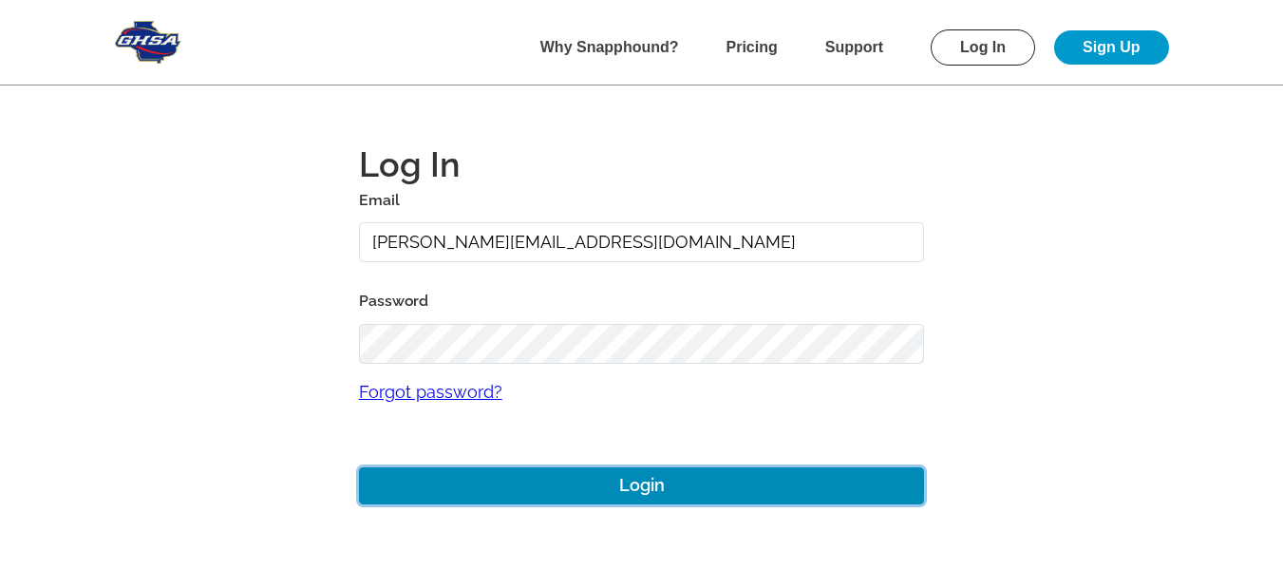
click at [662, 488] on button "Login" at bounding box center [642, 485] width 566 height 37
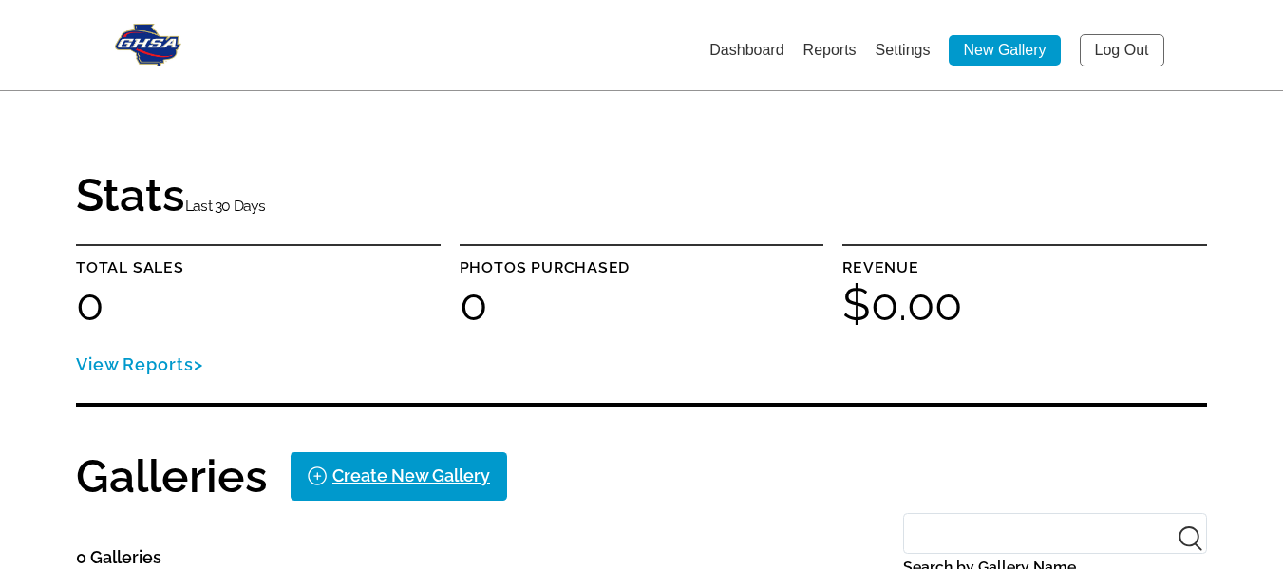
click at [1132, 49] on link "Log Out" at bounding box center [1122, 50] width 85 height 32
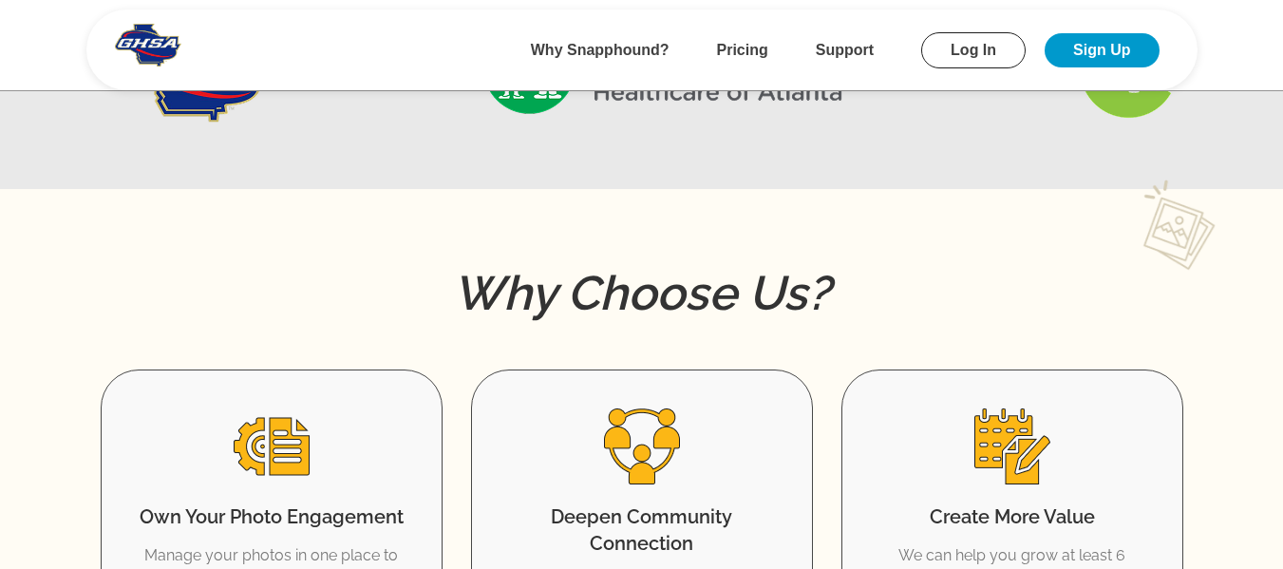
scroll to position [1045, 0]
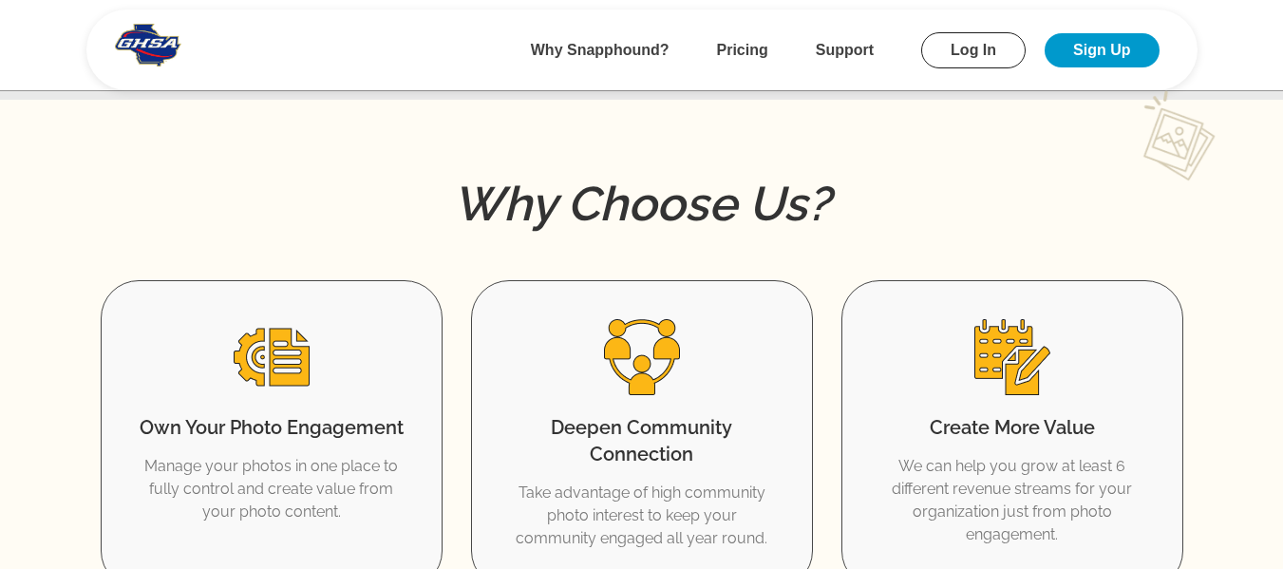
click at [975, 65] on link "Log In" at bounding box center [973, 50] width 104 height 36
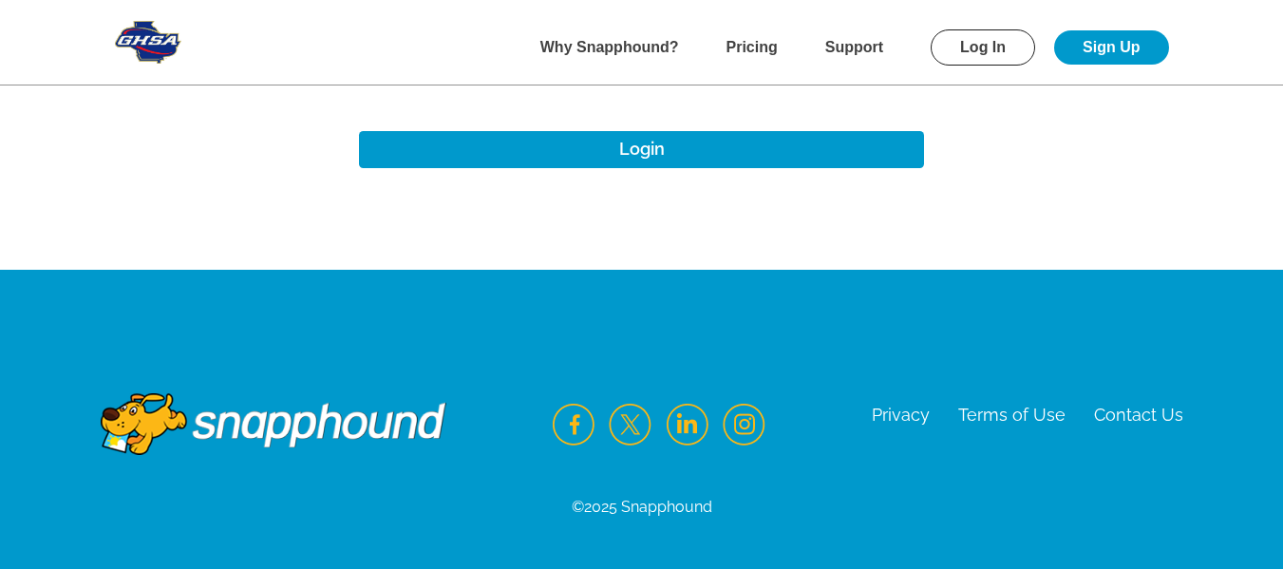
scroll to position [336, 0]
type input "[EMAIL_ADDRESS][DOMAIN_NAME]"
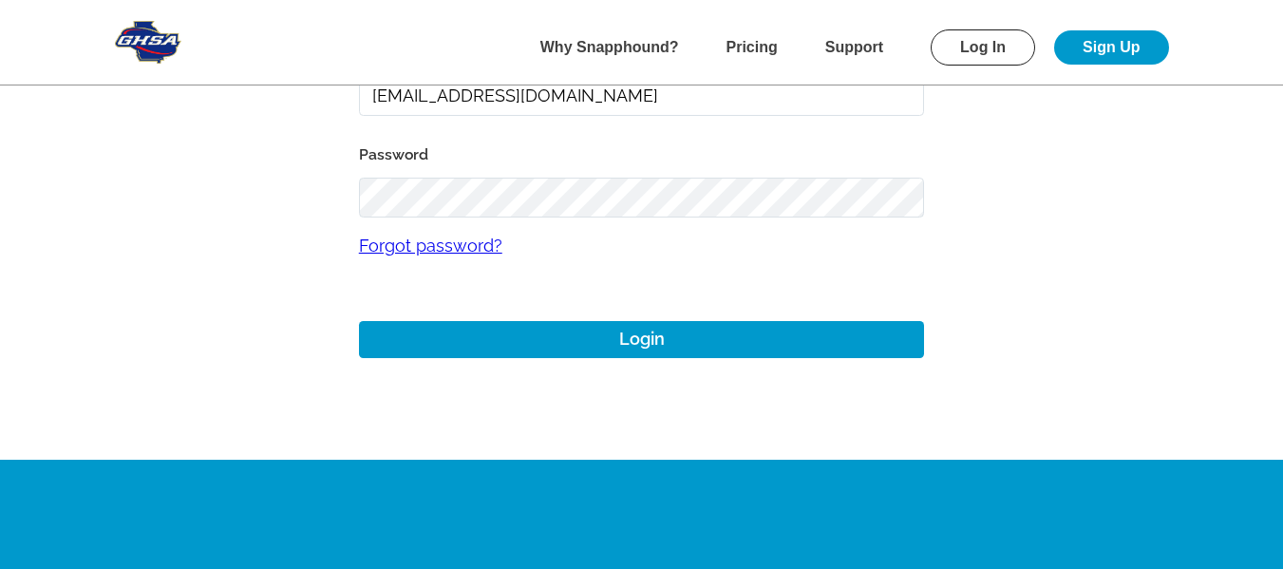
click at [479, 254] on link "Forgot password?" at bounding box center [642, 245] width 566 height 56
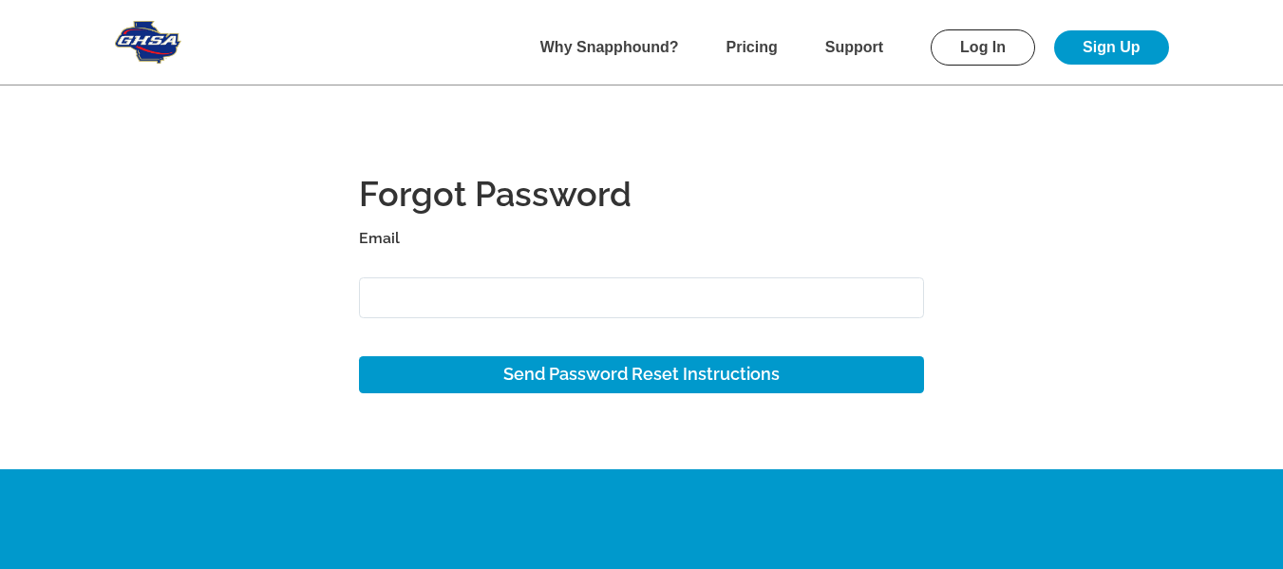
click at [520, 301] on input "Email" at bounding box center [642, 297] width 566 height 41
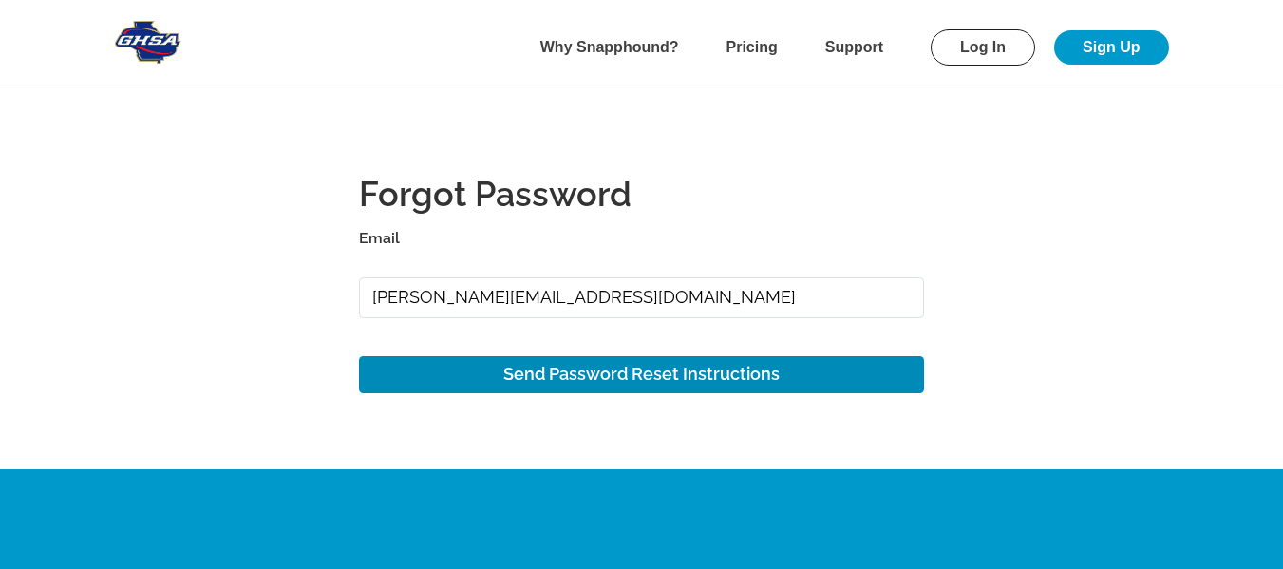
type input "[PERSON_NAME][EMAIL_ADDRESS][DOMAIN_NAME]"
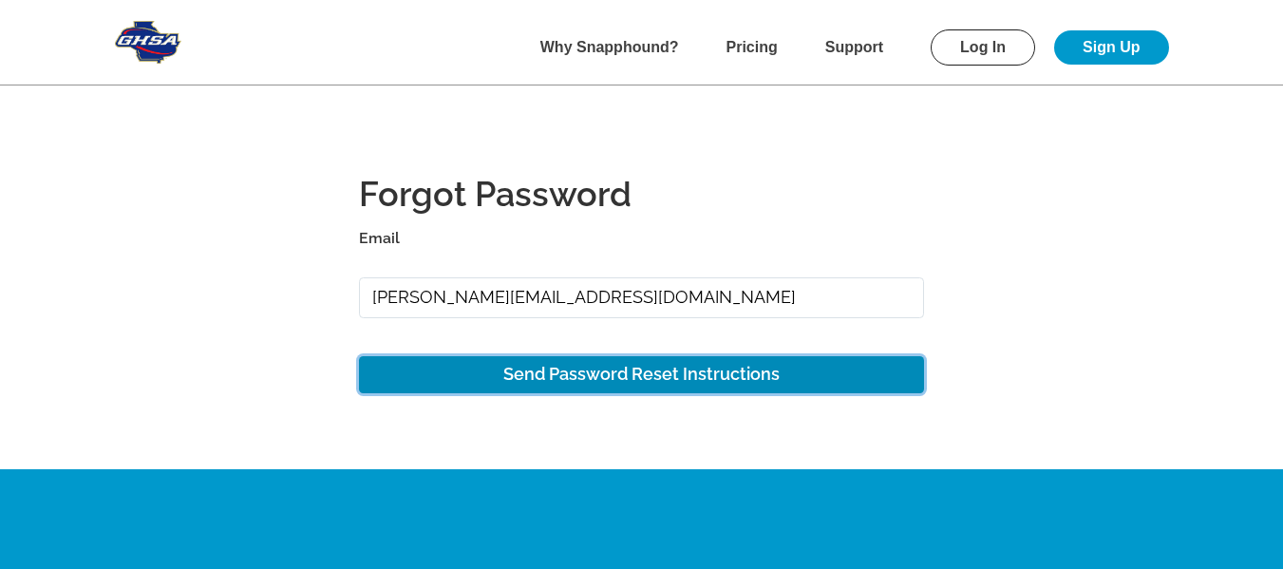
click at [589, 378] on button "Send Password Reset Instructions" at bounding box center [642, 374] width 566 height 37
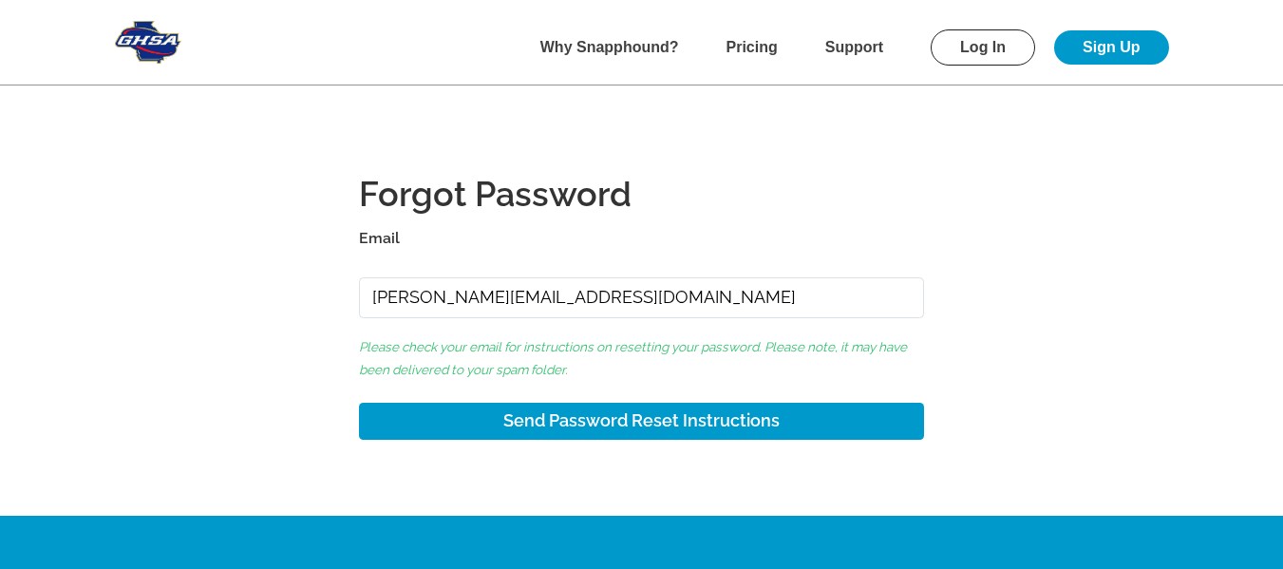
click at [996, 47] on link "Log In" at bounding box center [983, 47] width 104 height 36
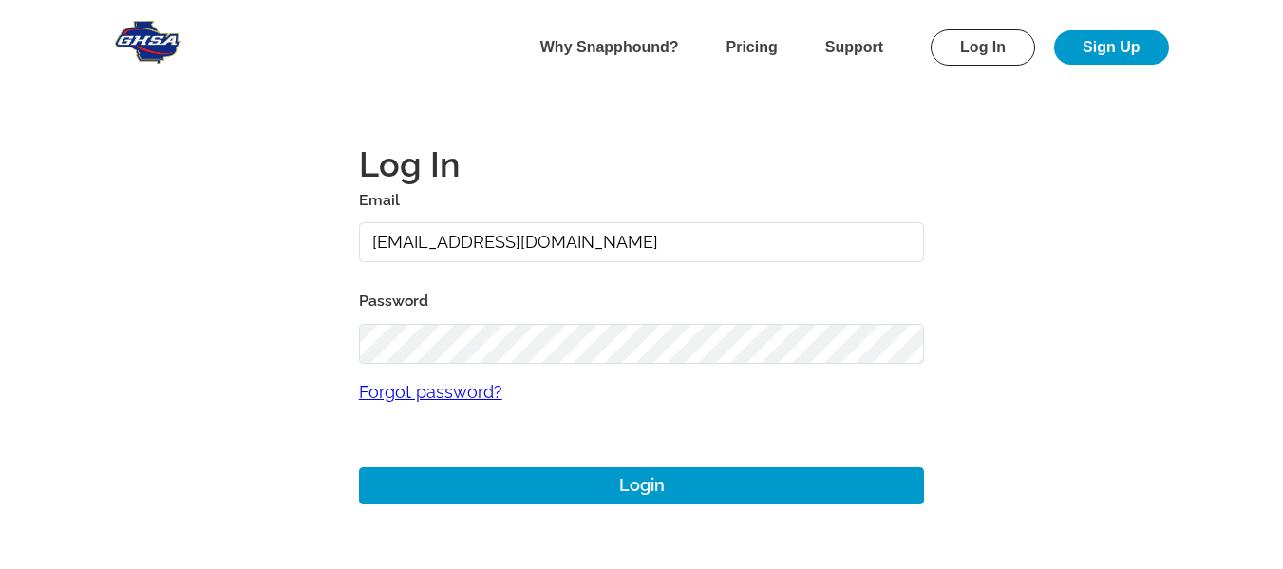
click at [675, 249] on input "[EMAIL_ADDRESS][DOMAIN_NAME]" at bounding box center [642, 242] width 566 height 41
type input "[PERSON_NAME][EMAIL_ADDRESS][DOMAIN_NAME]"
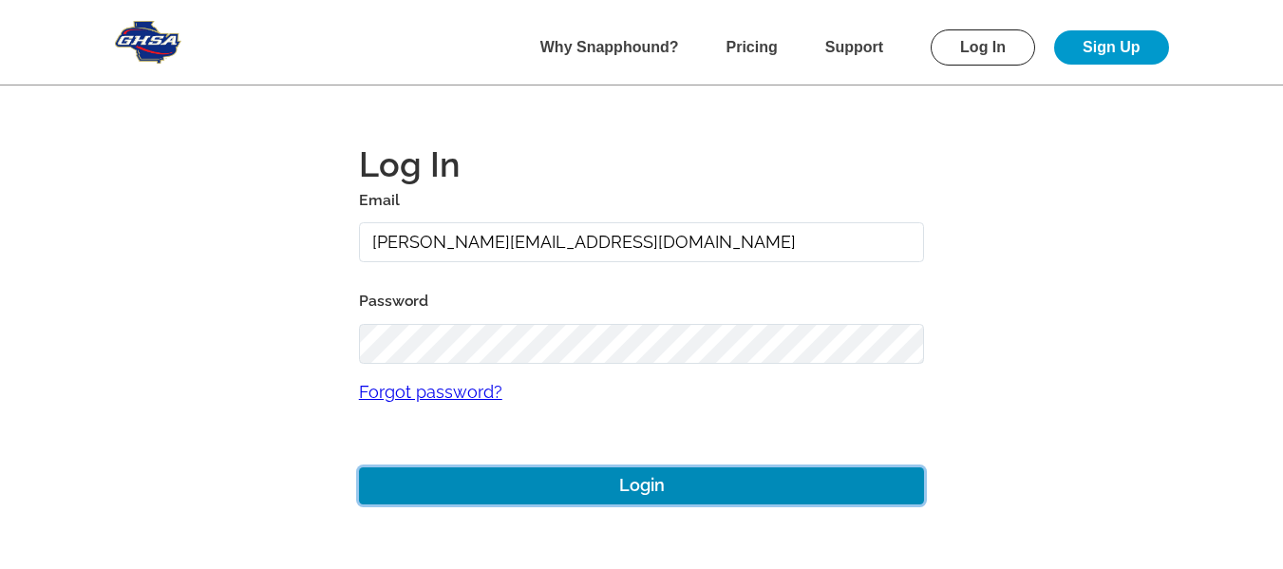
click at [670, 500] on button "Login" at bounding box center [642, 485] width 566 height 37
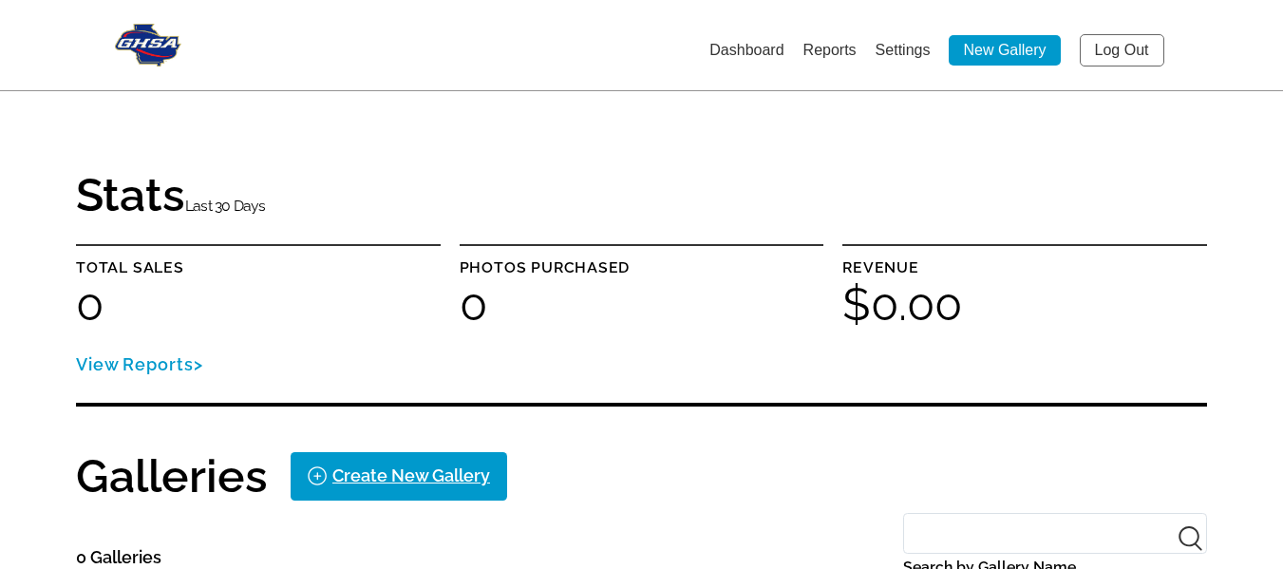
click at [900, 55] on link "Settings" at bounding box center [903, 50] width 55 height 16
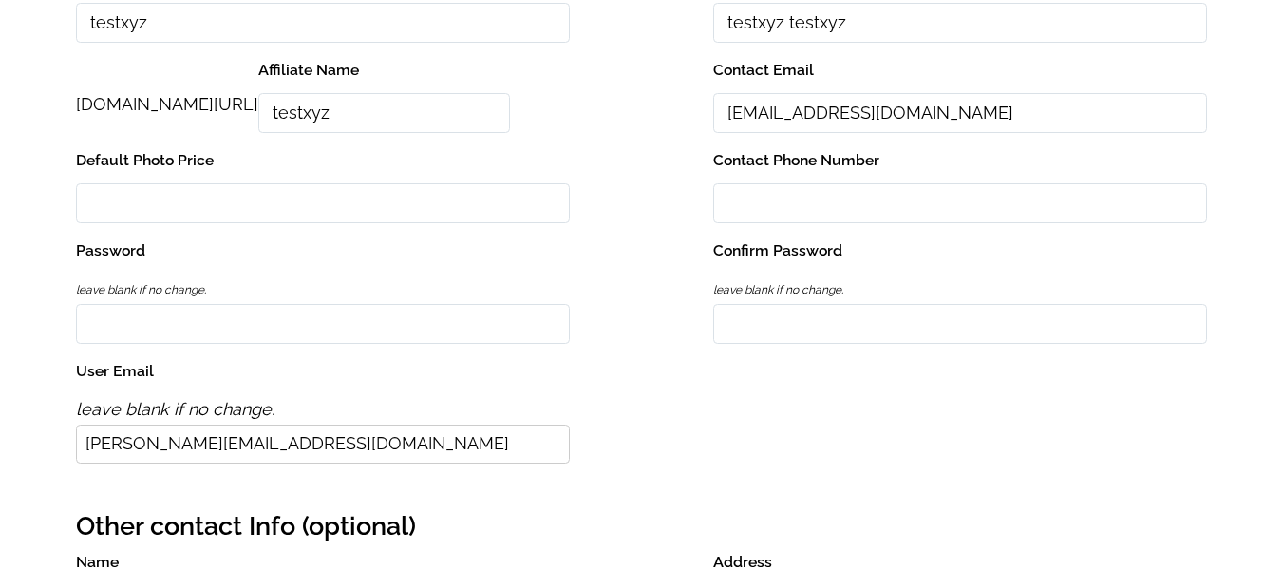
scroll to position [380, 0]
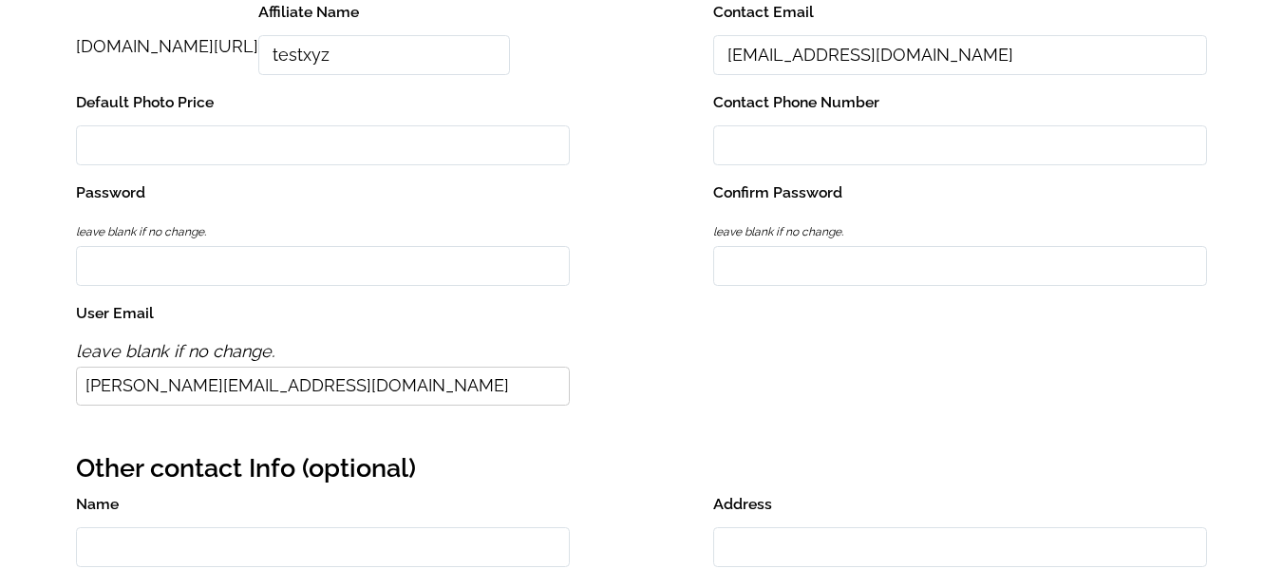
click at [304, 388] on input "[PERSON_NAME][EMAIL_ADDRESS][DOMAIN_NAME]" at bounding box center [323, 386] width 494 height 39
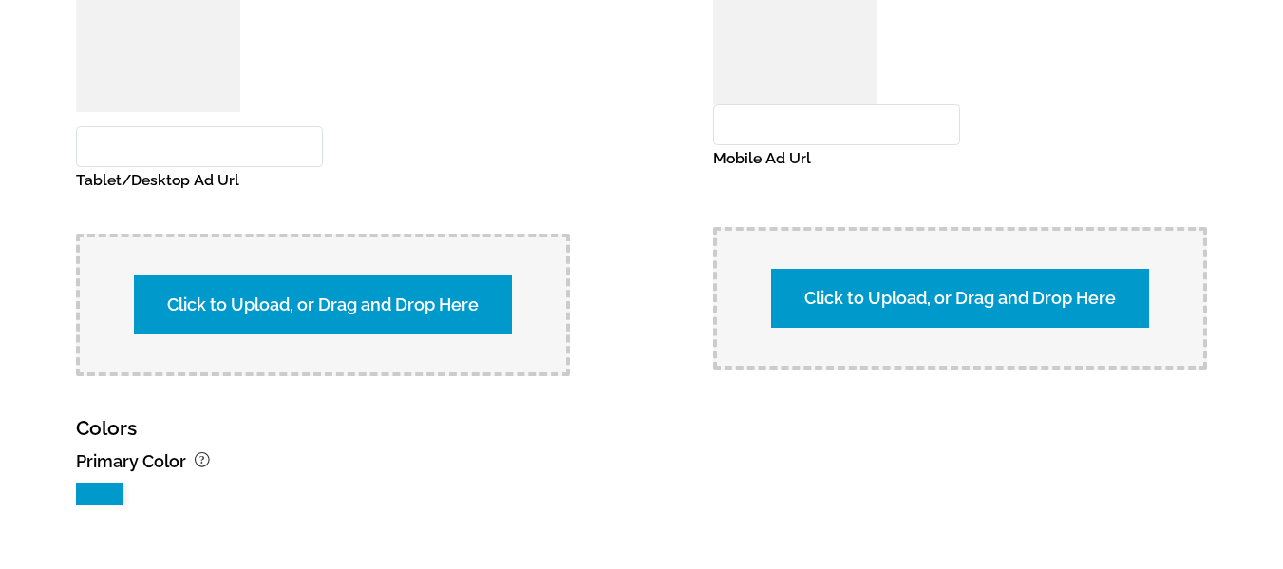
scroll to position [2013, 0]
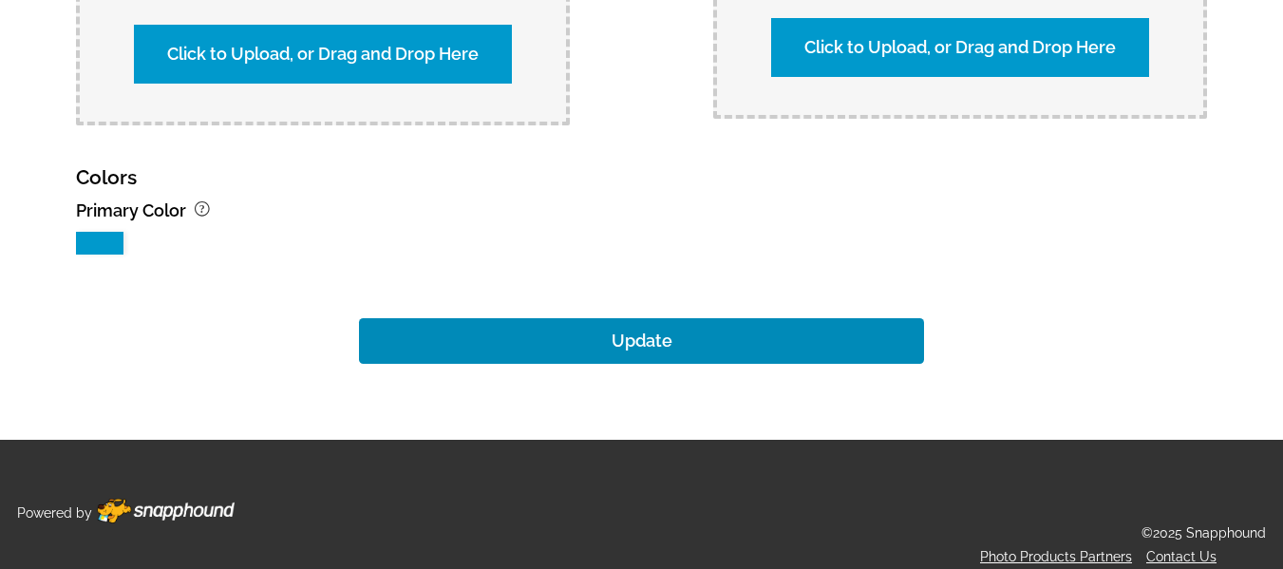
type input "[EMAIL_ADDRESS][DOMAIN_NAME]"
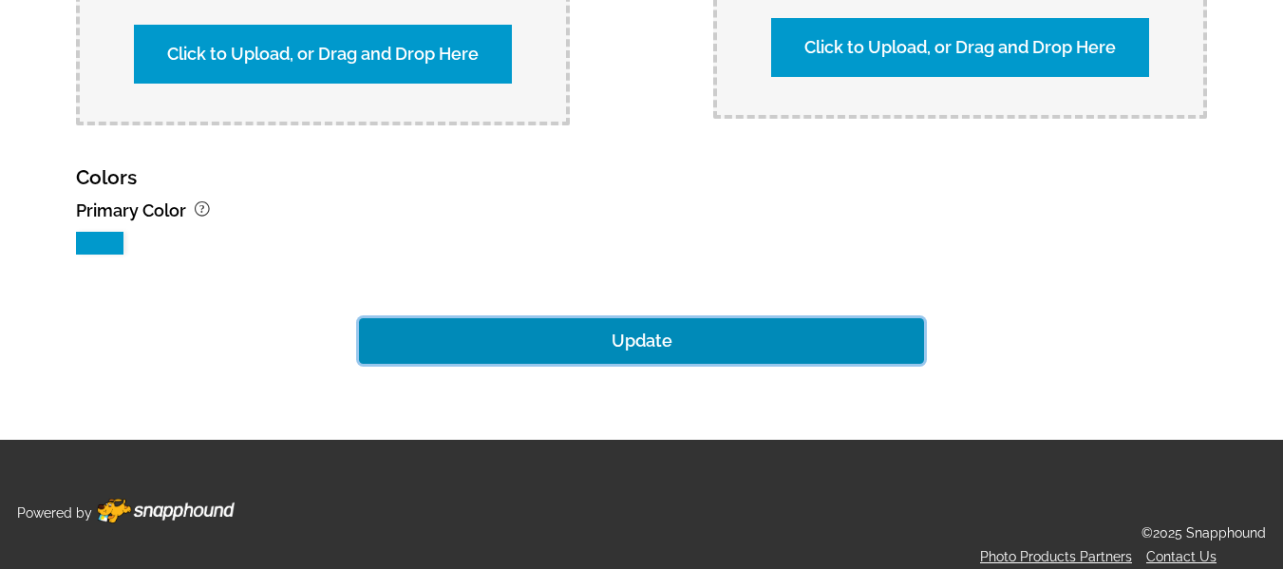
click at [622, 325] on button "Update" at bounding box center [642, 341] width 566 height 46
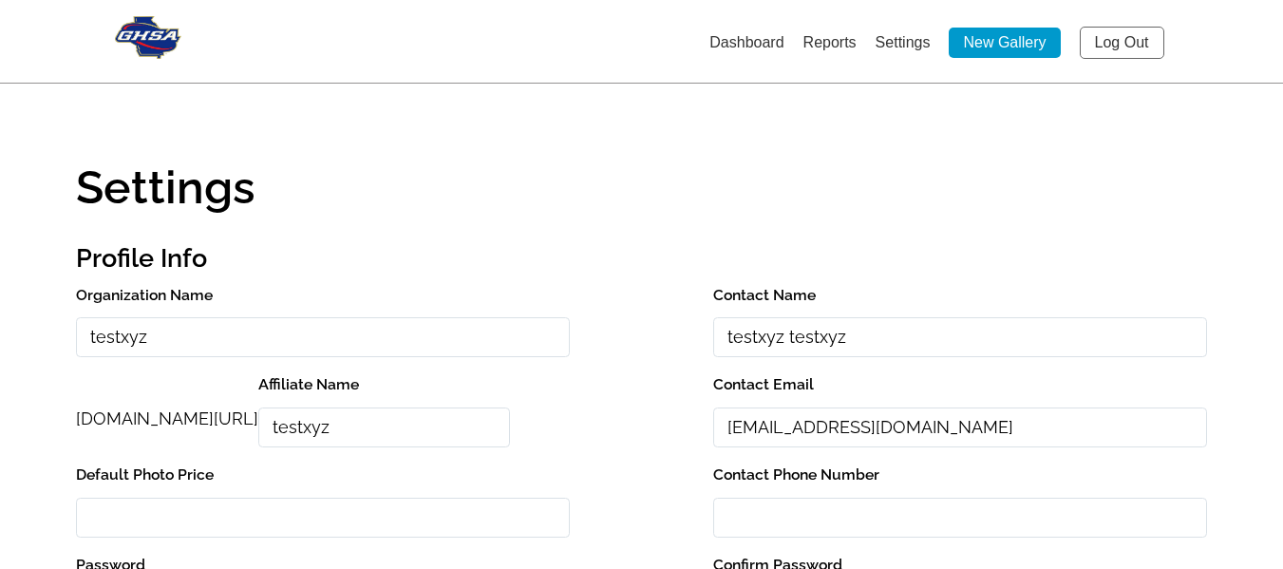
scroll to position [0, 0]
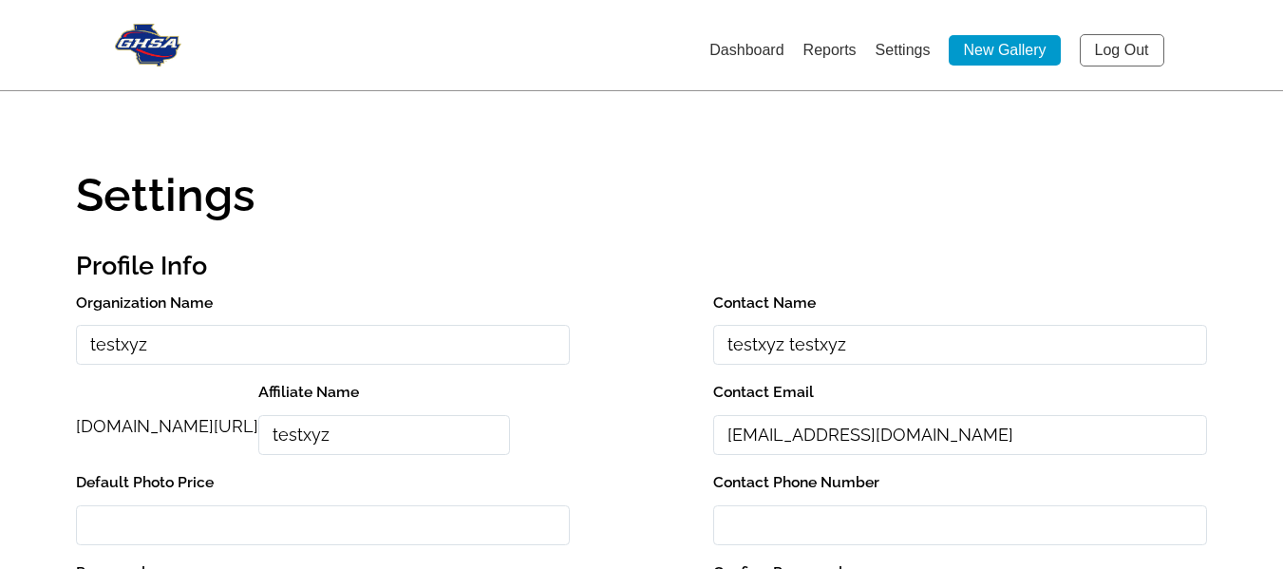
click at [1145, 51] on link "Log Out" at bounding box center [1122, 50] width 85 height 32
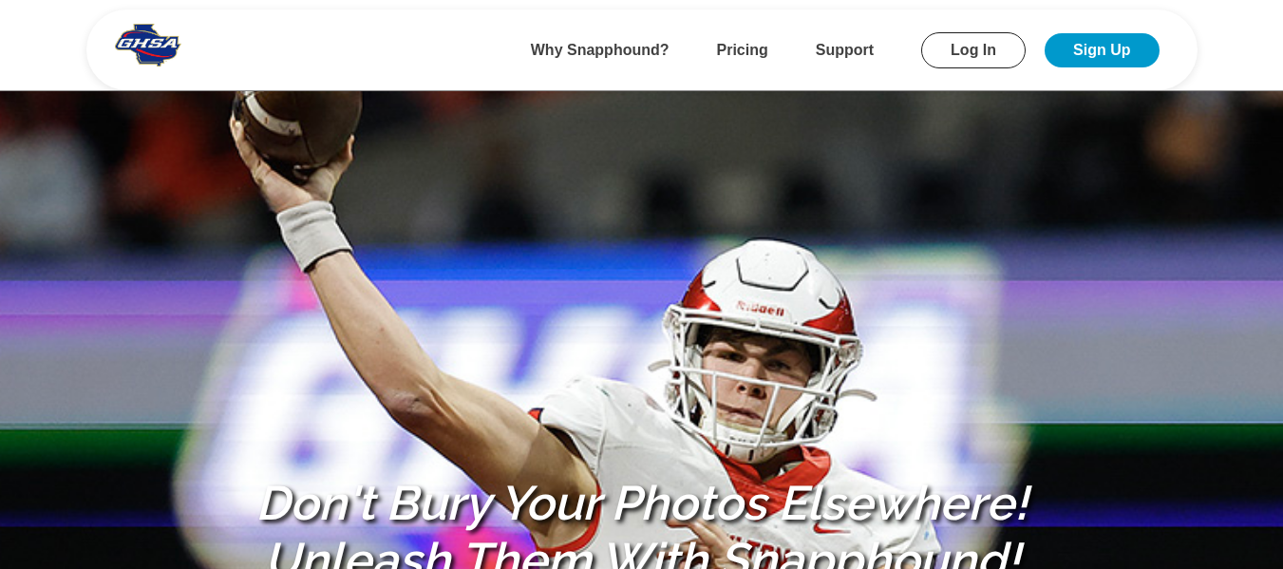
click at [985, 47] on link "Log In" at bounding box center [973, 50] width 104 height 36
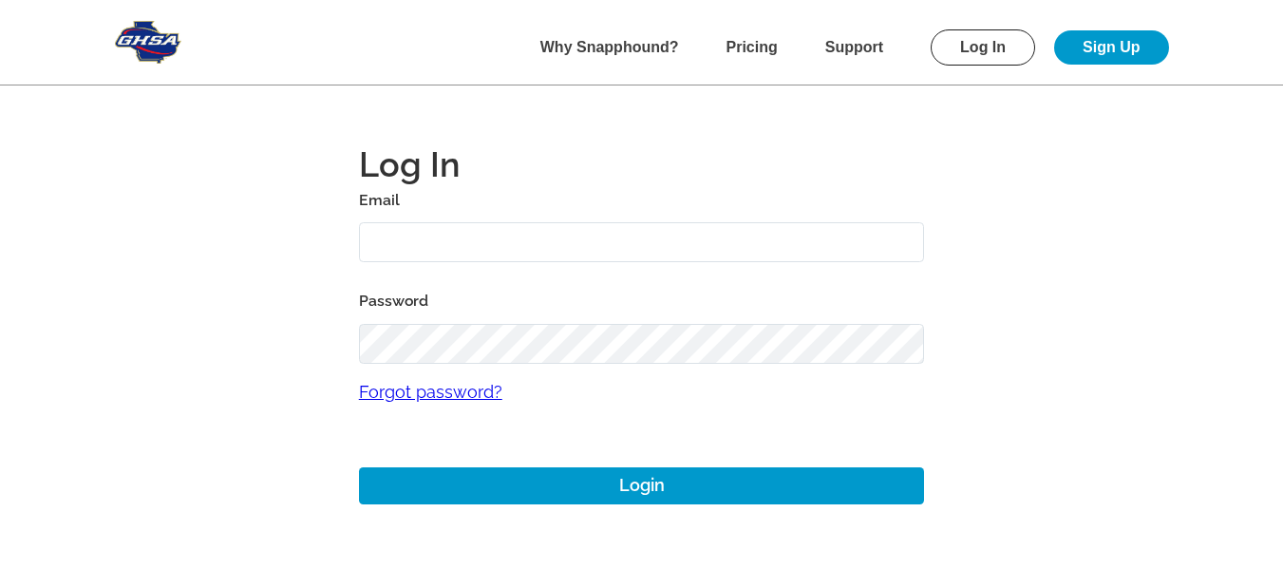
type input "[EMAIL_ADDRESS][DOMAIN_NAME]"
click at [714, 250] on input "[EMAIL_ADDRESS][DOMAIN_NAME]" at bounding box center [642, 242] width 566 height 41
type input "[EMAIL_ADDRESS][DOMAIN_NAME]"
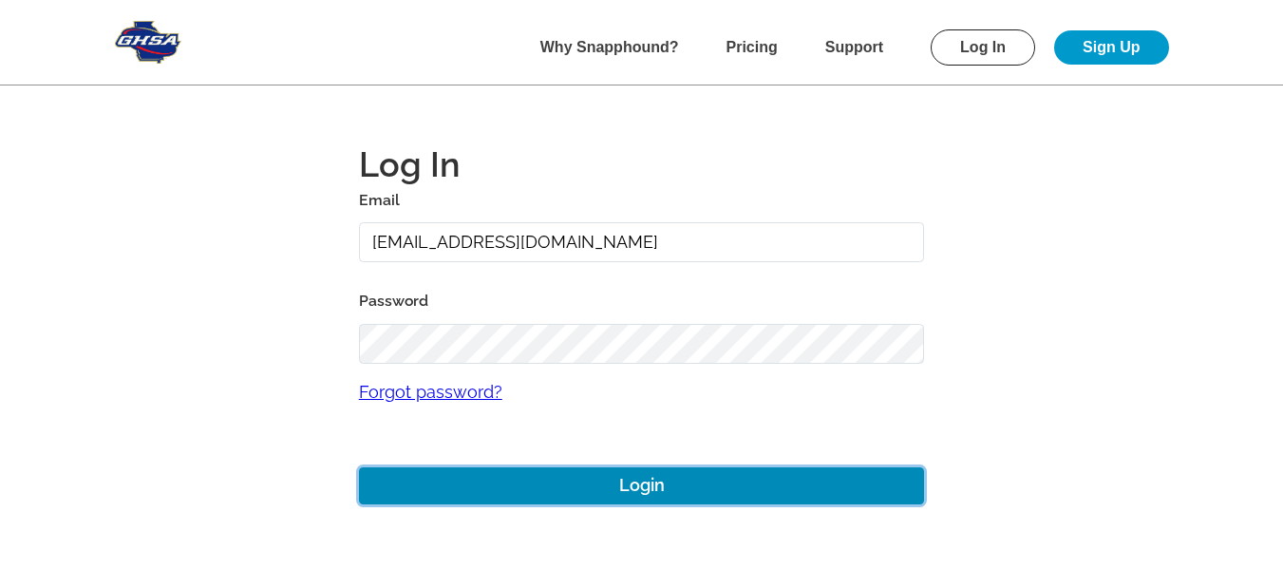
click at [702, 476] on button "Login" at bounding box center [642, 485] width 566 height 37
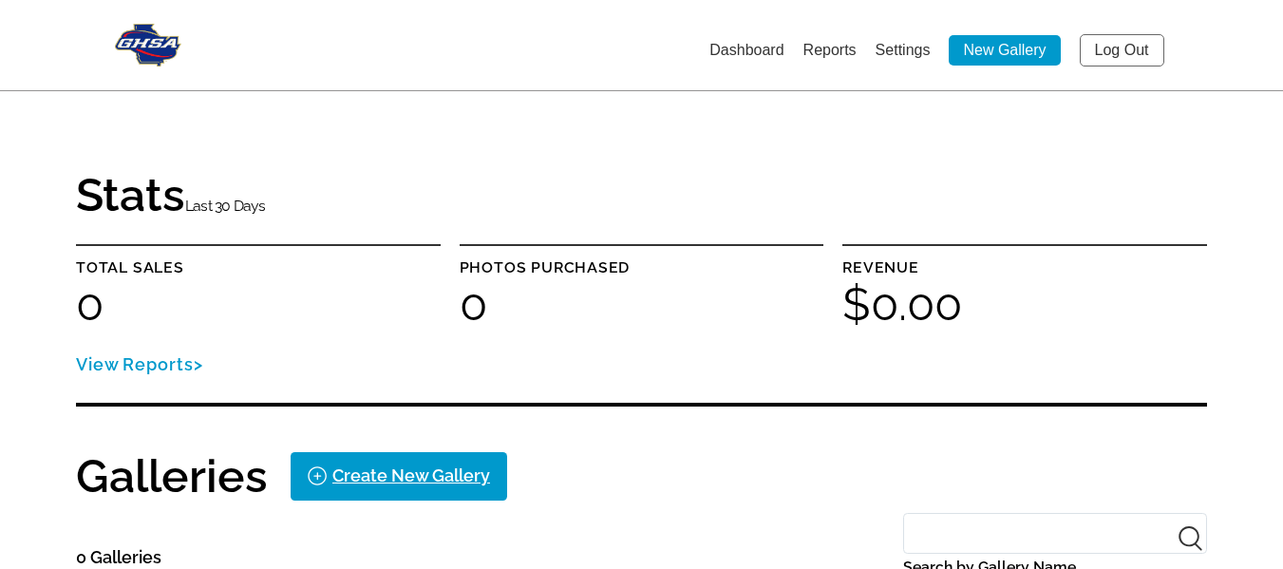
click at [1112, 50] on link "Log Out" at bounding box center [1122, 50] width 85 height 32
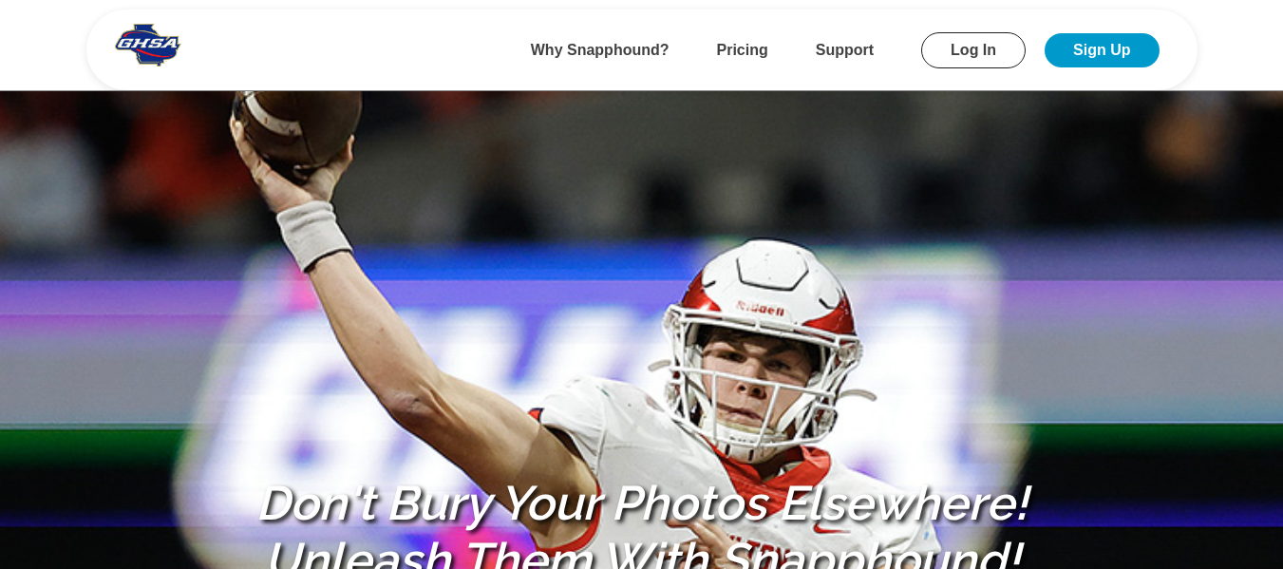
click at [972, 52] on link "Log In" at bounding box center [973, 50] width 104 height 36
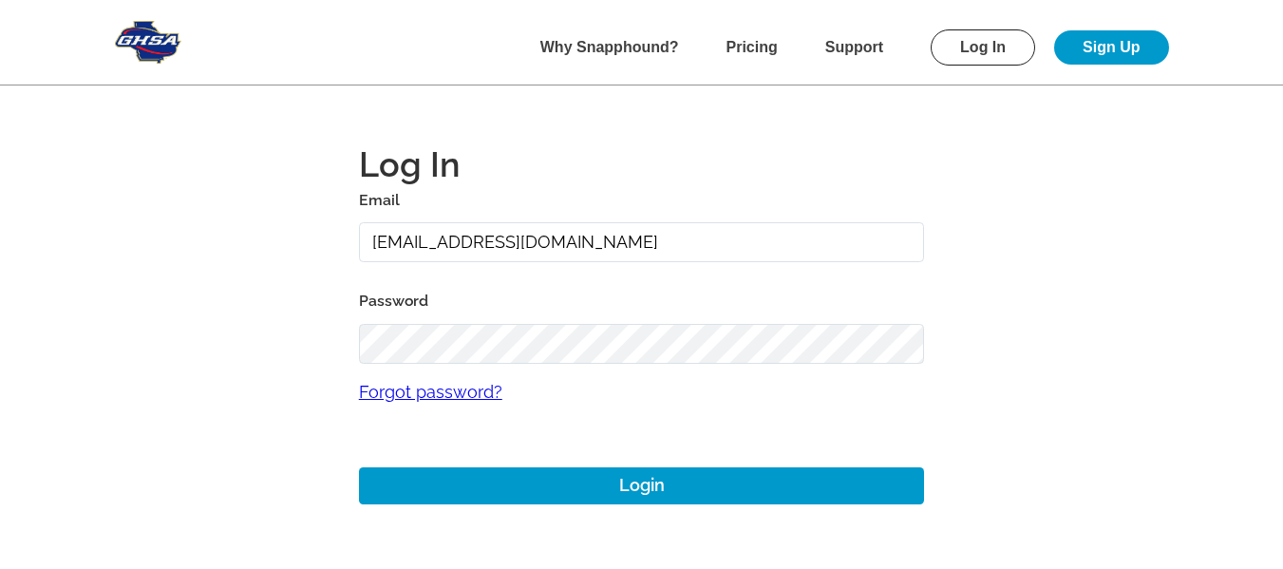
click at [463, 400] on link "Forgot password?" at bounding box center [642, 392] width 566 height 56
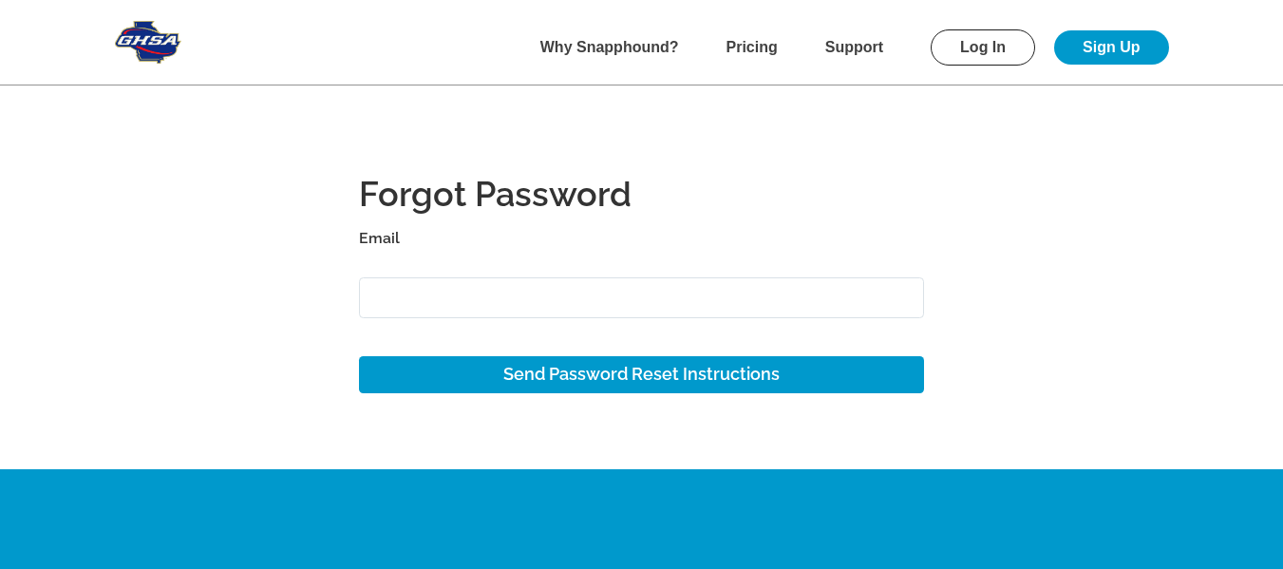
click at [519, 299] on input "Email" at bounding box center [642, 297] width 566 height 41
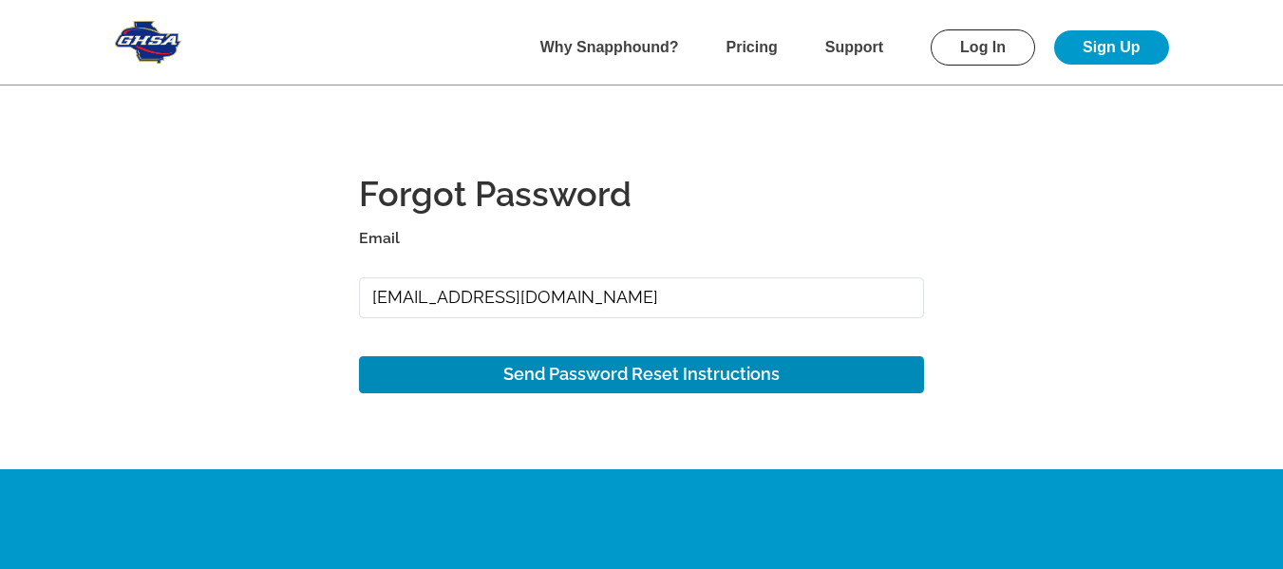
type input "[EMAIL_ADDRESS][DOMAIN_NAME]"
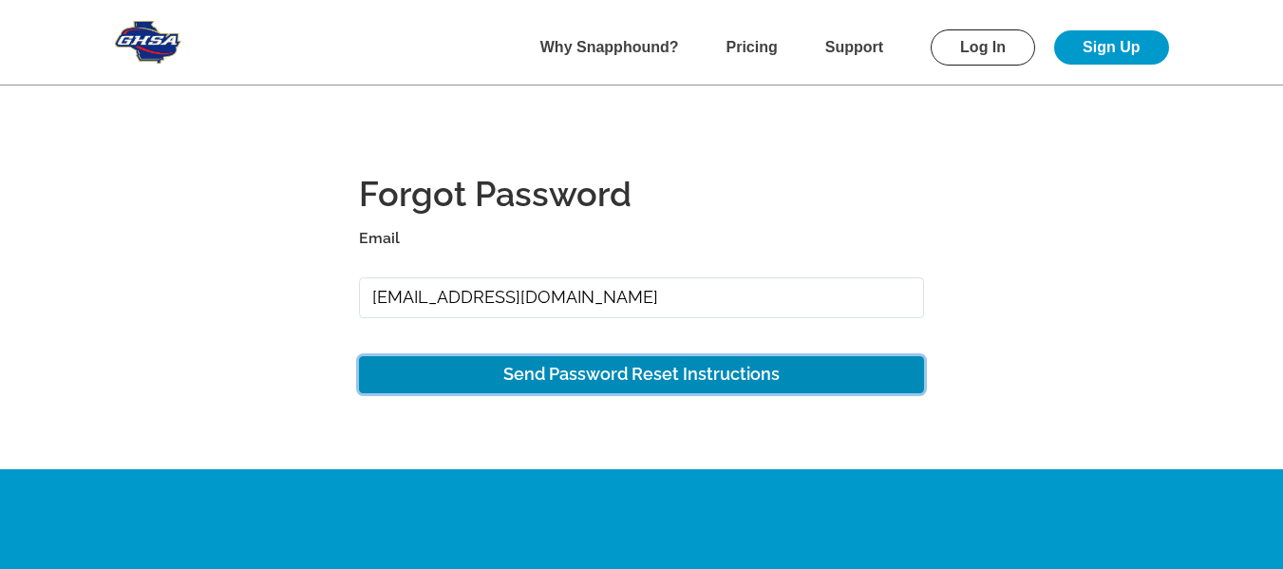
click at [665, 383] on button "Send Password Reset Instructions" at bounding box center [642, 374] width 566 height 37
